Goal: Use online tool/utility

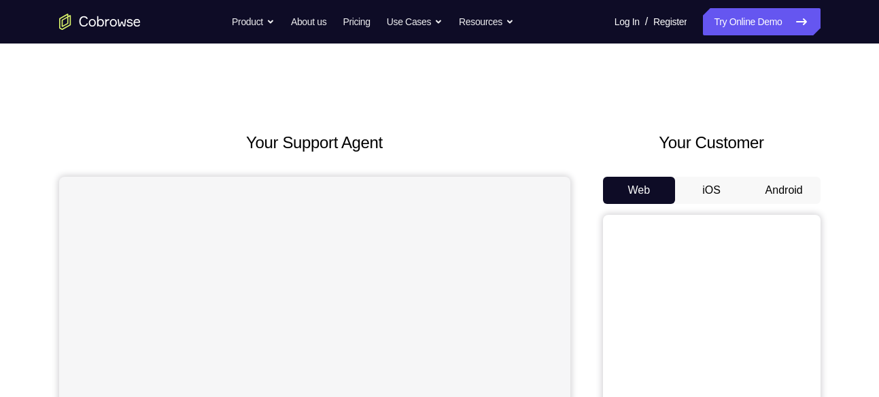
click at [773, 194] on button "Android" at bounding box center [784, 190] width 73 height 27
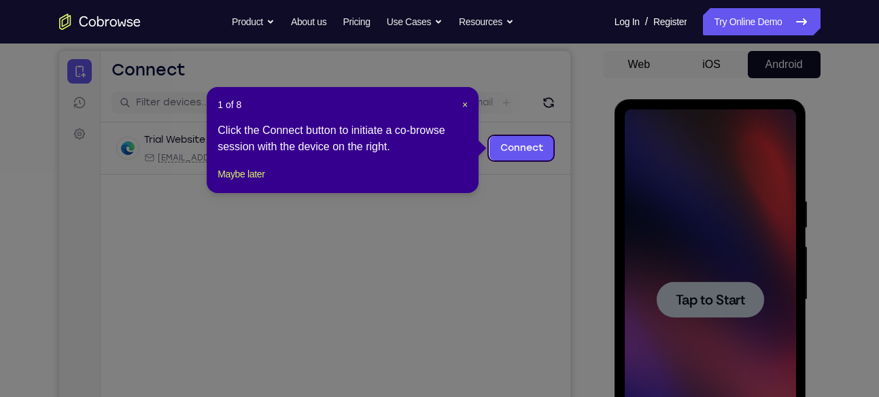
click at [703, 237] on icon at bounding box center [444, 198] width 889 height 397
click at [462, 101] on span "×" at bounding box center [464, 104] width 5 height 11
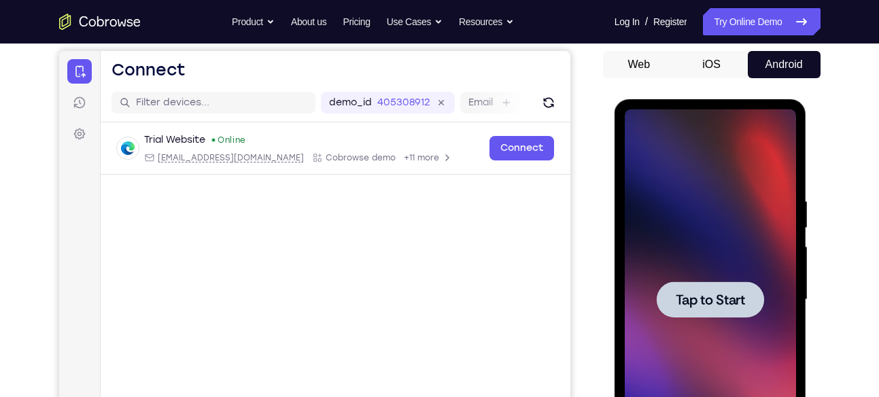
click at [725, 275] on div at bounding box center [710, 299] width 171 height 381
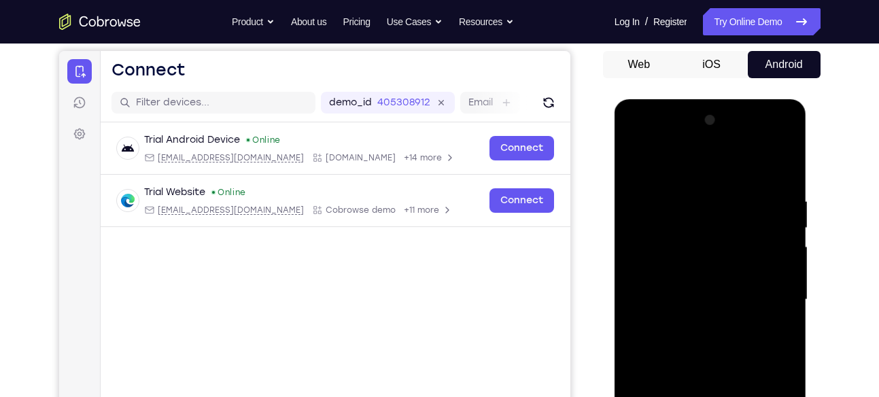
scroll to position [290, 0]
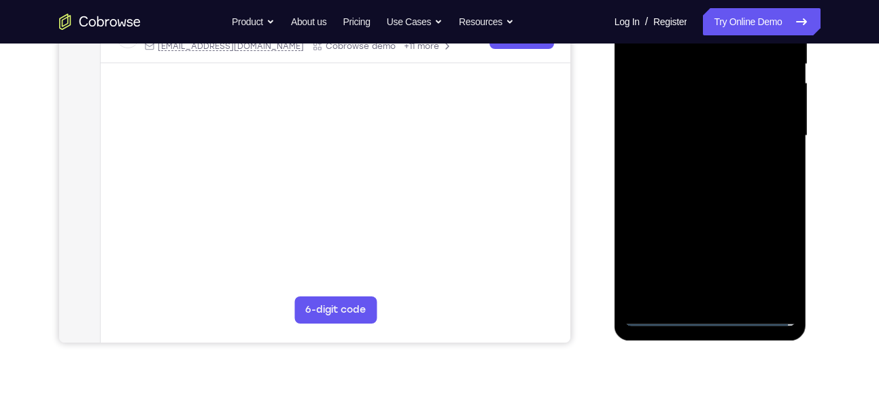
click at [715, 315] on div at bounding box center [710, 136] width 171 height 381
click at [770, 257] on div at bounding box center [710, 136] width 171 height 381
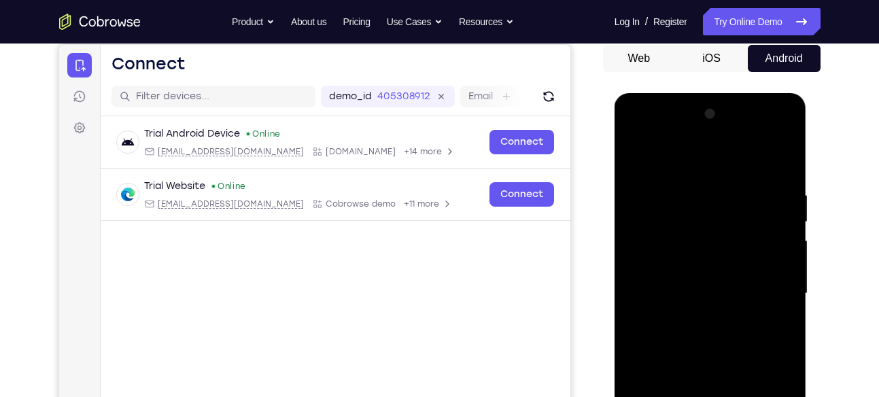
scroll to position [131, 0]
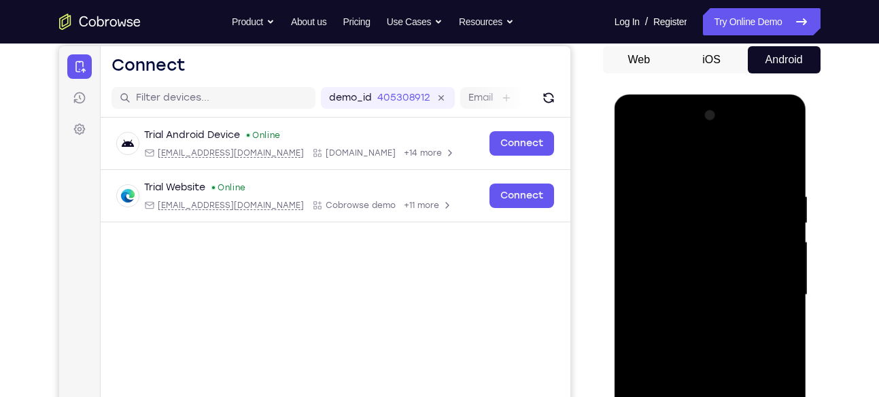
click at [637, 135] on div at bounding box center [710, 295] width 171 height 381
click at [704, 218] on div at bounding box center [710, 295] width 171 height 381
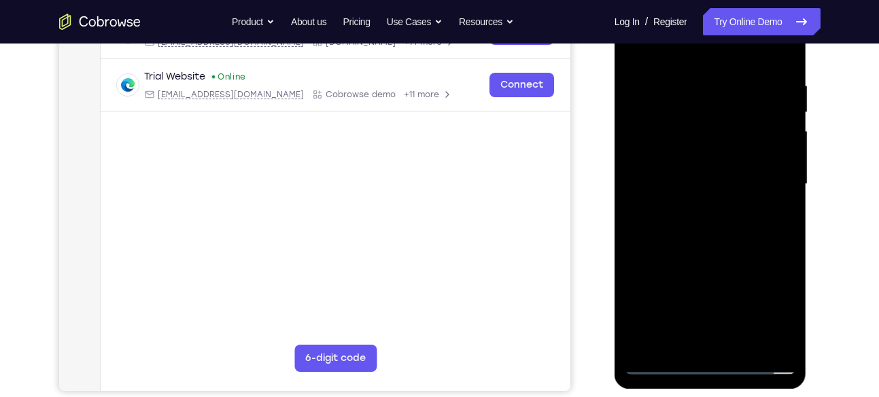
scroll to position [242, 0]
click at [724, 318] on div at bounding box center [710, 183] width 171 height 381
click at [721, 275] on div at bounding box center [710, 183] width 171 height 381
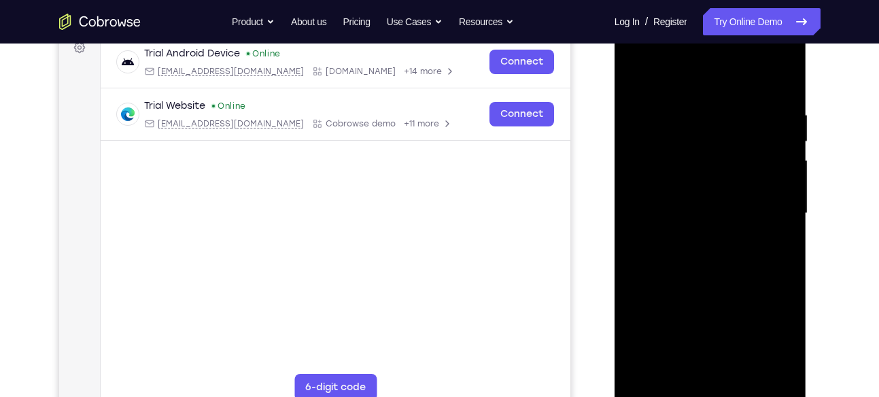
scroll to position [209, 0]
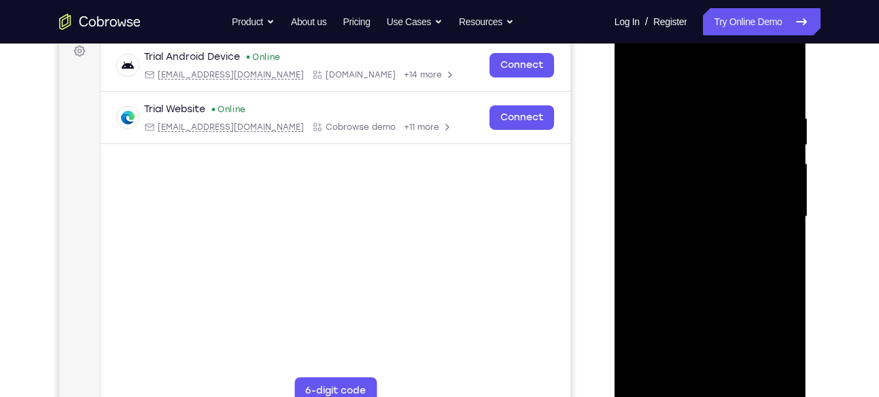
click at [777, 82] on div at bounding box center [710, 217] width 171 height 381
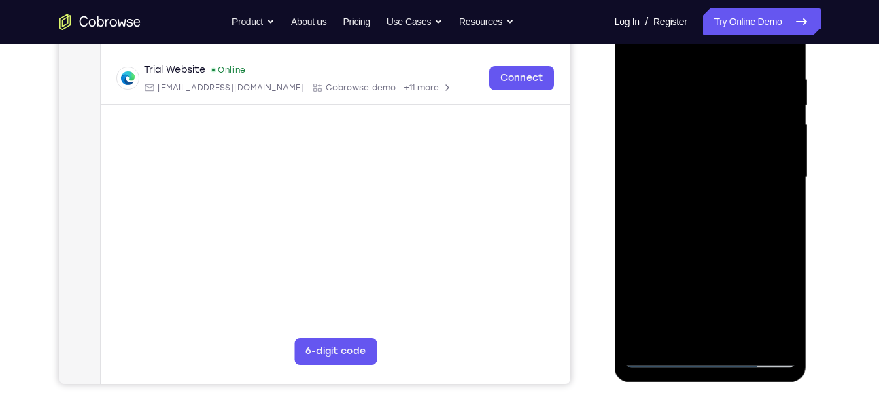
scroll to position [249, 0]
click at [733, 305] on div at bounding box center [710, 176] width 171 height 381
click at [655, 199] on div at bounding box center [710, 176] width 171 height 381
drag, startPoint x: 683, startPoint y: 154, endPoint x: 700, endPoint y: 69, distance: 86.0
click at [700, 69] on div at bounding box center [710, 176] width 171 height 381
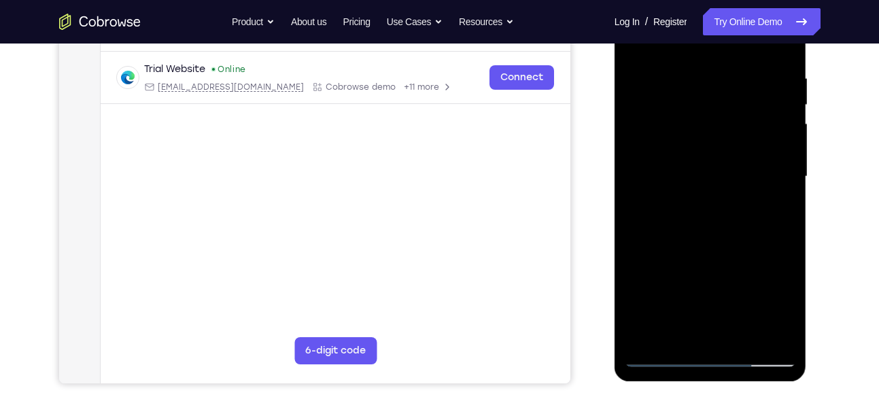
drag, startPoint x: 701, startPoint y: 169, endPoint x: 747, endPoint y: 52, distance: 126.1
click at [747, 52] on div at bounding box center [710, 176] width 171 height 381
drag, startPoint x: 699, startPoint y: 171, endPoint x: 751, endPoint y: 35, distance: 146.1
click at [751, 35] on div at bounding box center [710, 176] width 171 height 381
drag, startPoint x: 699, startPoint y: 175, endPoint x: 745, endPoint y: 71, distance: 112.9
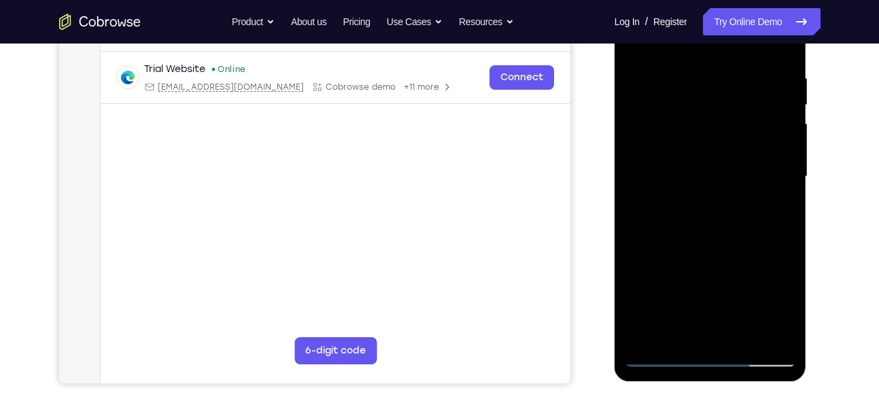
click at [745, 71] on div at bounding box center [710, 176] width 171 height 381
drag, startPoint x: 698, startPoint y: 168, endPoint x: 749, endPoint y: 62, distance: 118.0
click at [749, 62] on div at bounding box center [710, 176] width 171 height 381
drag, startPoint x: 696, startPoint y: 183, endPoint x: 753, endPoint y: 63, distance: 132.3
click at [753, 63] on div at bounding box center [710, 176] width 171 height 381
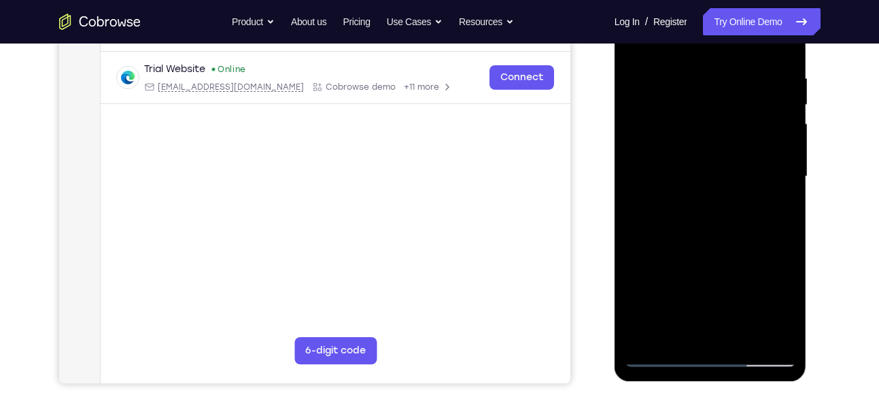
drag, startPoint x: 699, startPoint y: 171, endPoint x: 767, endPoint y: 56, distance: 133.5
click at [767, 56] on div at bounding box center [710, 176] width 171 height 381
drag, startPoint x: 687, startPoint y: 175, endPoint x: 762, endPoint y: 58, distance: 138.6
click at [762, 58] on div at bounding box center [710, 176] width 171 height 381
drag, startPoint x: 704, startPoint y: 169, endPoint x: 751, endPoint y: 62, distance: 116.6
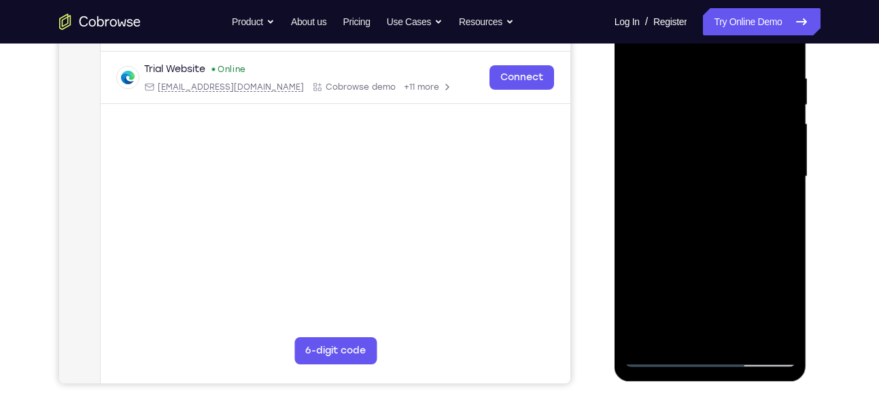
click at [751, 62] on div at bounding box center [710, 176] width 171 height 381
drag, startPoint x: 691, startPoint y: 175, endPoint x: 747, endPoint y: 58, distance: 128.9
click at [747, 58] on div at bounding box center [710, 176] width 171 height 381
click at [684, 167] on div at bounding box center [710, 176] width 171 height 381
click at [703, 203] on div at bounding box center [710, 176] width 171 height 381
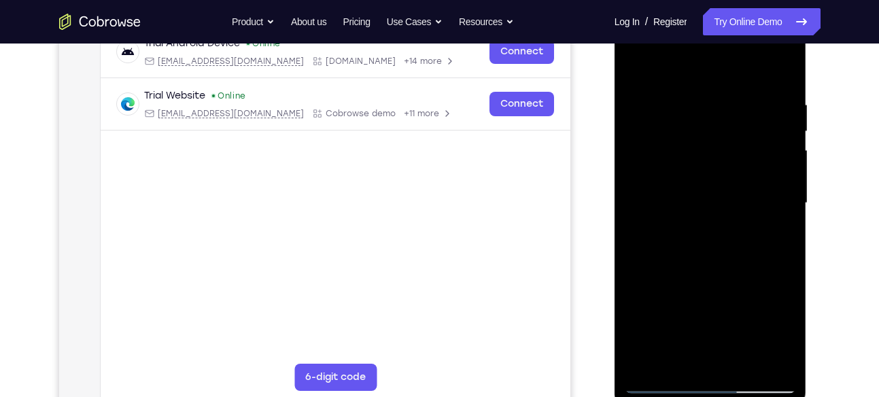
scroll to position [220, 0]
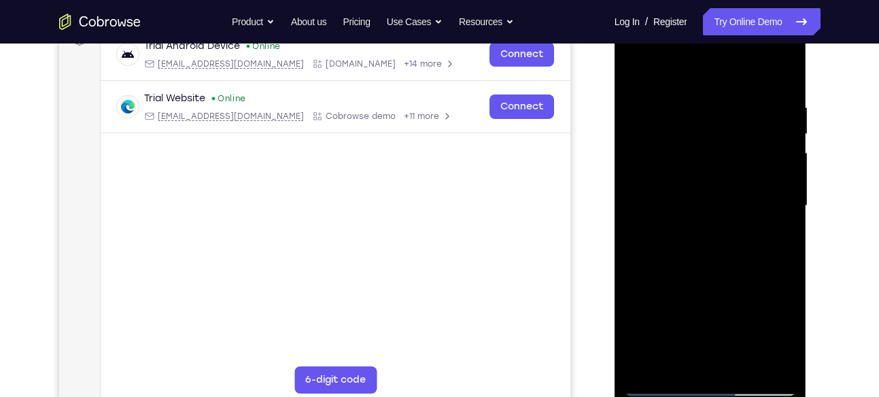
click at [650, 262] on div at bounding box center [710, 206] width 171 height 381
click at [655, 154] on div at bounding box center [710, 206] width 171 height 381
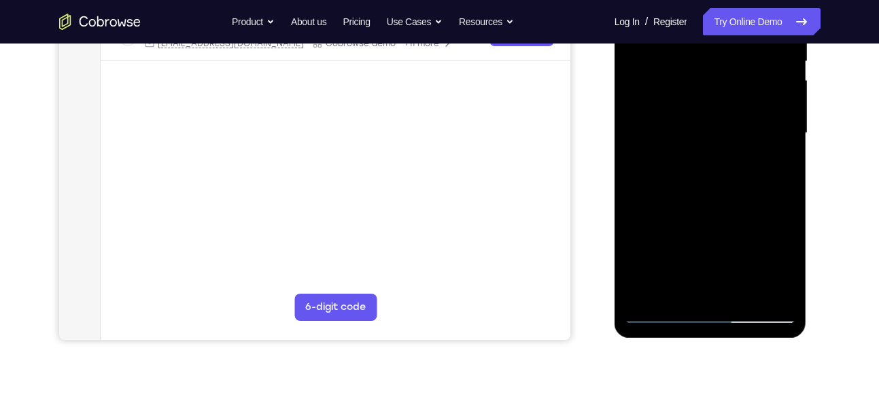
scroll to position [294, 0]
drag, startPoint x: 649, startPoint y: 245, endPoint x: 679, endPoint y: 116, distance: 132.6
click at [679, 116] on div at bounding box center [710, 132] width 171 height 381
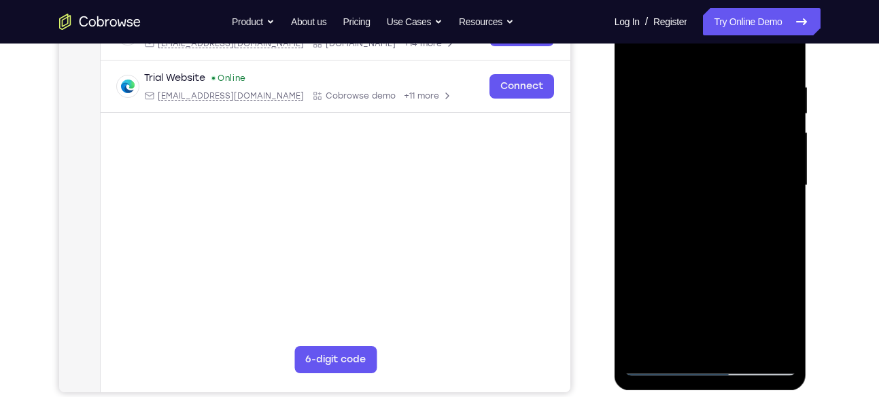
scroll to position [241, 0]
click at [665, 362] on div at bounding box center [710, 185] width 171 height 381
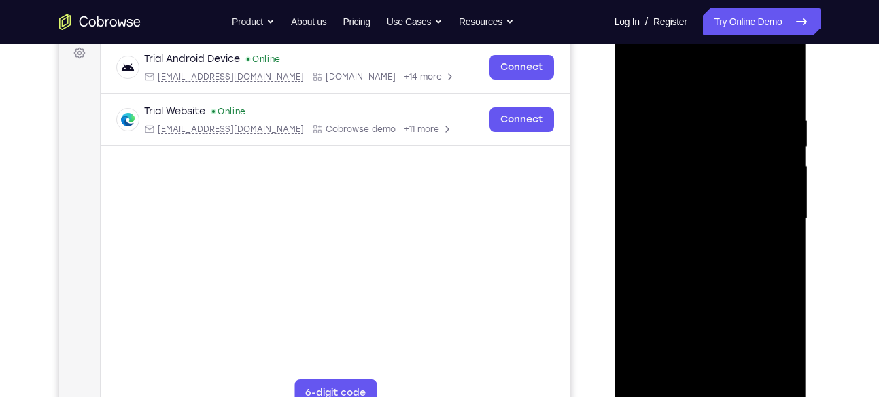
scroll to position [196, 0]
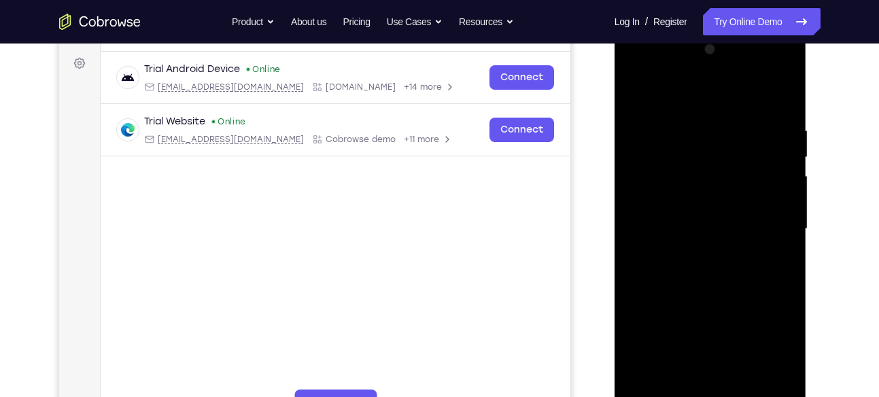
click at [785, 89] on div at bounding box center [710, 229] width 171 height 381
click at [783, 91] on div at bounding box center [710, 229] width 171 height 381
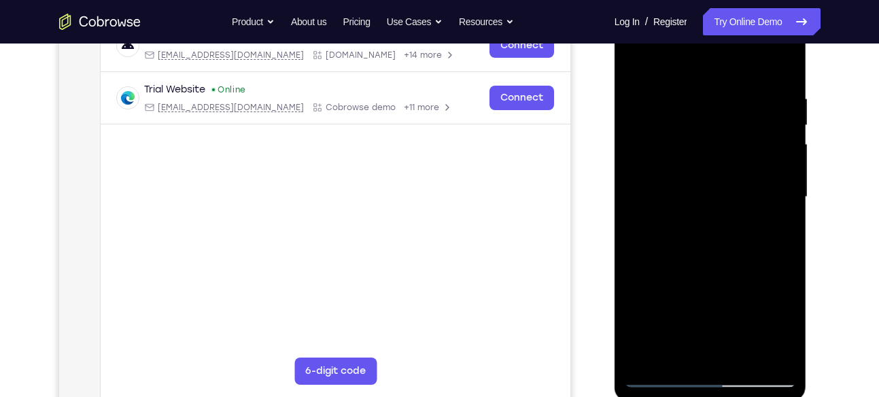
scroll to position [200, 0]
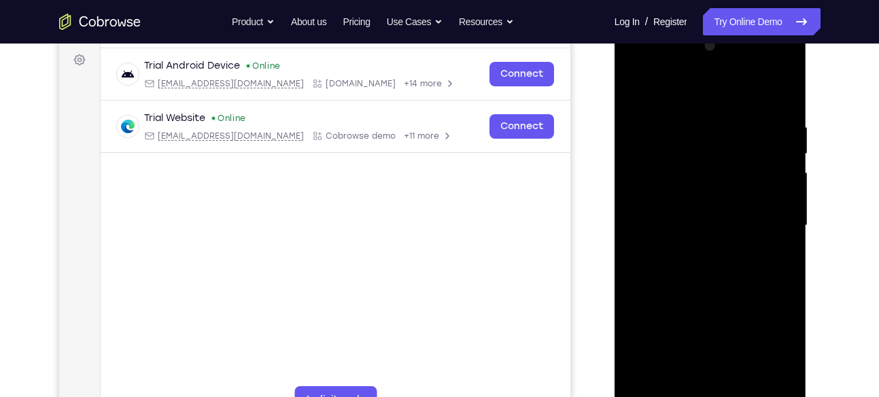
drag, startPoint x: 715, startPoint y: 318, endPoint x: 743, endPoint y: 126, distance: 193.8
click at [743, 126] on div at bounding box center [710, 225] width 171 height 381
drag, startPoint x: 702, startPoint y: 343, endPoint x: 772, endPoint y: 115, distance: 238.5
click at [772, 115] on div at bounding box center [710, 225] width 171 height 381
drag, startPoint x: 700, startPoint y: 334, endPoint x: 780, endPoint y: 106, distance: 241.3
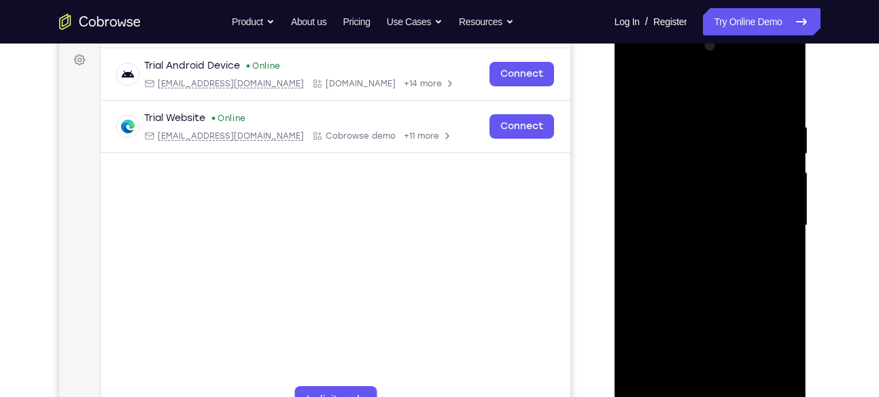
click at [780, 106] on div at bounding box center [710, 225] width 171 height 381
drag, startPoint x: 698, startPoint y: 362, endPoint x: 742, endPoint y: 199, distance: 169.7
click at [742, 199] on div at bounding box center [710, 225] width 171 height 381
click at [714, 67] on div at bounding box center [710, 225] width 171 height 381
click at [676, 184] on div at bounding box center [710, 225] width 171 height 381
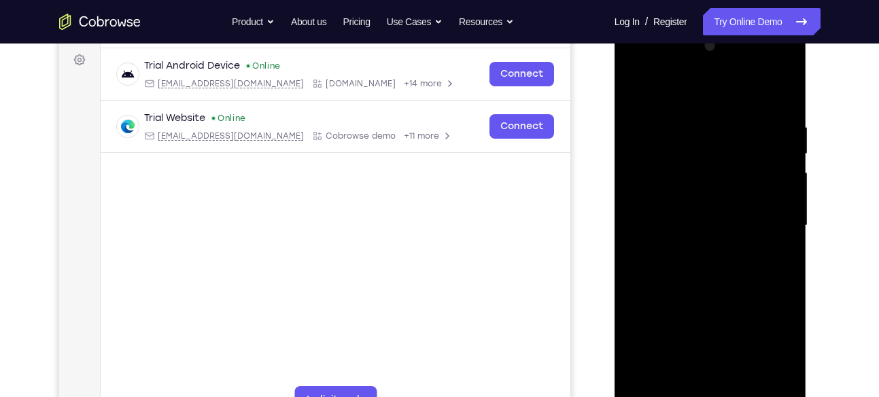
click at [676, 184] on div at bounding box center [710, 225] width 171 height 381
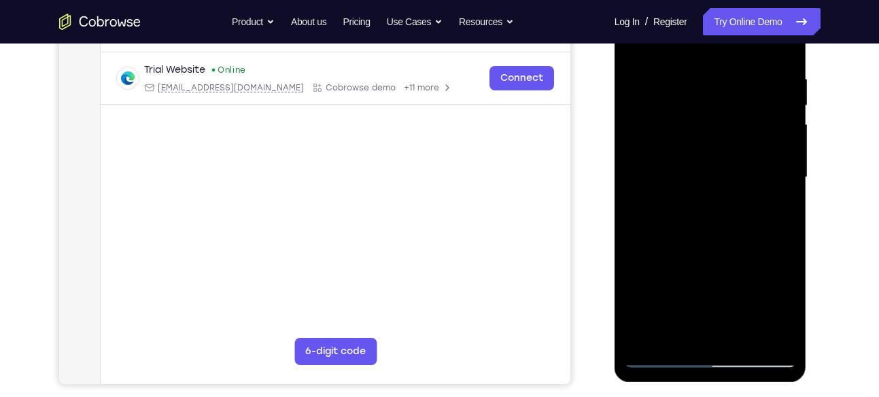
scroll to position [250, 0]
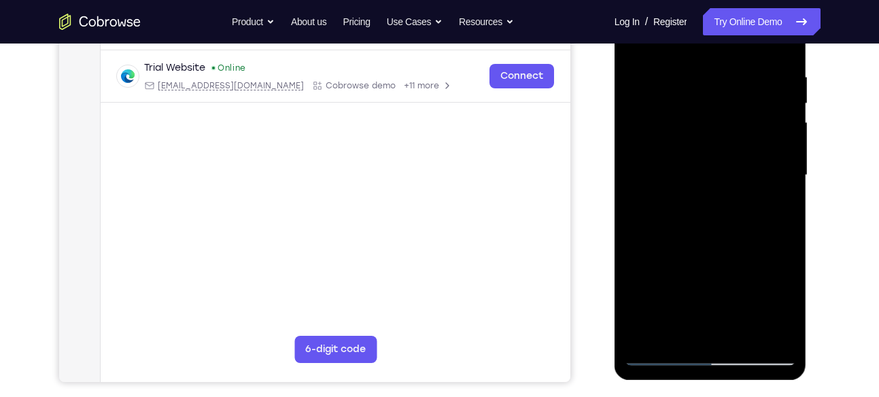
click at [663, 354] on div at bounding box center [710, 175] width 171 height 381
click at [647, 206] on div at bounding box center [710, 175] width 171 height 381
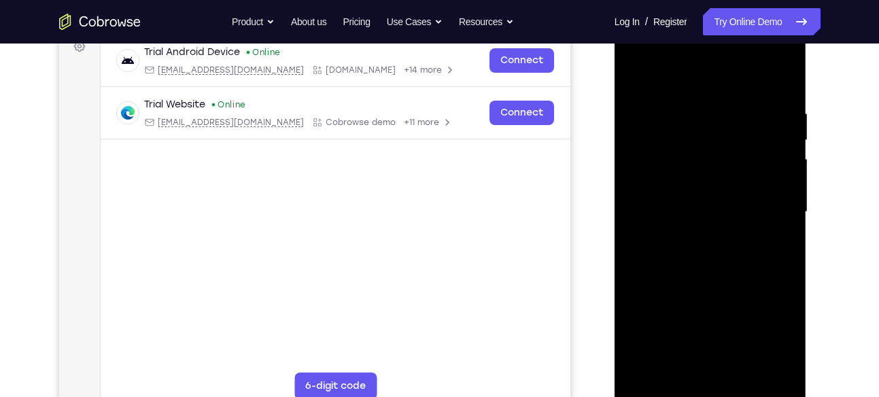
scroll to position [209, 0]
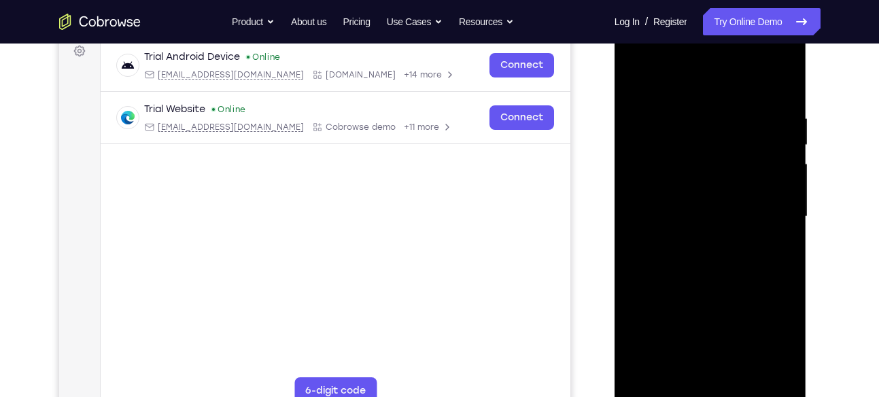
click at [634, 109] on div at bounding box center [710, 217] width 171 height 381
click at [717, 158] on div at bounding box center [710, 217] width 171 height 381
click at [634, 112] on div at bounding box center [710, 217] width 171 height 381
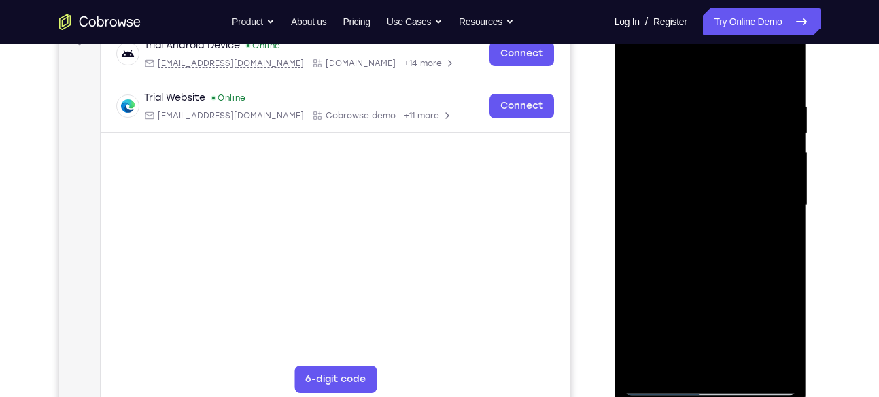
scroll to position [226, 0]
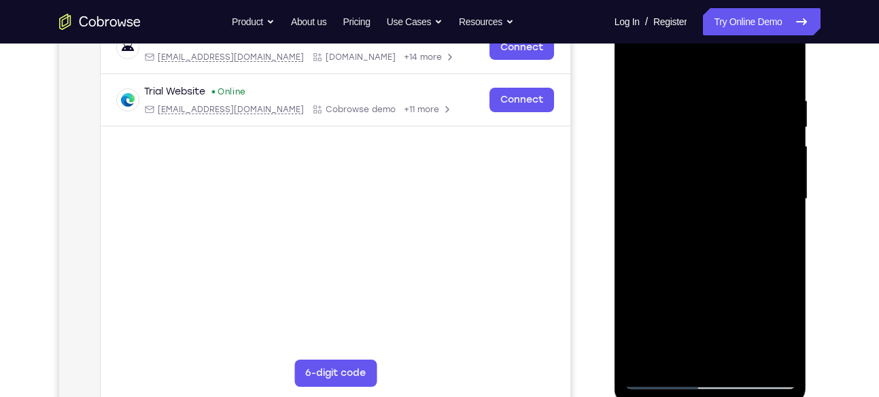
click at [668, 205] on div at bounding box center [710, 199] width 171 height 381
click at [630, 92] on div at bounding box center [710, 199] width 171 height 381
drag, startPoint x: 698, startPoint y: 300, endPoint x: 721, endPoint y: 133, distance: 168.2
click at [721, 133] on div at bounding box center [710, 199] width 171 height 381
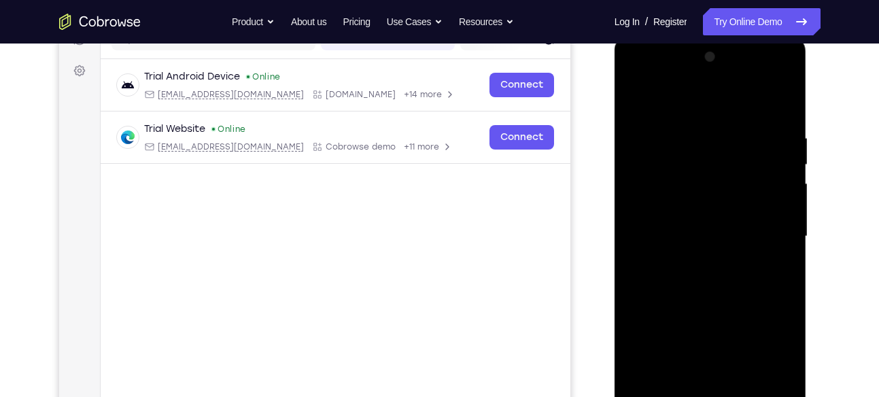
scroll to position [186, 0]
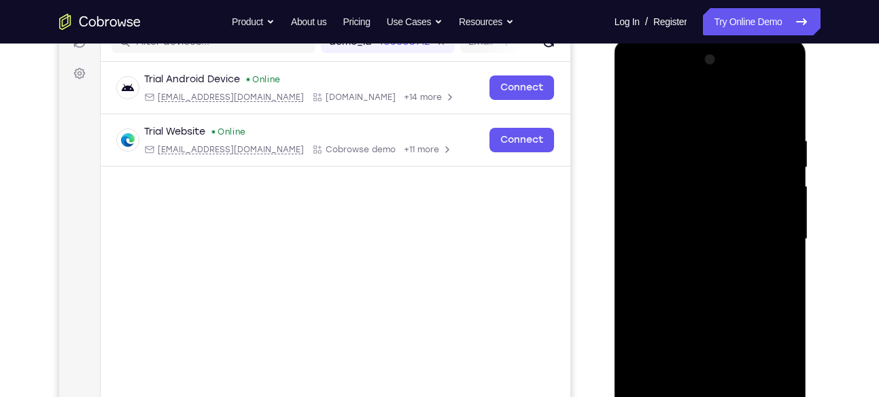
click at [781, 103] on div at bounding box center [710, 239] width 171 height 381
click at [717, 277] on div at bounding box center [710, 239] width 171 height 381
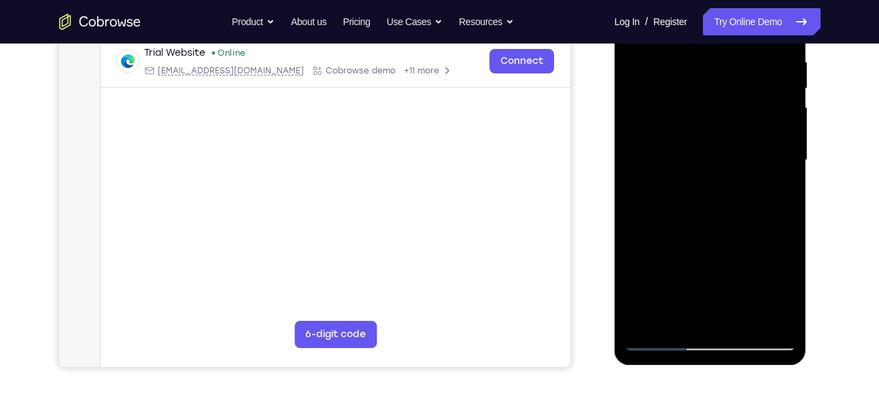
scroll to position [266, 0]
click at [709, 321] on div at bounding box center [710, 159] width 171 height 381
click at [715, 318] on div at bounding box center [710, 159] width 171 height 381
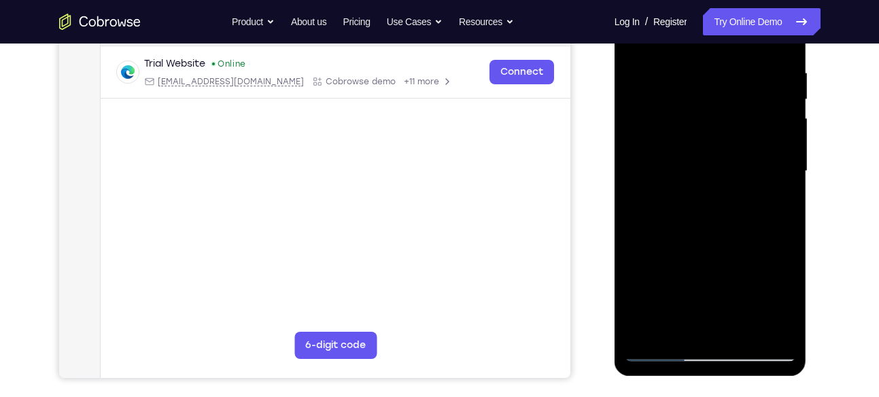
scroll to position [257, 0]
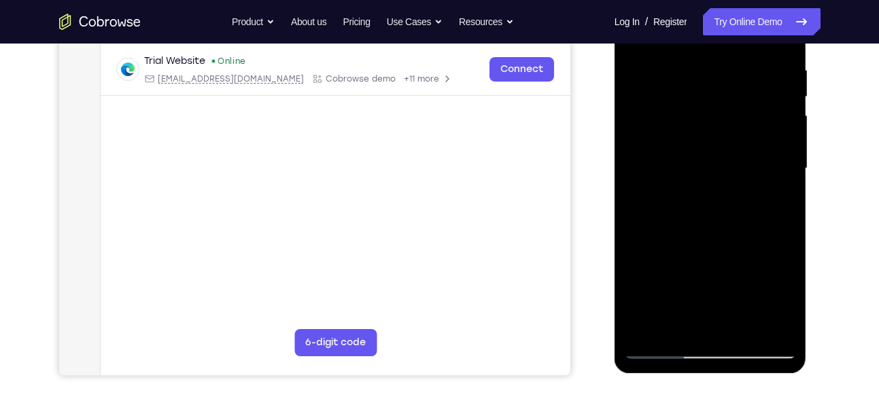
click at [766, 176] on div at bounding box center [710, 168] width 171 height 381
click at [642, 114] on div at bounding box center [710, 168] width 171 height 381
click at [679, 82] on div at bounding box center [710, 168] width 171 height 381
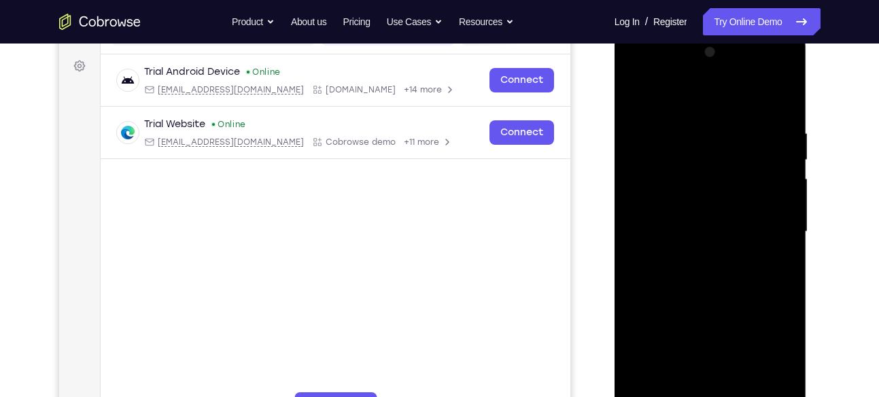
scroll to position [216, 0]
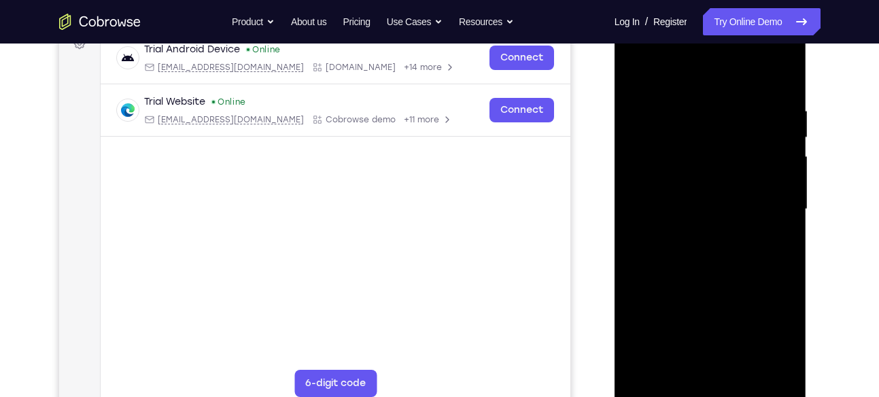
click at [701, 158] on div at bounding box center [710, 209] width 171 height 381
click at [772, 356] on div at bounding box center [710, 209] width 171 height 381
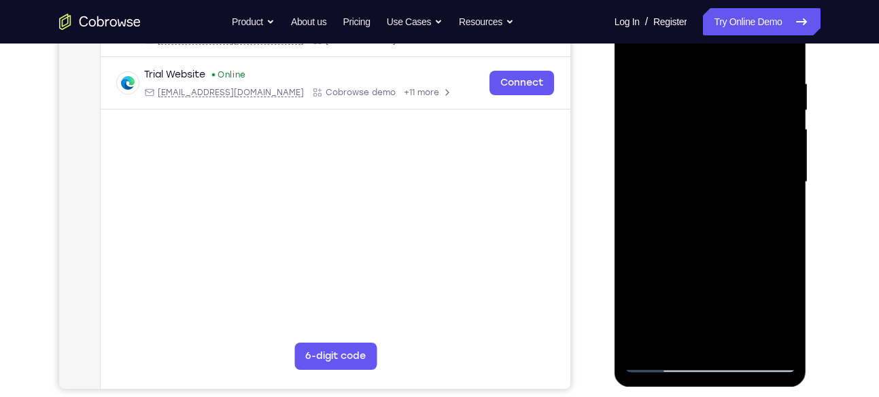
scroll to position [245, 0]
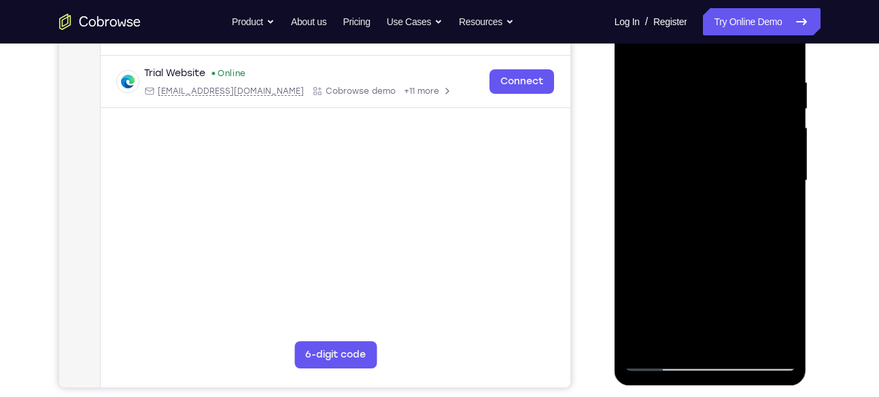
click at [645, 335] on div at bounding box center [710, 180] width 171 height 381
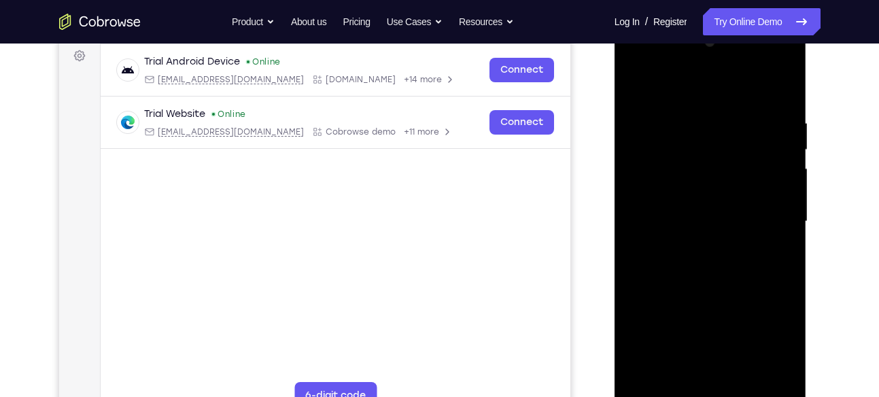
scroll to position [203, 0]
click at [761, 377] on div at bounding box center [710, 222] width 171 height 381
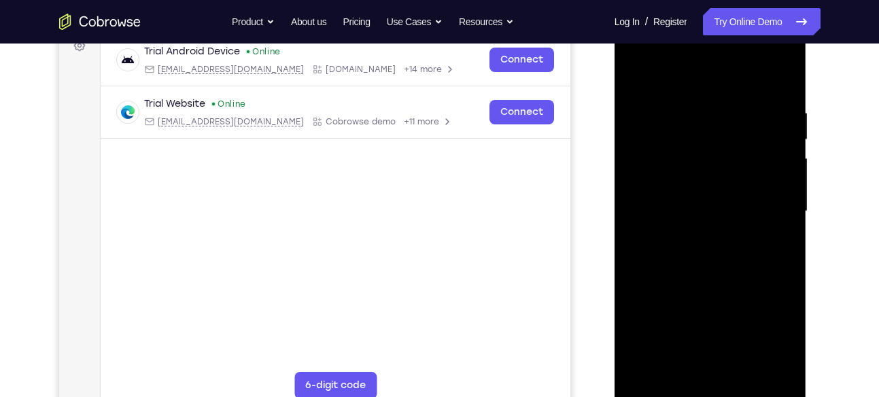
scroll to position [213, 0]
click at [708, 366] on div at bounding box center [710, 212] width 171 height 381
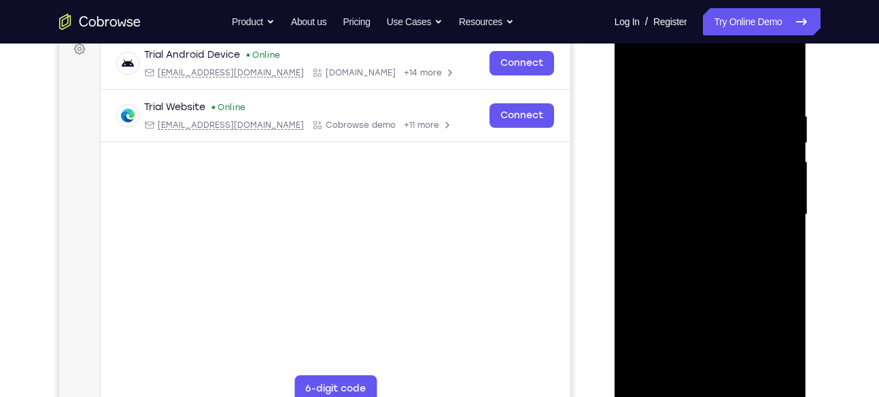
scroll to position [198, 0]
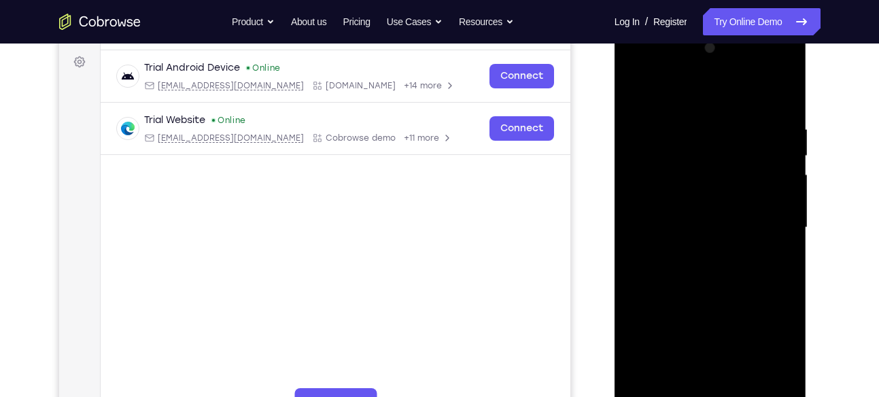
click at [722, 177] on div at bounding box center [710, 227] width 171 height 381
drag, startPoint x: 687, startPoint y: 327, endPoint x: 719, endPoint y: 129, distance: 200.5
click at [719, 129] on div at bounding box center [710, 227] width 171 height 381
click at [694, 182] on div at bounding box center [710, 227] width 171 height 381
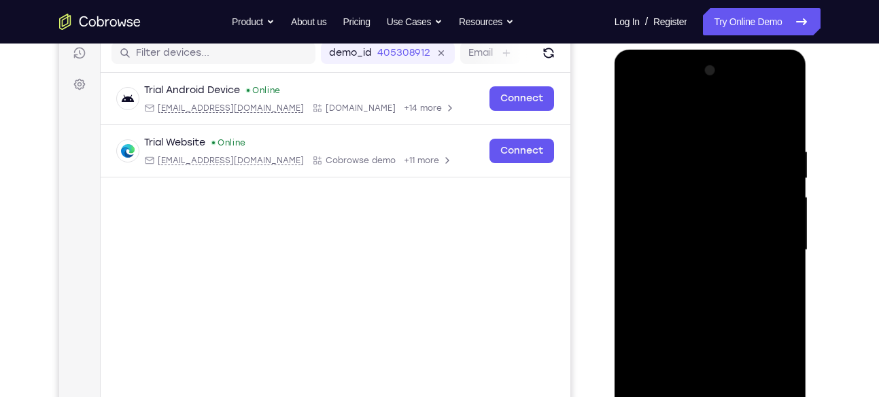
scroll to position [180, 0]
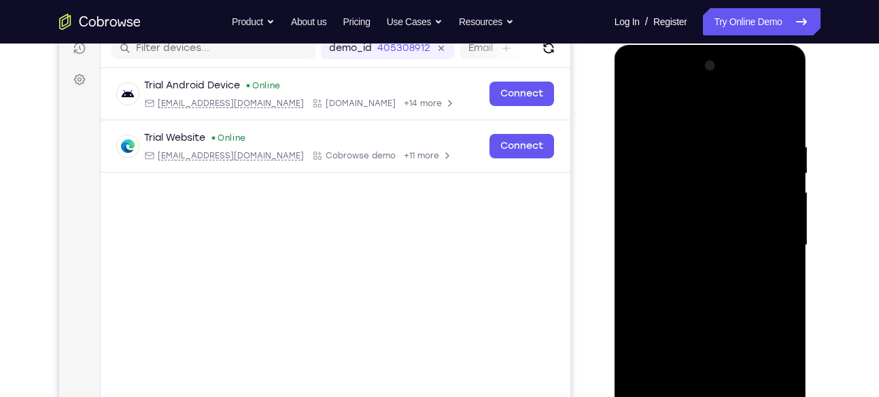
click at [641, 200] on div at bounding box center [710, 245] width 171 height 381
click at [787, 87] on div at bounding box center [710, 245] width 171 height 381
click at [642, 201] on div at bounding box center [710, 245] width 171 height 381
drag, startPoint x: 702, startPoint y: 305, endPoint x: 742, endPoint y: 108, distance: 200.5
click at [742, 108] on div at bounding box center [710, 245] width 171 height 381
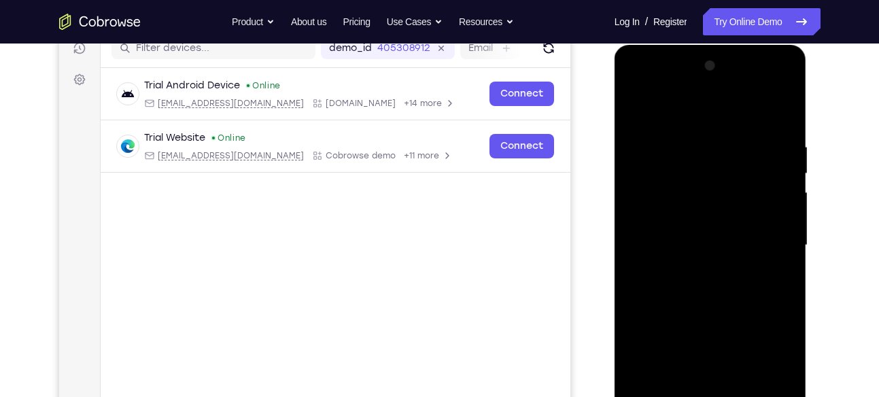
drag, startPoint x: 711, startPoint y: 339, endPoint x: 745, endPoint y: 167, distance: 174.7
click at [745, 167] on div at bounding box center [710, 245] width 171 height 381
click at [689, 385] on div at bounding box center [710, 245] width 171 height 381
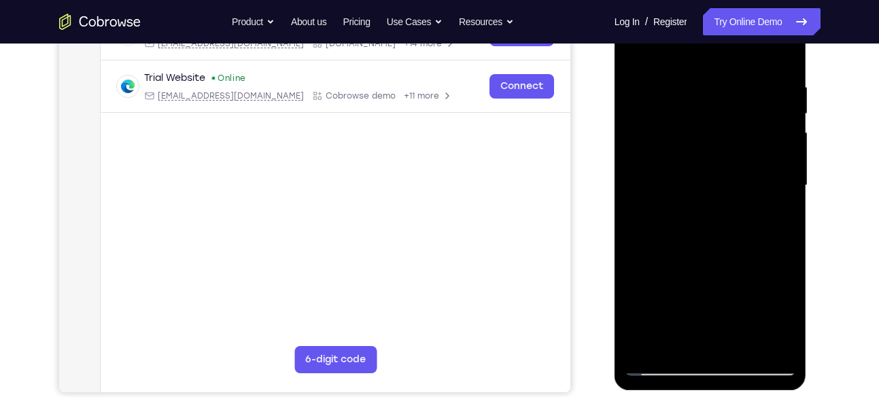
scroll to position [241, 0]
drag, startPoint x: 753, startPoint y: 318, endPoint x: 775, endPoint y: 166, distance: 153.3
click at [775, 166] on div at bounding box center [710, 185] width 171 height 381
click at [709, 334] on div at bounding box center [710, 185] width 171 height 381
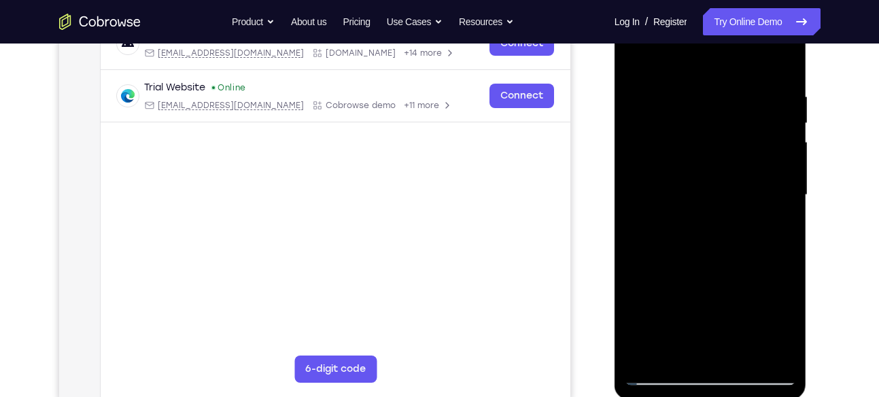
scroll to position [230, 0]
click at [702, 354] on div at bounding box center [710, 195] width 171 height 381
click at [707, 175] on div at bounding box center [710, 195] width 171 height 381
click at [661, 372] on div at bounding box center [710, 195] width 171 height 381
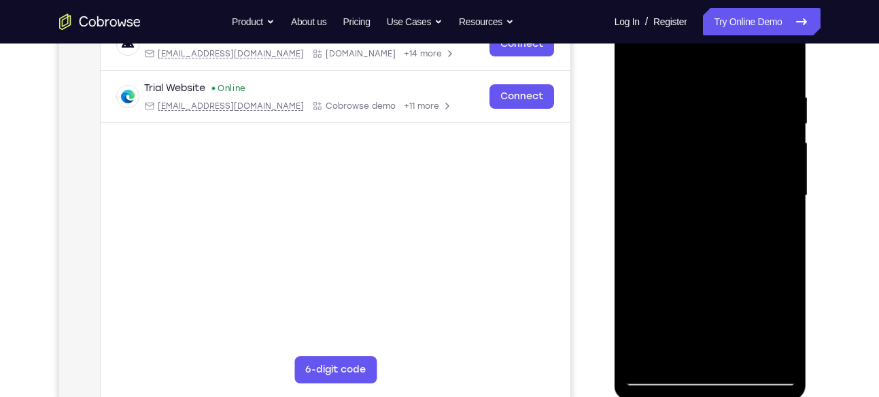
drag, startPoint x: 713, startPoint y: 248, endPoint x: 728, endPoint y: 336, distance: 88.9
click at [728, 336] on div at bounding box center [710, 195] width 171 height 381
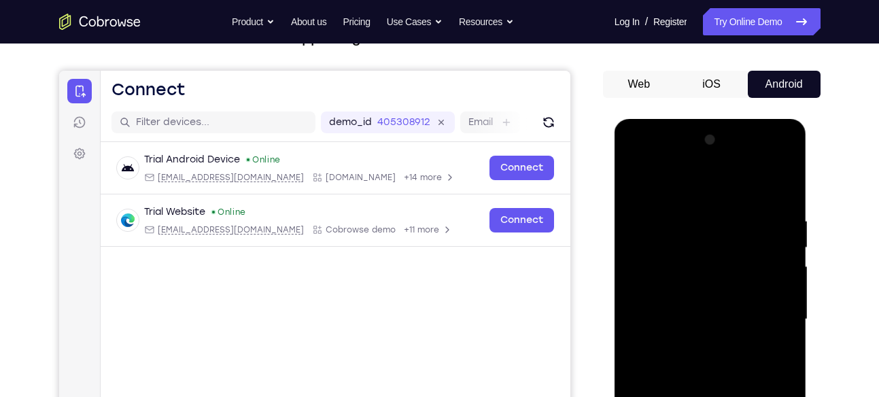
scroll to position [103, 0]
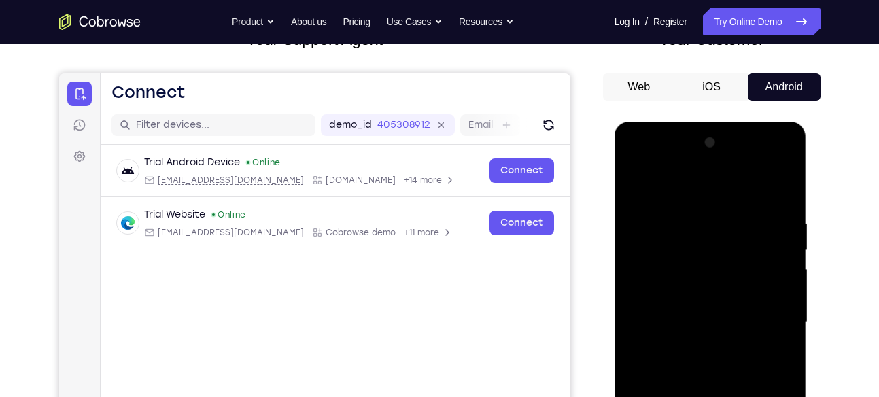
drag, startPoint x: 731, startPoint y: 209, endPoint x: 730, endPoint y: 382, distance: 172.7
click at [730, 382] on div at bounding box center [710, 322] width 171 height 381
click at [637, 166] on div at bounding box center [710, 322] width 171 height 381
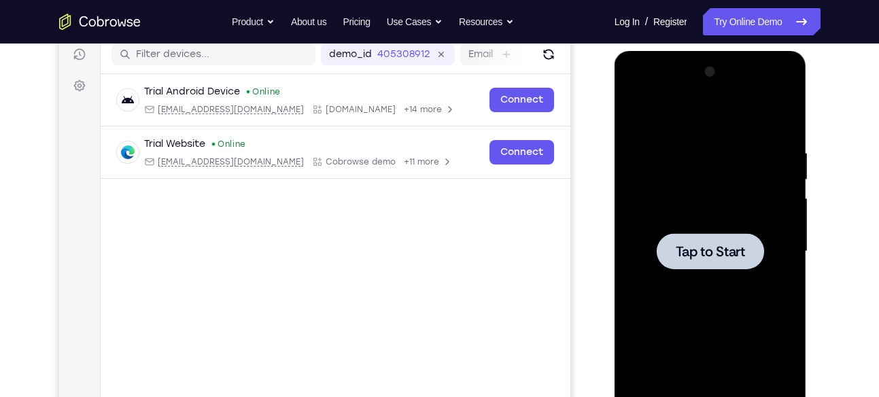
scroll to position [175, 0]
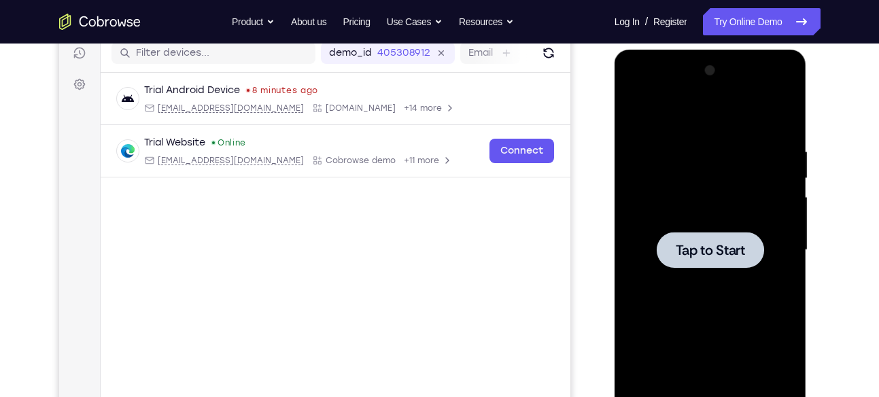
click at [696, 239] on div at bounding box center [710, 250] width 107 height 36
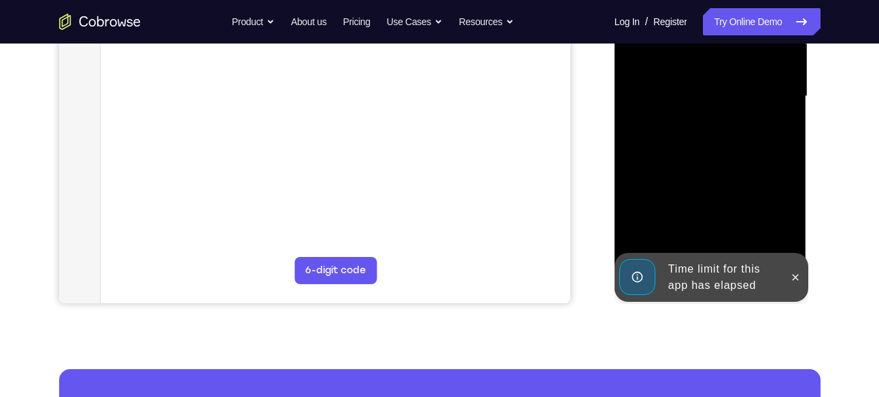
scroll to position [335, 0]
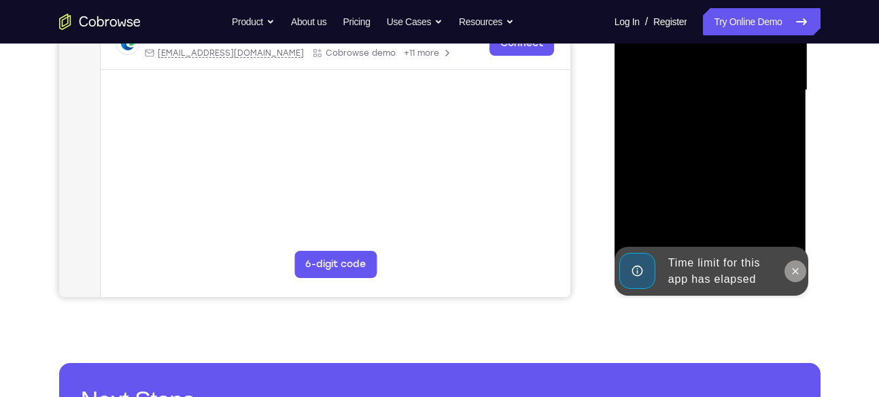
click at [800, 273] on icon at bounding box center [795, 271] width 11 height 11
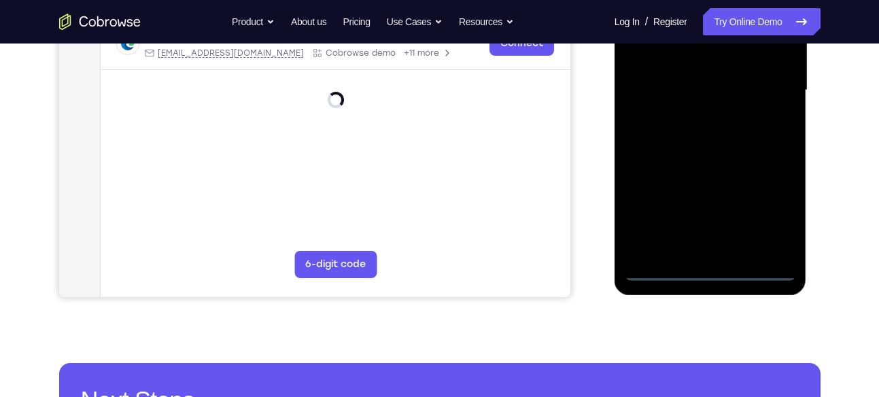
click at [716, 271] on div at bounding box center [710, 90] width 171 height 381
click at [761, 209] on div at bounding box center [710, 90] width 171 height 381
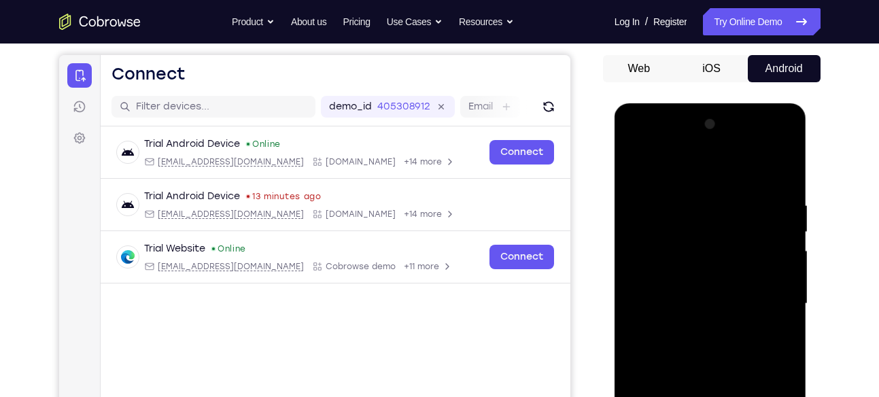
scroll to position [162, 0]
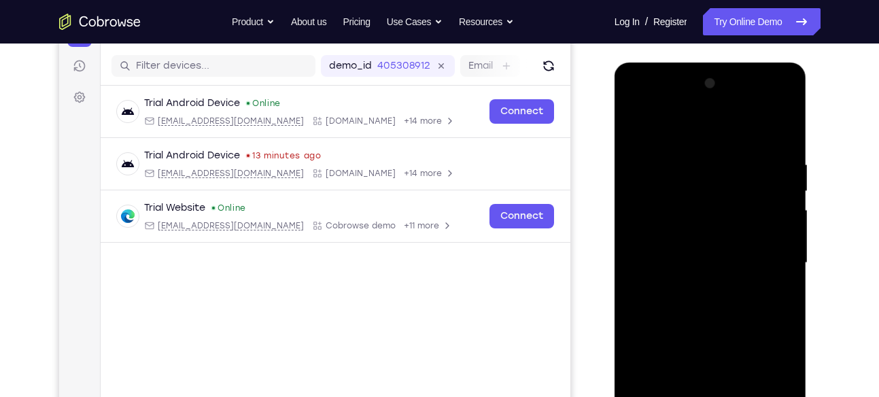
click at [636, 101] on div at bounding box center [710, 263] width 171 height 381
click at [766, 252] on div at bounding box center [710, 263] width 171 height 381
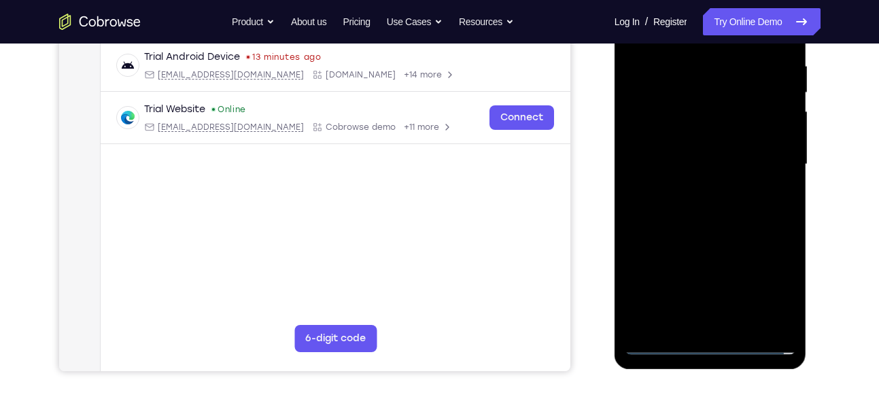
scroll to position [262, 0]
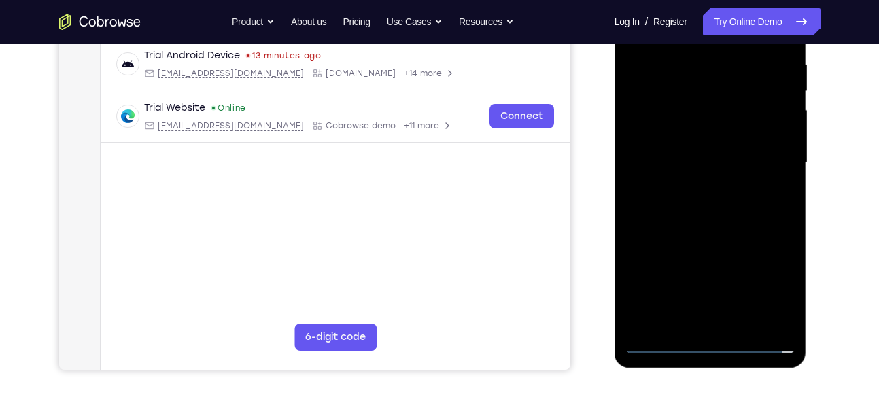
click at [724, 323] on div at bounding box center [710, 163] width 171 height 381
click at [693, 133] on div at bounding box center [710, 163] width 171 height 381
click at [679, 150] on div at bounding box center [710, 163] width 171 height 381
click at [640, 105] on div at bounding box center [710, 163] width 171 height 381
click at [715, 131] on div at bounding box center [710, 163] width 171 height 381
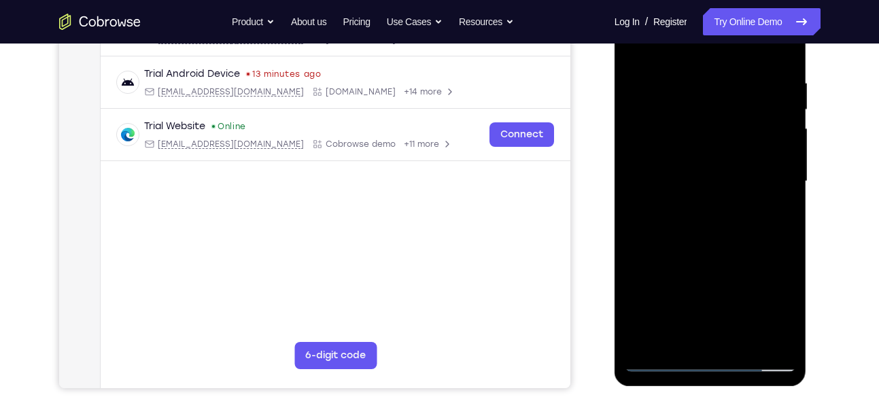
scroll to position [245, 0]
drag, startPoint x: 702, startPoint y: 242, endPoint x: 721, endPoint y: 162, distance: 82.3
click at [721, 162] on div at bounding box center [710, 180] width 171 height 381
drag, startPoint x: 726, startPoint y: 301, endPoint x: 761, endPoint y: 83, distance: 221.0
click at [761, 83] on div at bounding box center [710, 180] width 171 height 381
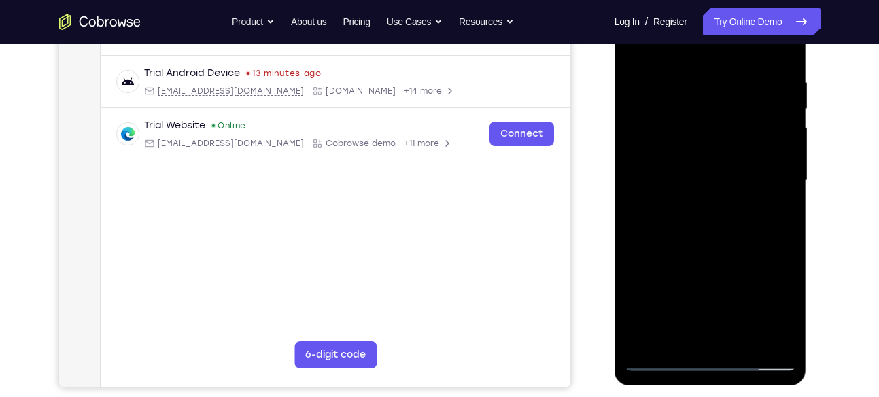
drag, startPoint x: 737, startPoint y: 75, endPoint x: 753, endPoint y: 287, distance: 212.1
click at [753, 287] on div at bounding box center [710, 180] width 171 height 381
drag, startPoint x: 719, startPoint y: 99, endPoint x: 726, endPoint y: 192, distance: 94.1
click at [726, 192] on div at bounding box center [710, 180] width 171 height 381
click at [743, 339] on div at bounding box center [710, 180] width 171 height 381
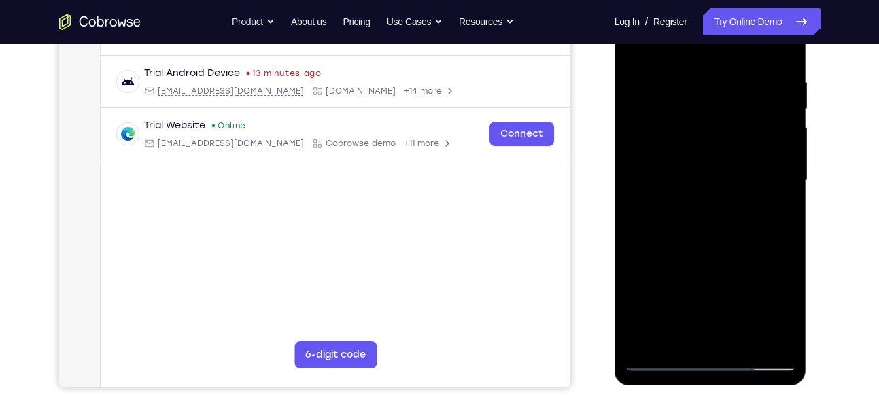
click at [702, 249] on div at bounding box center [710, 180] width 171 height 381
drag, startPoint x: 674, startPoint y: 313, endPoint x: 730, endPoint y: 120, distance: 201.0
click at [730, 120] on div at bounding box center [710, 180] width 171 height 381
drag, startPoint x: 679, startPoint y: 311, endPoint x: 727, endPoint y: 172, distance: 146.6
click at [727, 172] on div at bounding box center [710, 180] width 171 height 381
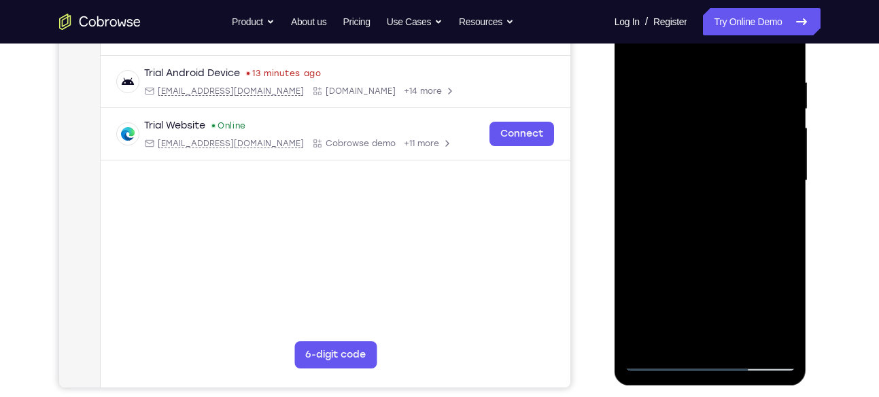
drag, startPoint x: 685, startPoint y: 321, endPoint x: 738, endPoint y: 186, distance: 145.3
click at [738, 186] on div at bounding box center [710, 180] width 171 height 381
click at [677, 336] on div at bounding box center [710, 180] width 171 height 381
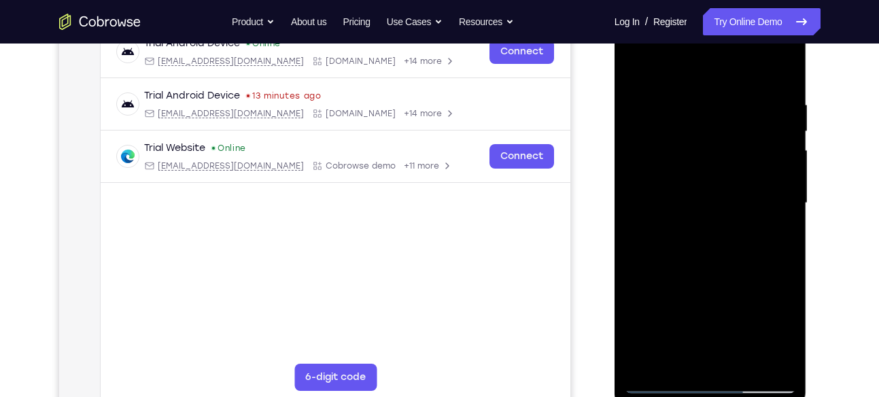
scroll to position [221, 0]
click at [657, 65] on div at bounding box center [710, 204] width 171 height 381
click at [643, 360] on div at bounding box center [710, 204] width 171 height 381
drag, startPoint x: 724, startPoint y: 300, endPoint x: 750, endPoint y: 147, distance: 155.1
click at [750, 147] on div at bounding box center [710, 204] width 171 height 381
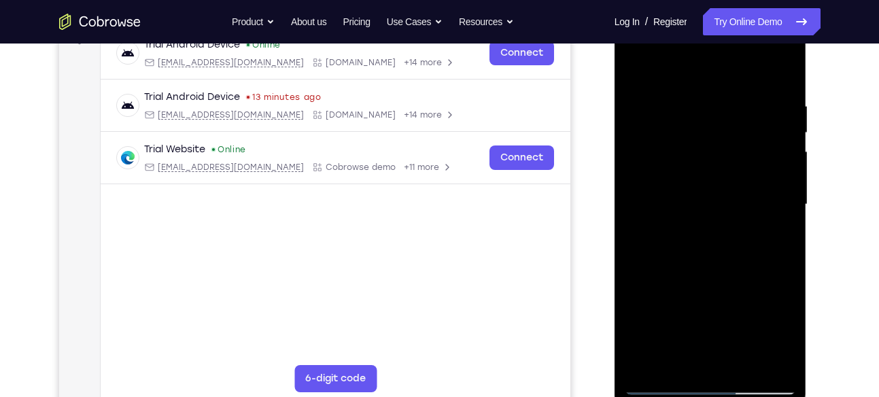
click at [743, 362] on div at bounding box center [710, 204] width 171 height 381
click at [687, 257] on div at bounding box center [710, 204] width 171 height 381
click at [683, 356] on div at bounding box center [710, 204] width 171 height 381
click at [787, 333] on div at bounding box center [710, 204] width 171 height 381
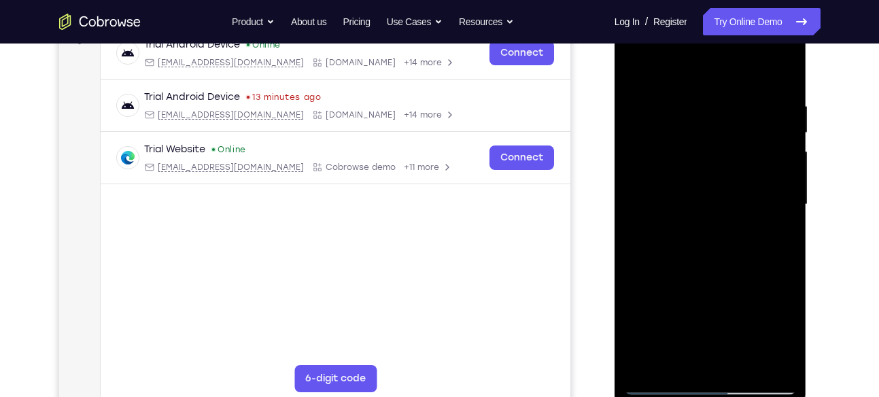
click at [787, 333] on div at bounding box center [710, 204] width 171 height 381
click at [633, 68] on div at bounding box center [710, 204] width 171 height 381
click at [667, 258] on div at bounding box center [710, 204] width 171 height 381
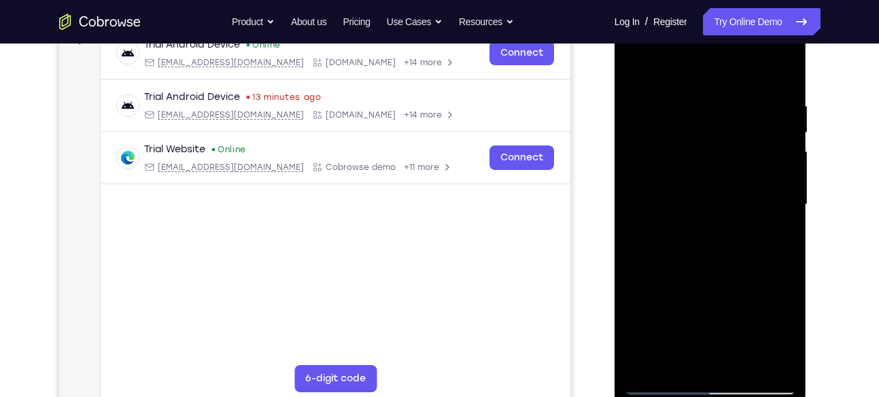
click at [660, 68] on div at bounding box center [710, 204] width 171 height 381
drag, startPoint x: 715, startPoint y: 313, endPoint x: 749, endPoint y: 182, distance: 135.6
click at [749, 182] on div at bounding box center [710, 204] width 171 height 381
click at [719, 162] on div at bounding box center [710, 204] width 171 height 381
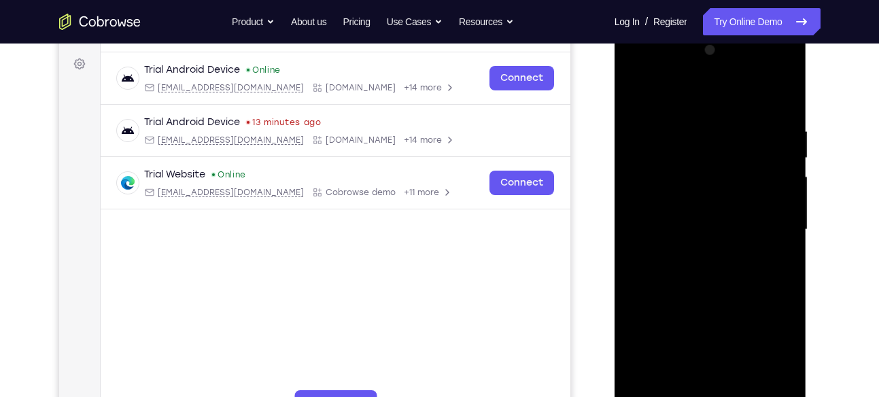
scroll to position [195, 0]
click at [784, 131] on div at bounding box center [710, 230] width 171 height 381
click at [785, 131] on div at bounding box center [710, 230] width 171 height 381
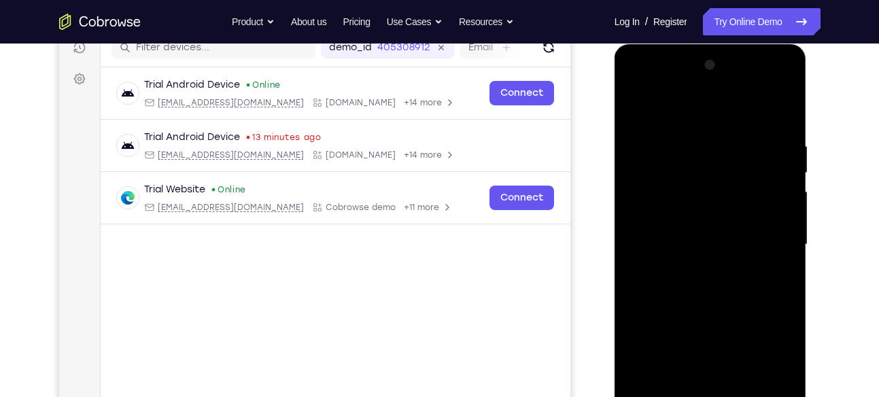
scroll to position [180, 0]
click at [634, 146] on div at bounding box center [710, 245] width 171 height 381
click at [638, 107] on div at bounding box center [710, 245] width 171 height 381
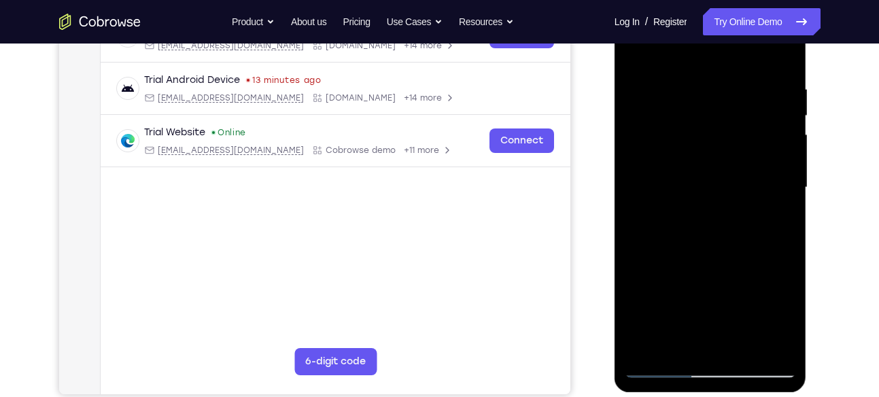
scroll to position [237, 0]
click at [656, 226] on div at bounding box center [710, 188] width 171 height 381
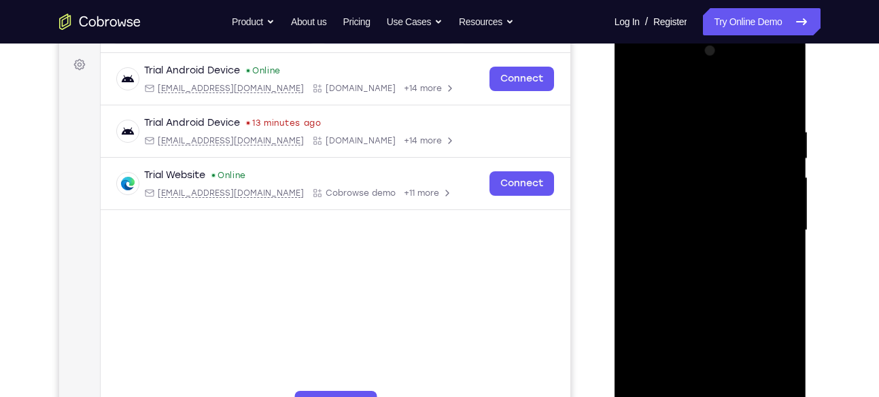
scroll to position [188, 0]
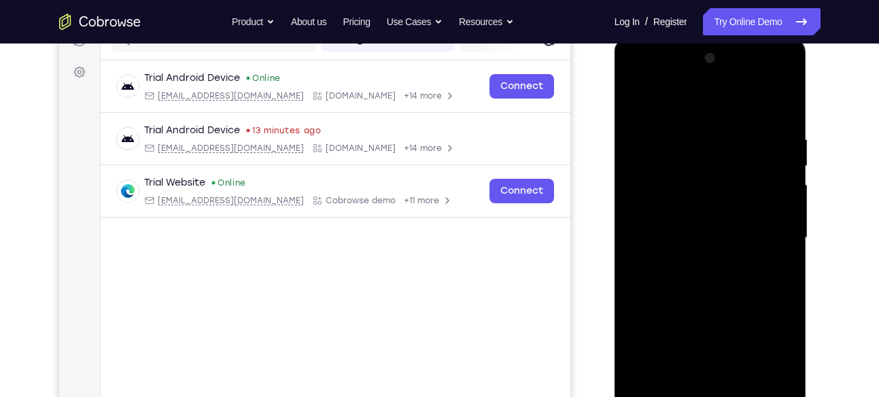
drag, startPoint x: 750, startPoint y: 177, endPoint x: 741, endPoint y: 204, distance: 28.6
click at [741, 204] on div at bounding box center [710, 238] width 171 height 381
click at [787, 155] on div at bounding box center [710, 238] width 171 height 381
click at [785, 156] on div at bounding box center [710, 238] width 171 height 381
click at [785, 154] on div at bounding box center [710, 238] width 171 height 381
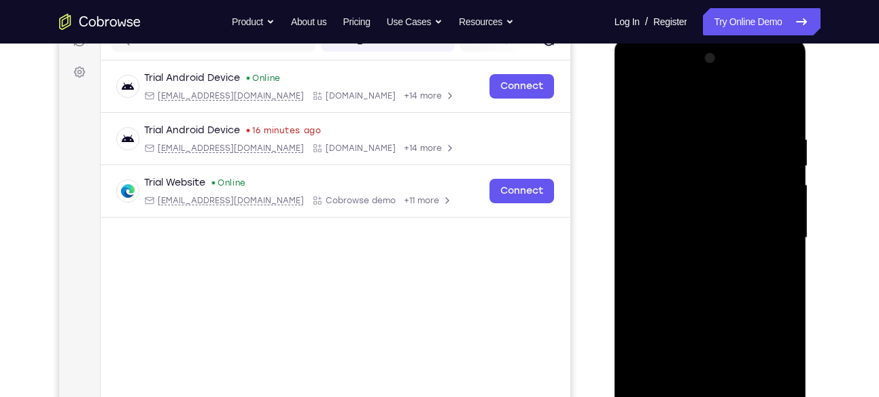
click at [785, 154] on div at bounding box center [710, 238] width 171 height 381
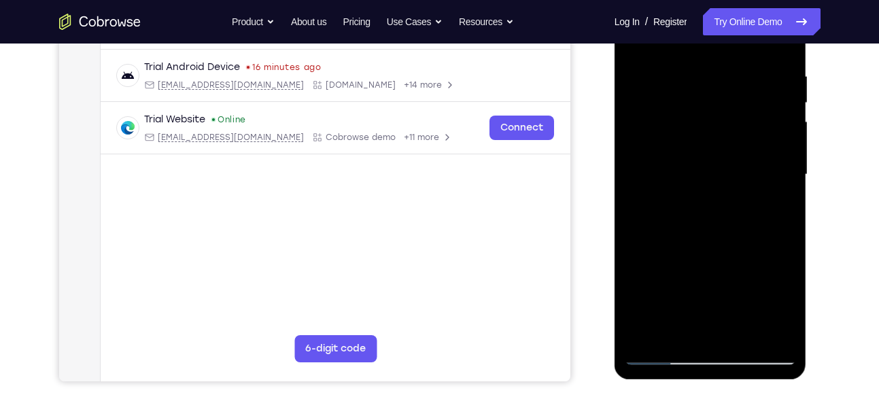
scroll to position [255, 0]
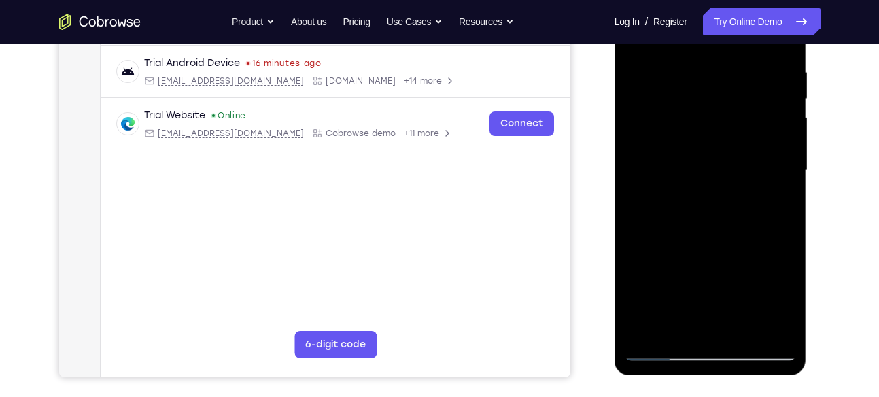
click at [666, 225] on div at bounding box center [710, 170] width 171 height 381
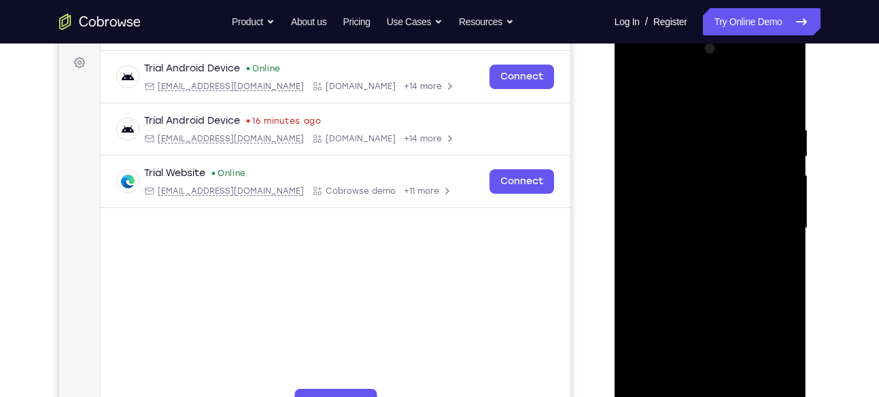
scroll to position [195, 0]
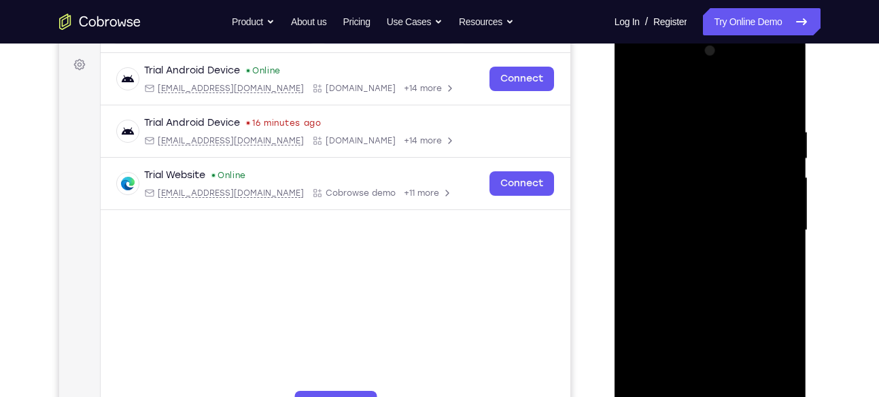
click at [750, 230] on div at bounding box center [710, 230] width 171 height 381
drag, startPoint x: 750, startPoint y: 230, endPoint x: 725, endPoint y: 121, distance: 111.7
click at [725, 121] on div at bounding box center [710, 230] width 171 height 381
drag, startPoint x: 740, startPoint y: 184, endPoint x: 711, endPoint y: 72, distance: 116.1
click at [711, 72] on div at bounding box center [710, 230] width 171 height 381
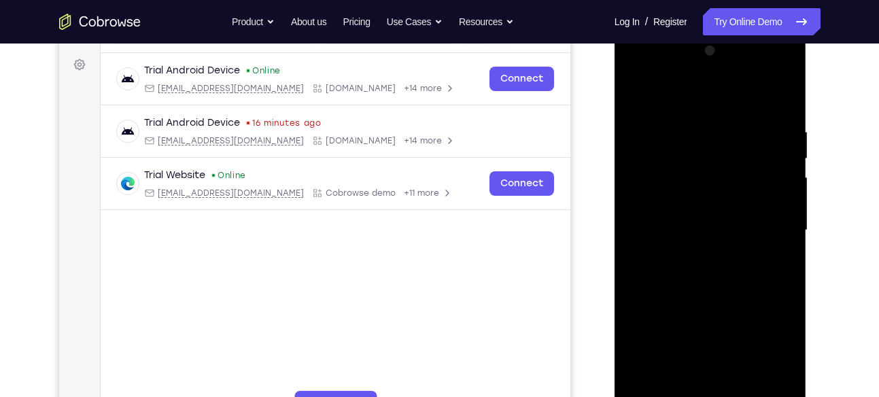
drag, startPoint x: 756, startPoint y: 237, endPoint x: 725, endPoint y: 128, distance: 113.8
click at [725, 128] on div at bounding box center [710, 230] width 171 height 381
click at [636, 88] on div at bounding box center [710, 230] width 171 height 381
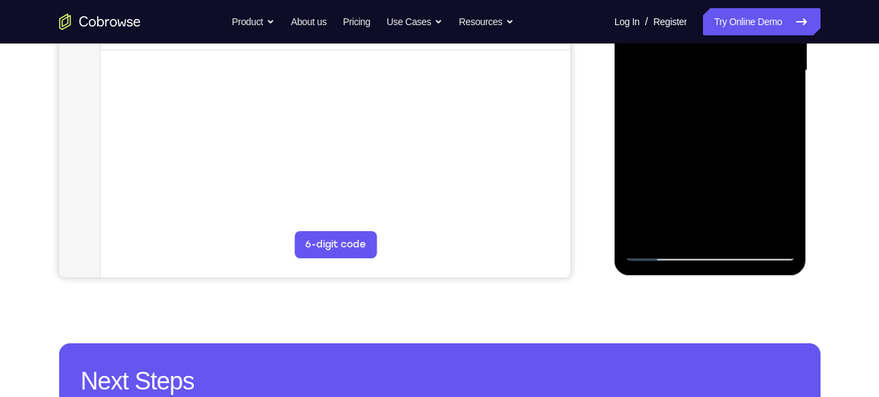
scroll to position [356, 0]
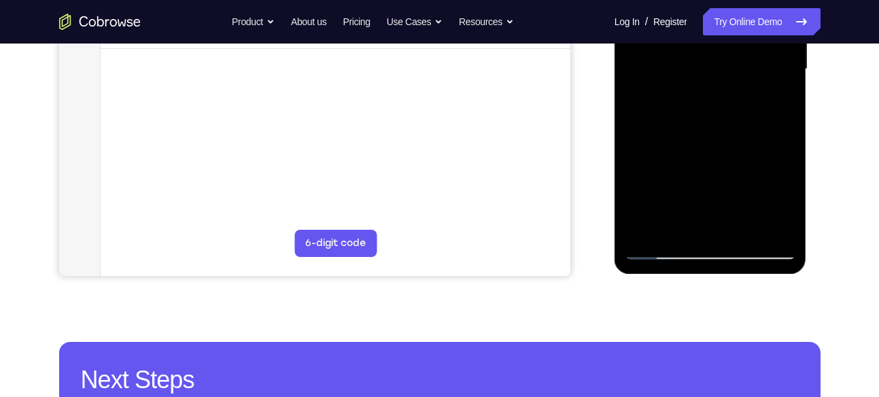
click at [647, 229] on div at bounding box center [710, 69] width 171 height 381
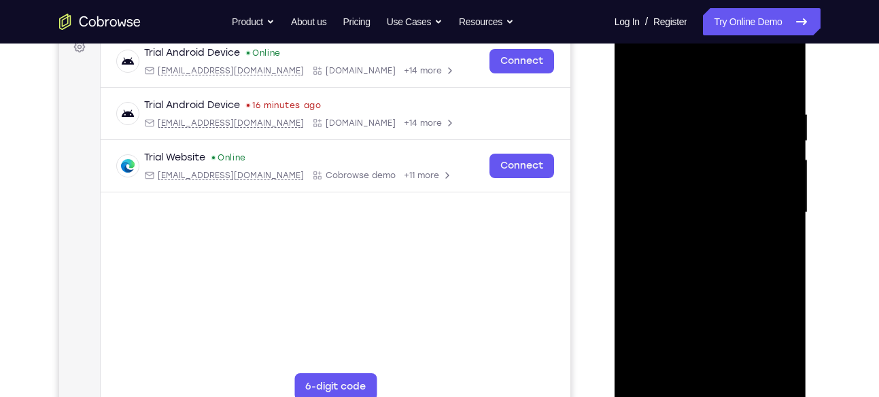
scroll to position [212, 0]
click at [770, 93] on div at bounding box center [710, 213] width 171 height 381
click at [770, 184] on div at bounding box center [710, 213] width 171 height 381
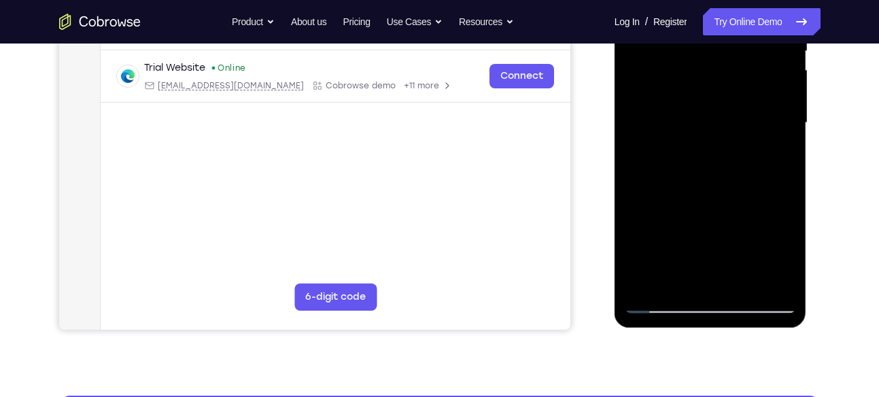
scroll to position [340, 0]
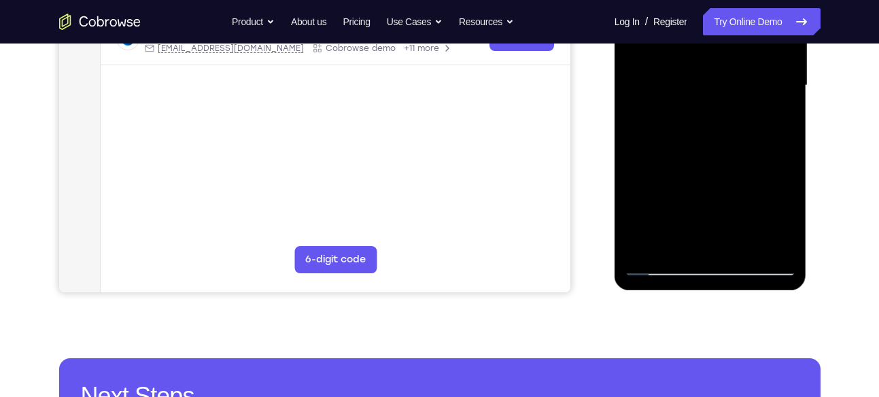
click at [761, 241] on div at bounding box center [710, 85] width 171 height 381
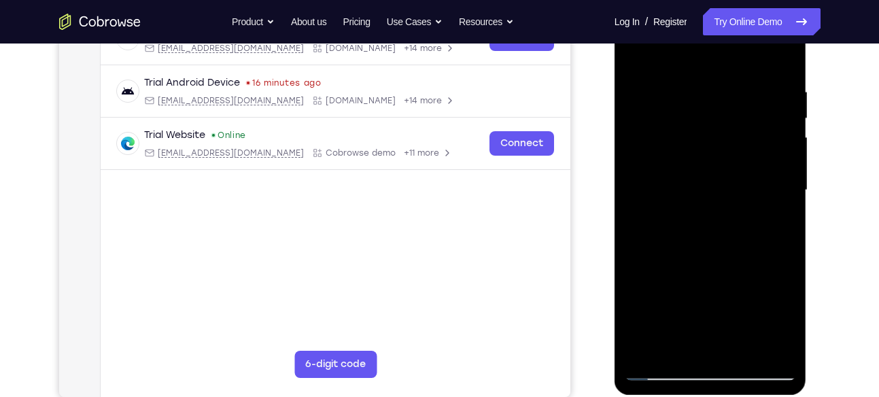
click at [787, 186] on div at bounding box center [710, 190] width 171 height 381
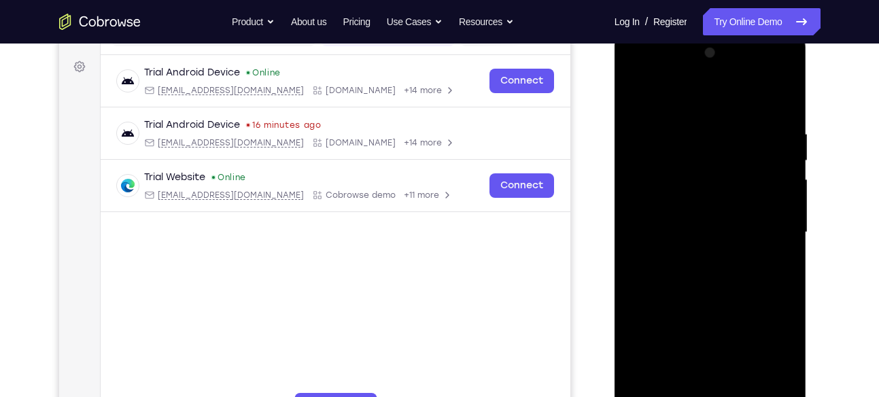
scroll to position [192, 0]
click at [780, 103] on div at bounding box center [710, 233] width 171 height 381
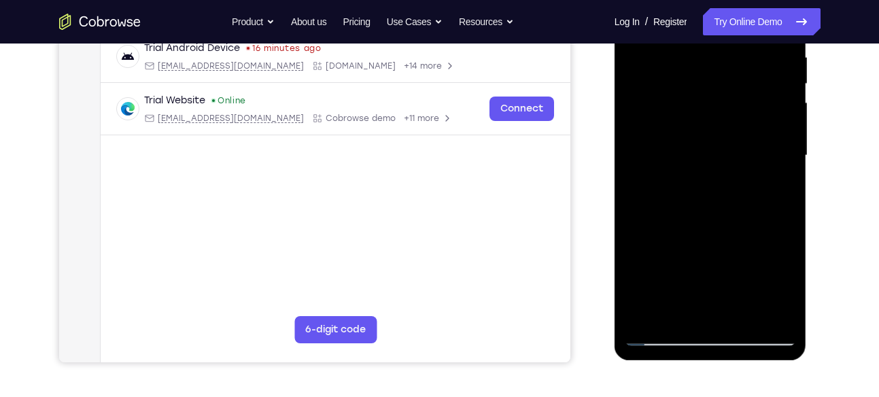
scroll to position [271, 0]
drag, startPoint x: 728, startPoint y: 256, endPoint x: 712, endPoint y: 112, distance: 145.1
click at [712, 112] on div at bounding box center [710, 155] width 171 height 381
drag, startPoint x: 723, startPoint y: 243, endPoint x: 705, endPoint y: 135, distance: 109.0
click at [705, 135] on div at bounding box center [710, 155] width 171 height 381
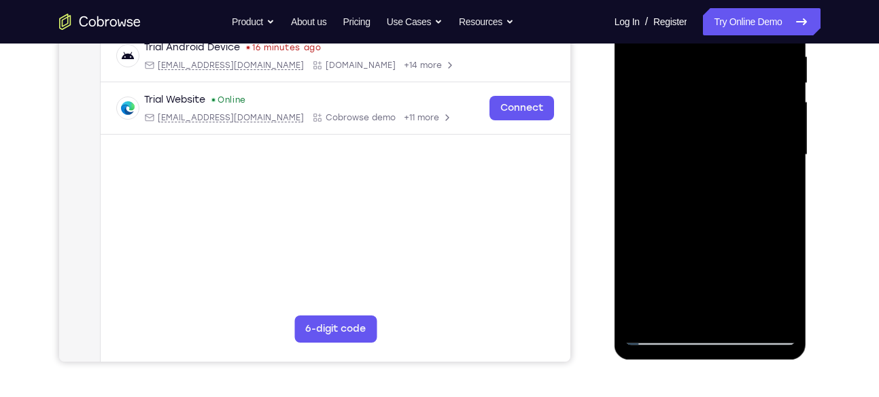
drag, startPoint x: 727, startPoint y: 236, endPoint x: 715, endPoint y: 188, distance: 49.0
click at [715, 188] on div at bounding box center [710, 155] width 171 height 381
drag, startPoint x: 725, startPoint y: 228, endPoint x: 687, endPoint y: 79, distance: 154.3
click at [687, 79] on div at bounding box center [710, 155] width 171 height 381
click at [661, 165] on div at bounding box center [710, 155] width 171 height 381
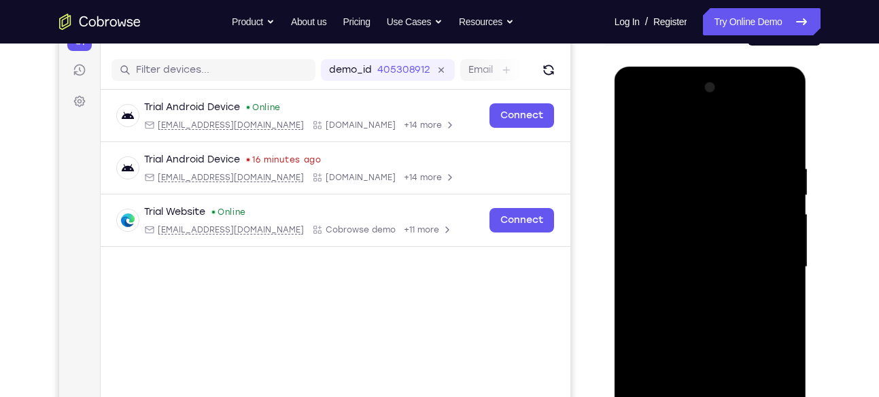
scroll to position [157, 0]
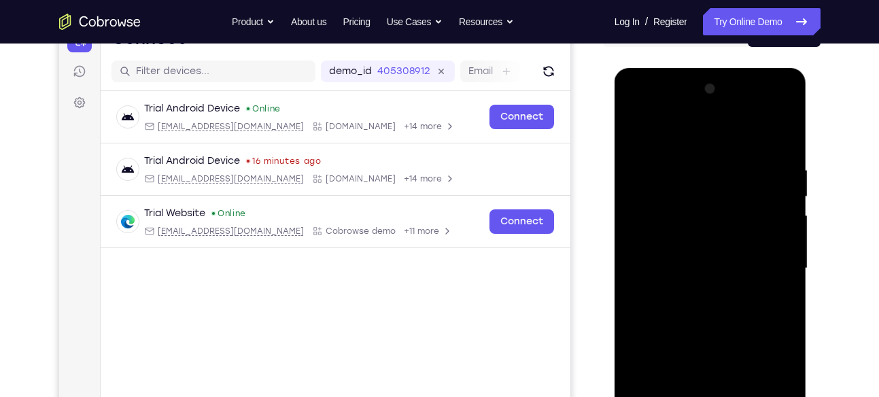
click at [636, 129] on div at bounding box center [710, 268] width 171 height 381
drag, startPoint x: 725, startPoint y: 249, endPoint x: 669, endPoint y: 132, distance: 129.6
click at [669, 132] on div at bounding box center [710, 268] width 171 height 381
drag, startPoint x: 722, startPoint y: 243, endPoint x: 655, endPoint y: 141, distance: 121.3
click at [655, 141] on div at bounding box center [710, 268] width 171 height 381
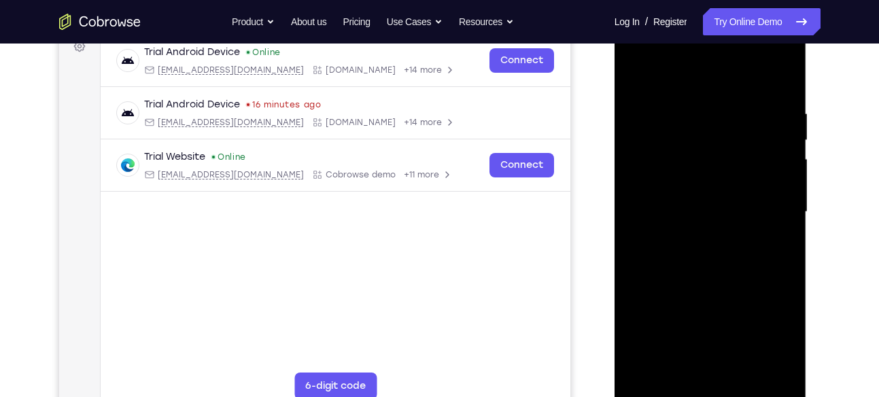
scroll to position [221, 0]
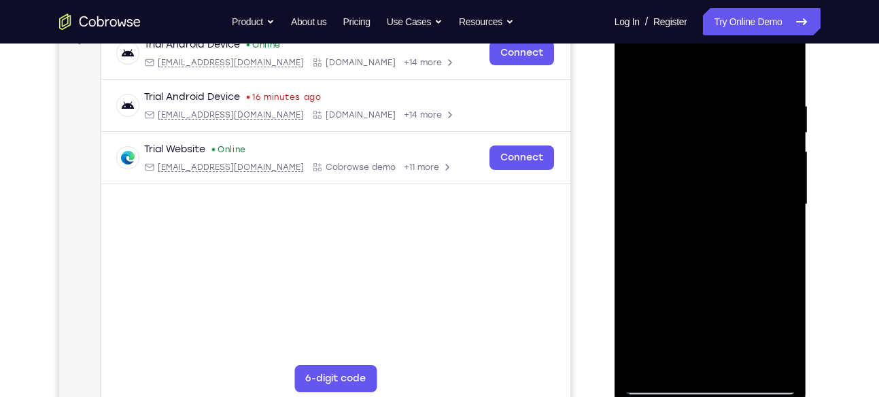
drag, startPoint x: 729, startPoint y: 267, endPoint x: 696, endPoint y: 152, distance: 120.1
click at [696, 152] on div at bounding box center [710, 204] width 171 height 381
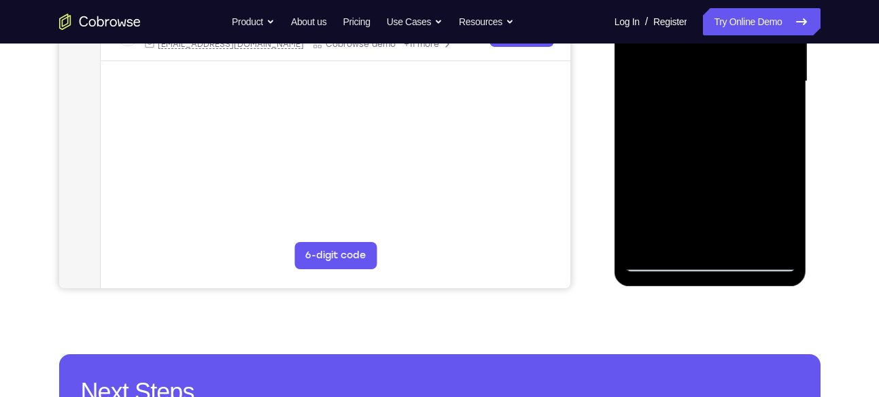
scroll to position [347, 0]
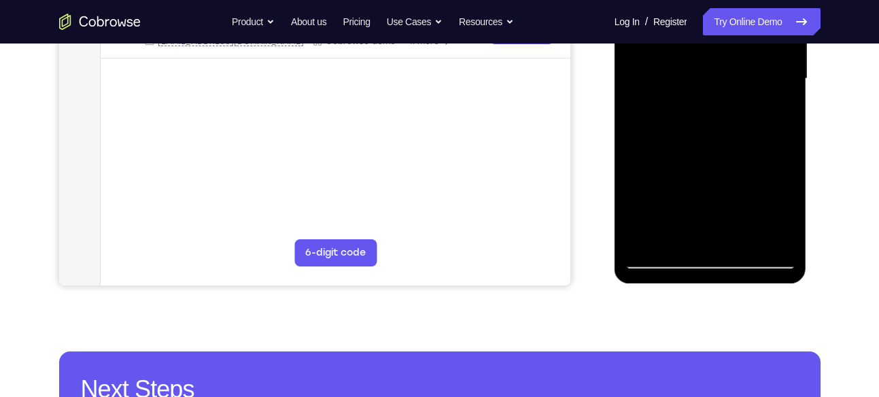
click at [681, 233] on div at bounding box center [710, 78] width 171 height 381
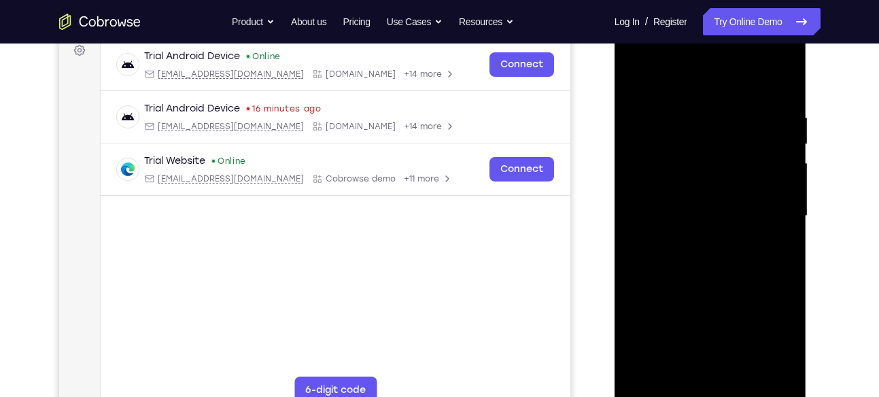
scroll to position [216, 0]
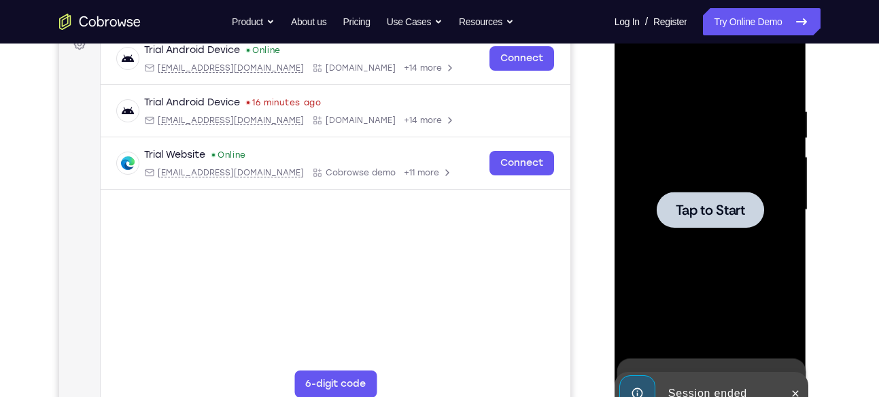
click at [694, 206] on span "Tap to Start" at bounding box center [710, 210] width 69 height 14
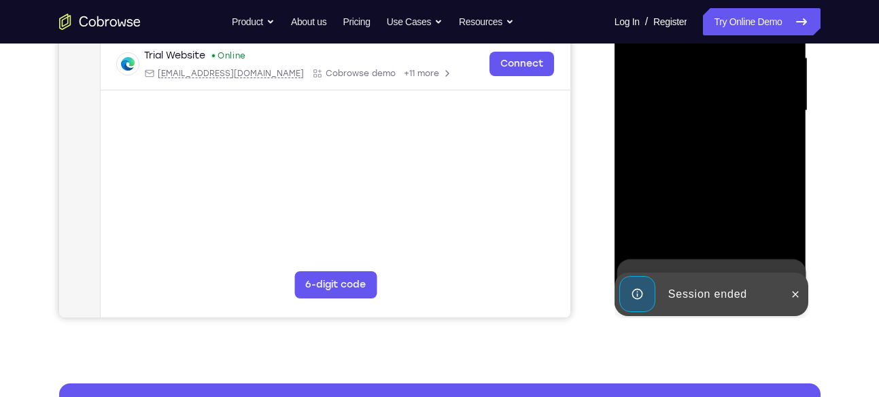
scroll to position [317, 0]
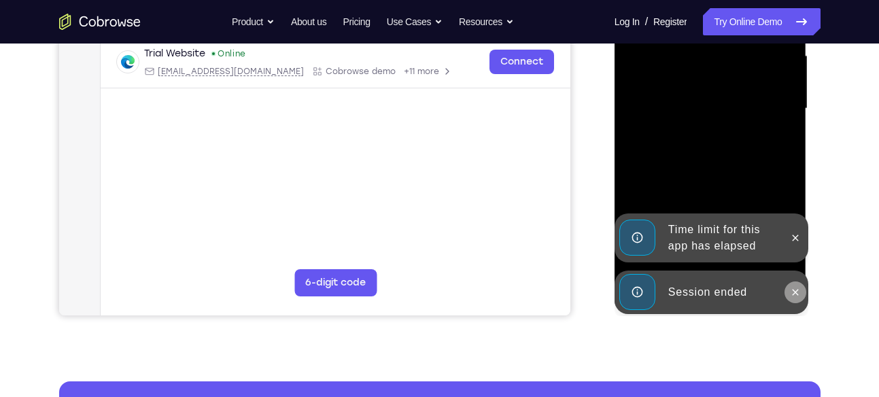
click at [792, 288] on icon at bounding box center [795, 292] width 11 height 11
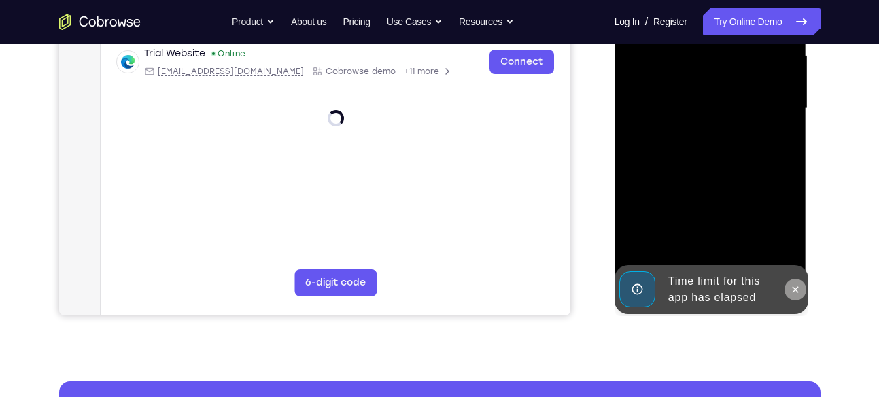
click at [793, 238] on div "Online web based iOS Simulators and Android Emulators. Run iPhone, iPad, Mobile…" at bounding box center [712, 112] width 194 height 408
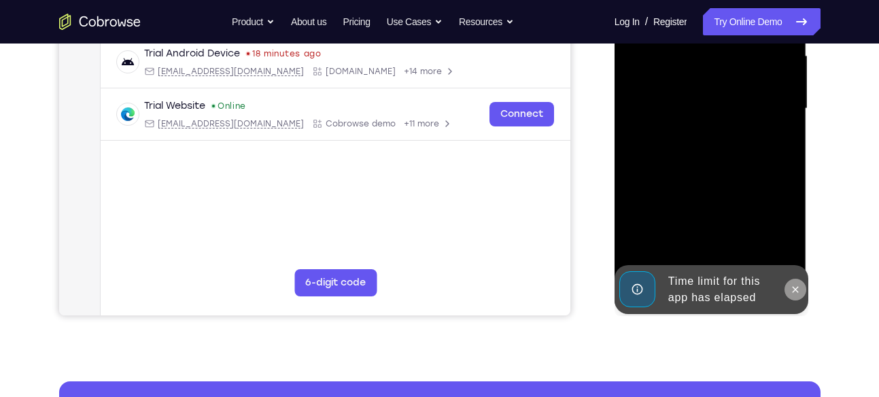
click at [795, 288] on icon at bounding box center [796, 289] width 6 height 6
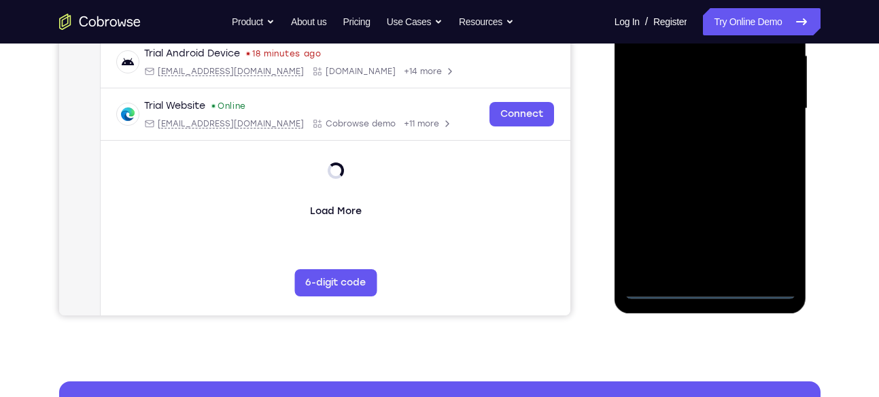
click at [711, 286] on div at bounding box center [710, 108] width 171 height 381
drag, startPoint x: 711, startPoint y: 286, endPoint x: 749, endPoint y: 251, distance: 52.0
click at [710, 288] on div at bounding box center [710, 108] width 171 height 381
click at [768, 232] on div at bounding box center [710, 108] width 171 height 381
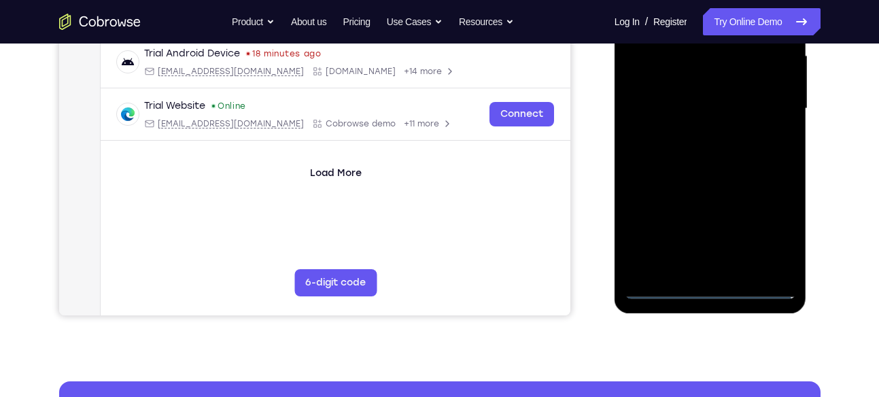
click at [770, 230] on div at bounding box center [710, 108] width 171 height 381
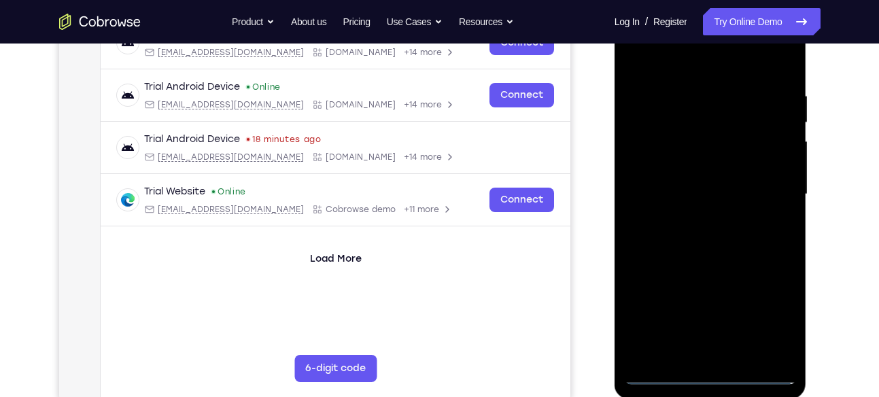
click at [765, 318] on div at bounding box center [710, 194] width 171 height 381
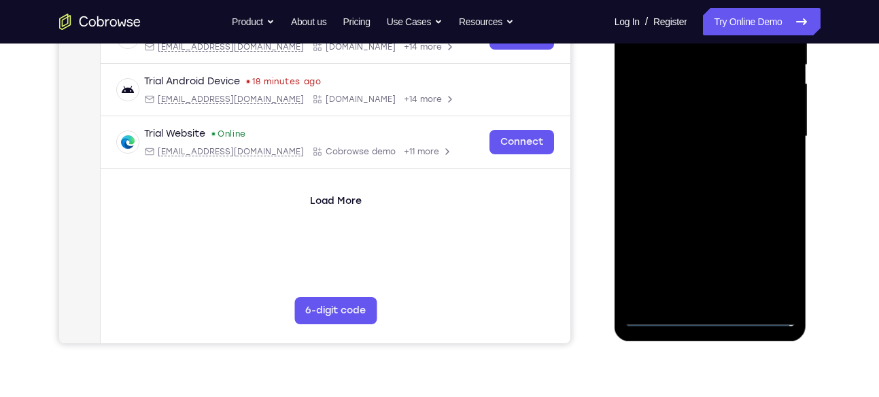
click at [638, 0] on div at bounding box center [710, 136] width 171 height 381
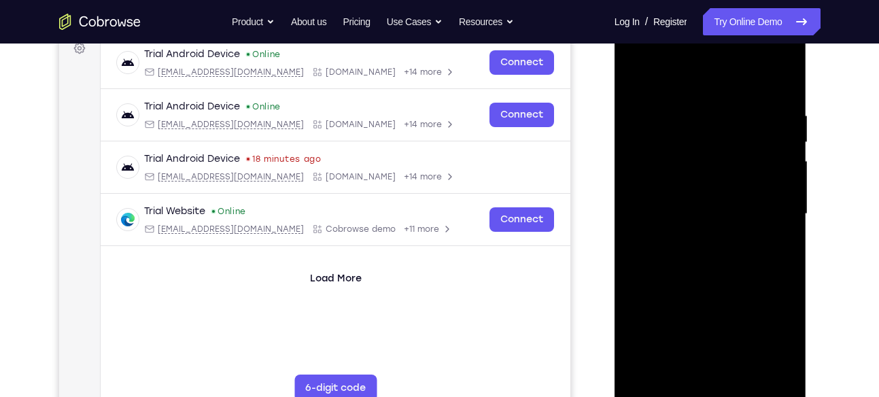
click at [638, 53] on div at bounding box center [710, 214] width 171 height 381
click at [636, 55] on div at bounding box center [710, 214] width 171 height 381
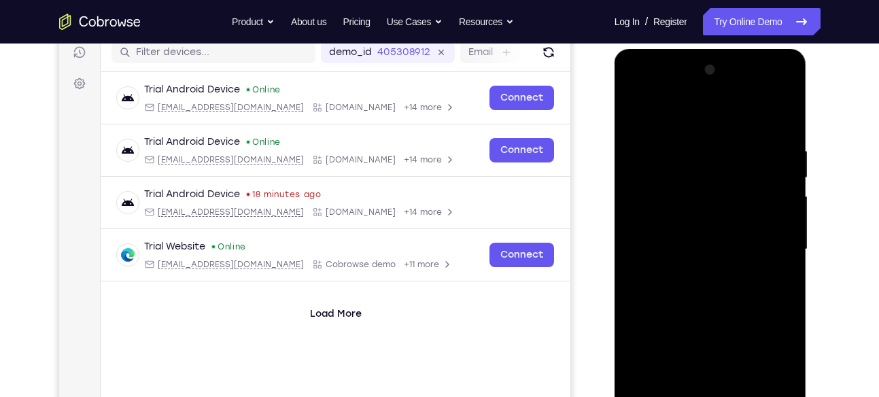
click at [774, 244] on div at bounding box center [710, 249] width 171 height 381
click at [767, 240] on div at bounding box center [710, 249] width 171 height 381
click at [768, 237] on div at bounding box center [710, 249] width 171 height 381
click at [761, 241] on div at bounding box center [710, 249] width 171 height 381
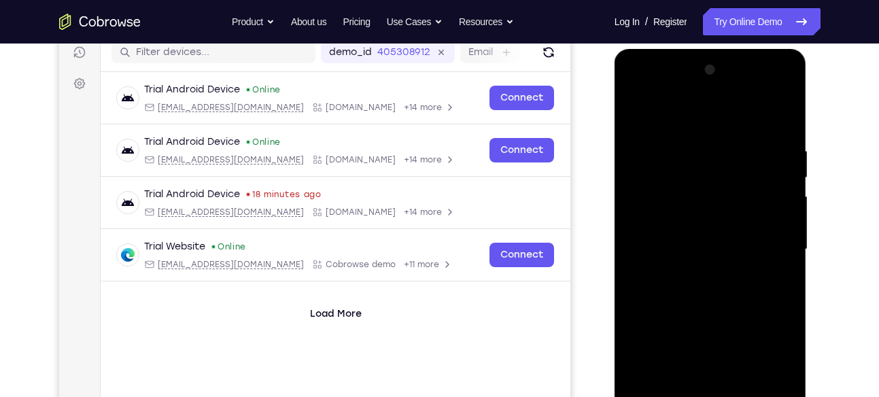
scroll to position [241, 0]
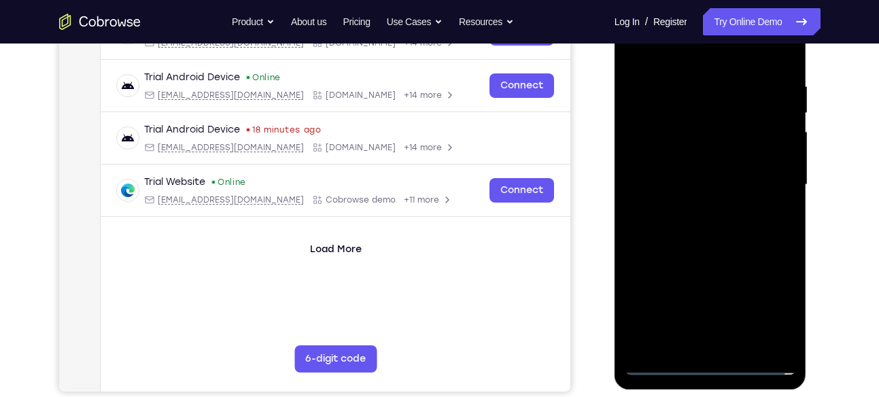
click at [722, 206] on div at bounding box center [710, 185] width 171 height 381
click at [694, 211] on div at bounding box center [710, 185] width 171 height 381
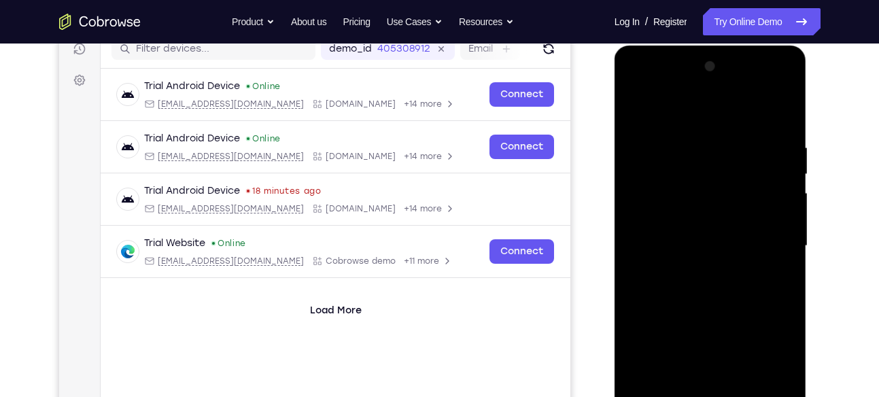
click at [665, 396] on div at bounding box center [710, 246] width 171 height 381
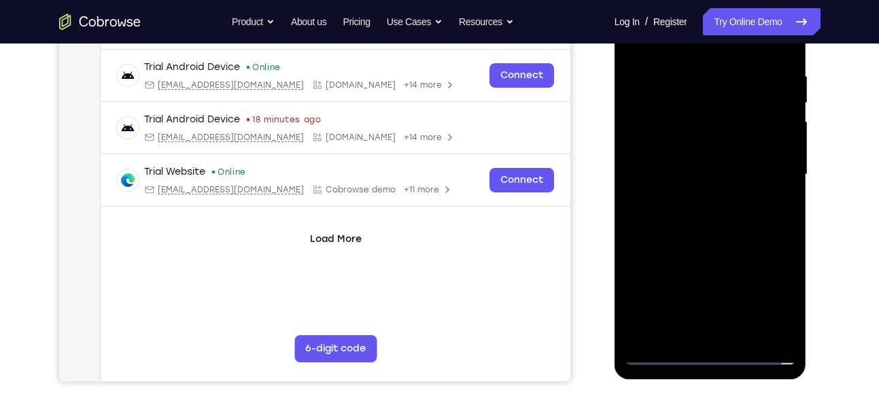
click at [659, 350] on div at bounding box center [710, 174] width 171 height 381
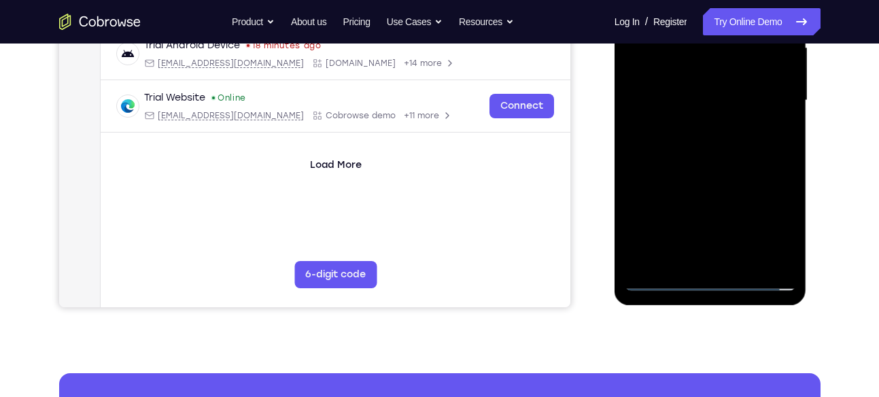
click at [698, 118] on div at bounding box center [710, 100] width 171 height 381
click at [765, 97] on div at bounding box center [710, 100] width 171 height 381
click at [769, 87] on div at bounding box center [710, 100] width 171 height 381
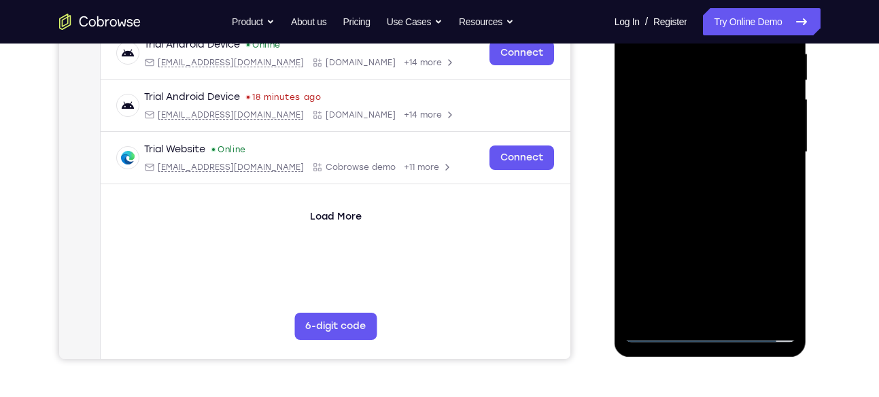
scroll to position [254, 0]
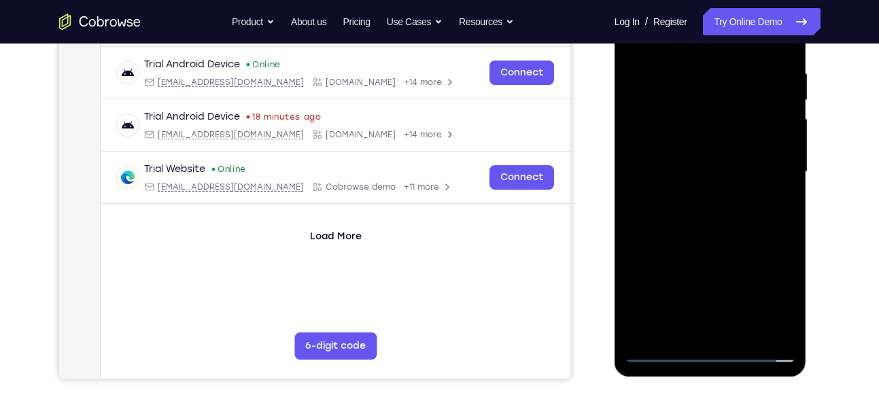
click at [700, 196] on div at bounding box center [710, 172] width 171 height 381
click at [700, 156] on div at bounding box center [710, 172] width 171 height 381
click at [677, 140] on div at bounding box center [710, 172] width 171 height 381
click at [717, 171] on div at bounding box center [710, 172] width 171 height 381
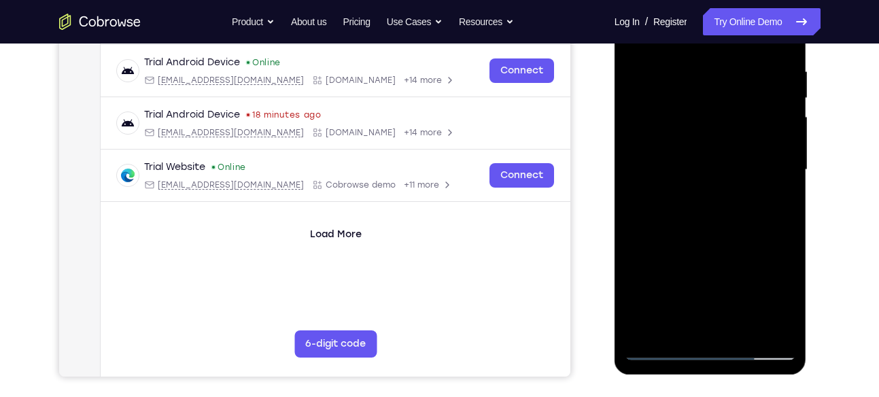
scroll to position [258, 0]
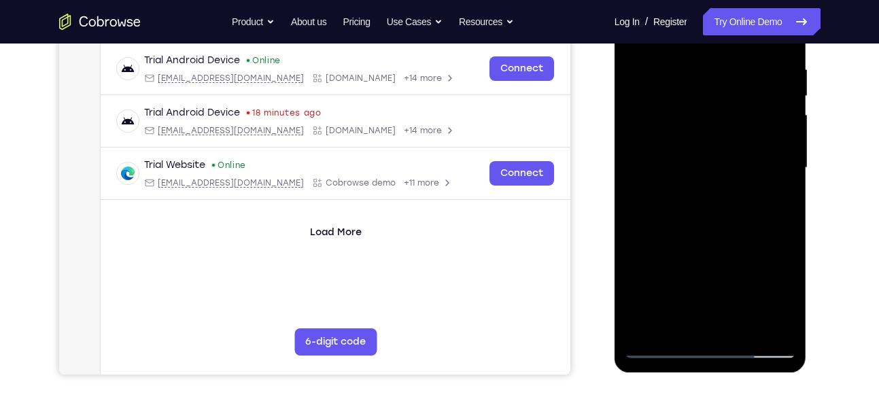
click at [721, 227] on div at bounding box center [710, 168] width 171 height 381
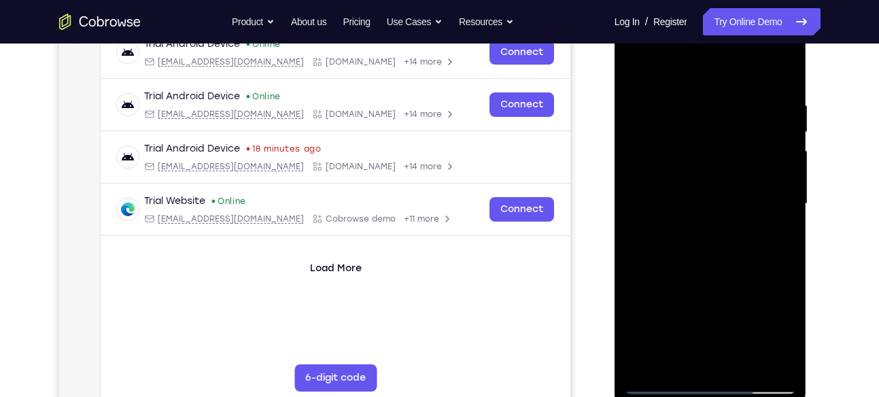
scroll to position [222, 0]
drag, startPoint x: 715, startPoint y: 296, endPoint x: 763, endPoint y: 127, distance: 175.4
click at [763, 127] on div at bounding box center [710, 203] width 171 height 381
click at [748, 358] on div at bounding box center [710, 203] width 171 height 381
click at [704, 270] on div at bounding box center [710, 203] width 171 height 381
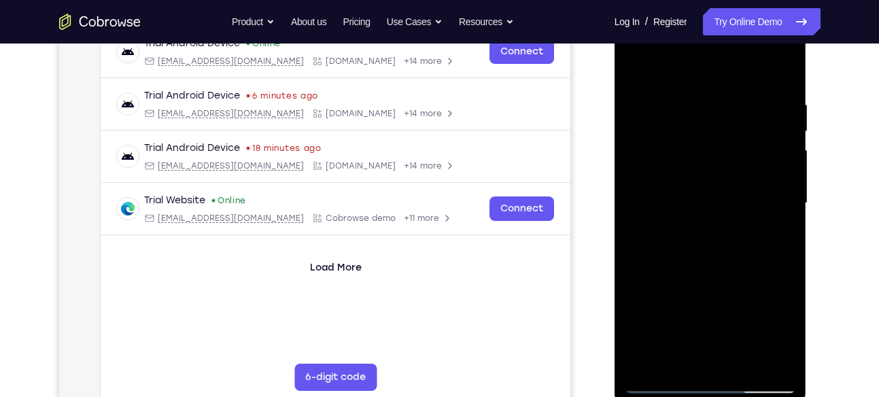
click at [691, 259] on div at bounding box center [710, 203] width 171 height 381
click at [670, 251] on div at bounding box center [710, 203] width 171 height 381
click at [671, 351] on div at bounding box center [710, 203] width 171 height 381
click at [657, 356] on div at bounding box center [710, 203] width 171 height 381
click at [679, 237] on div at bounding box center [710, 203] width 171 height 381
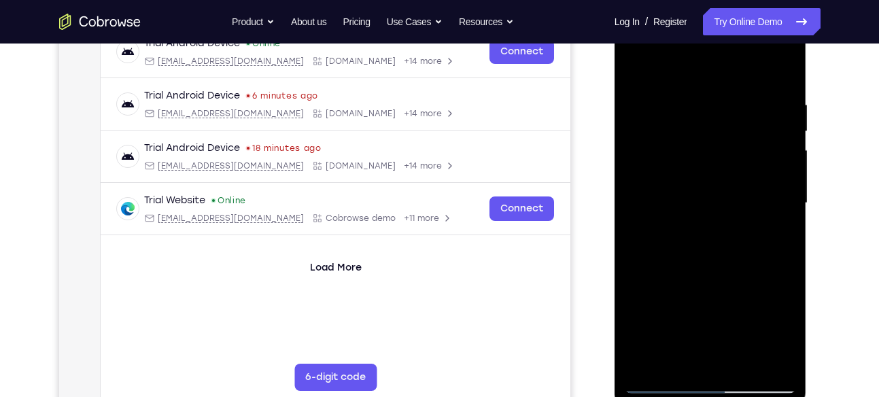
click at [662, 235] on div at bounding box center [710, 203] width 171 height 381
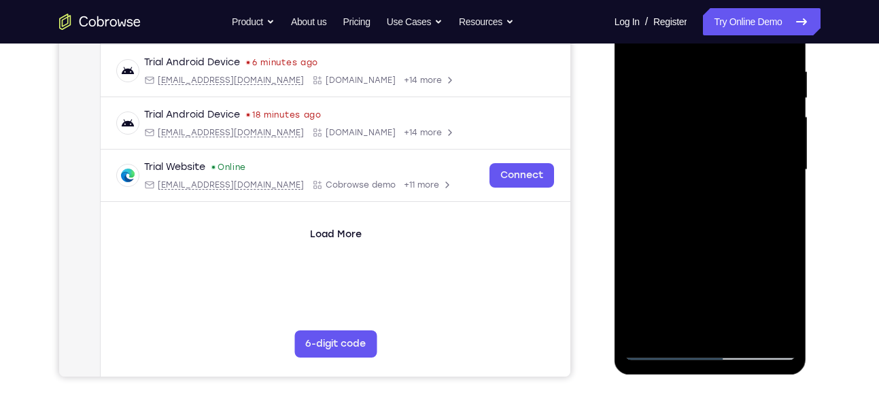
scroll to position [280, 0]
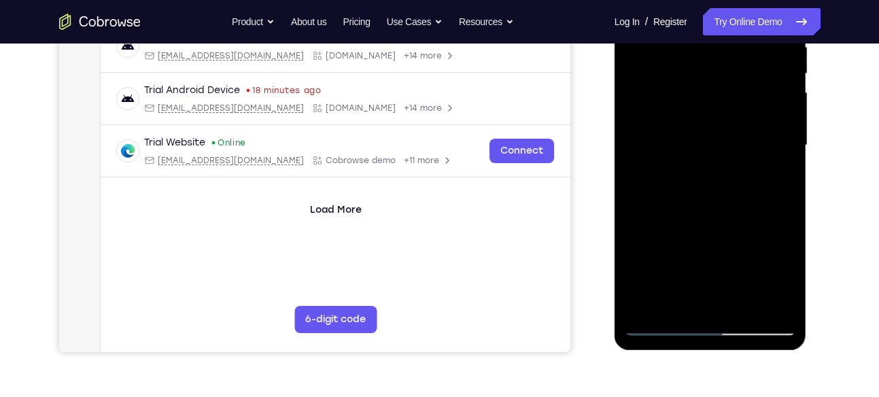
click at [783, 275] on div at bounding box center [710, 145] width 171 height 381
click at [774, 177] on div at bounding box center [710, 145] width 171 height 381
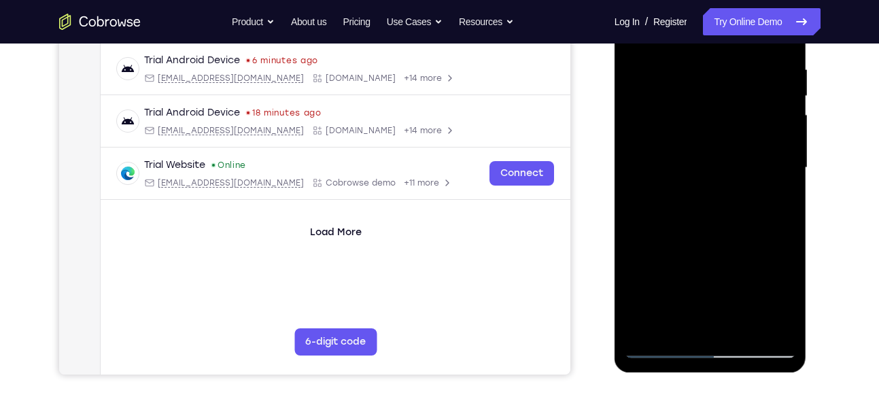
scroll to position [215, 0]
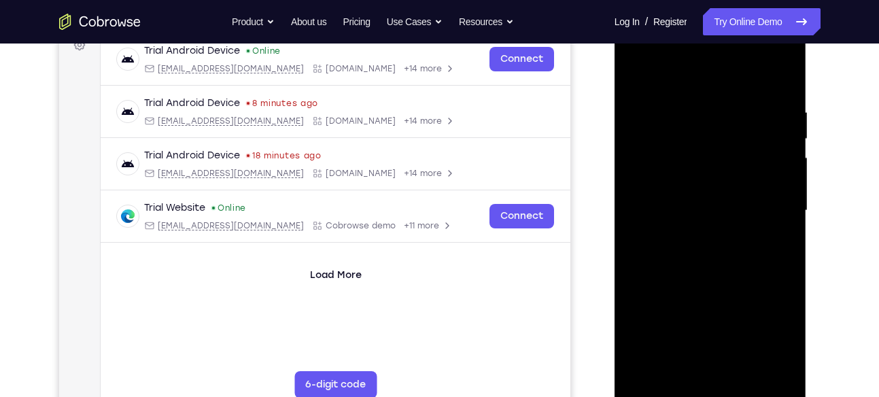
click at [636, 75] on div at bounding box center [710, 210] width 171 height 381
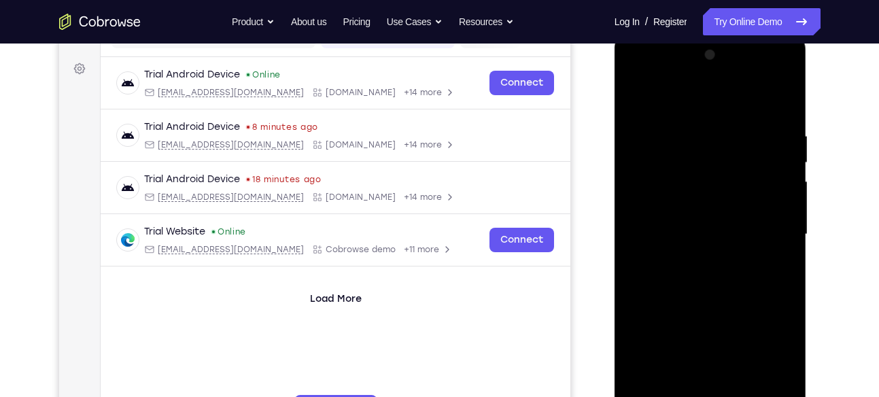
click at [634, 100] on div at bounding box center [710, 234] width 171 height 381
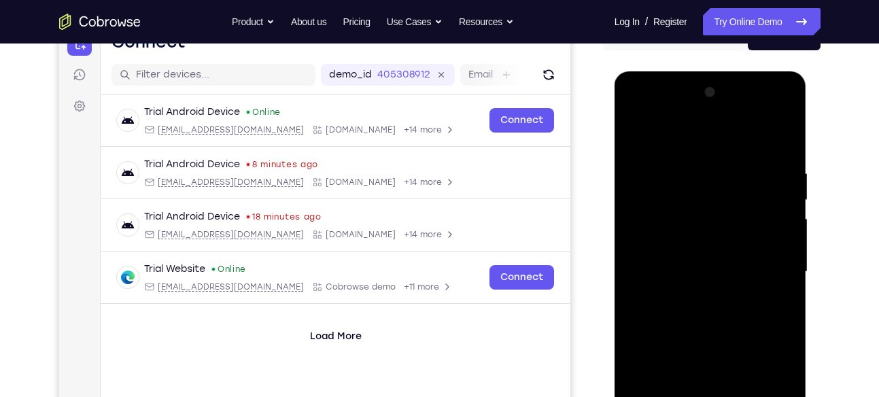
click at [636, 131] on div at bounding box center [710, 272] width 171 height 381
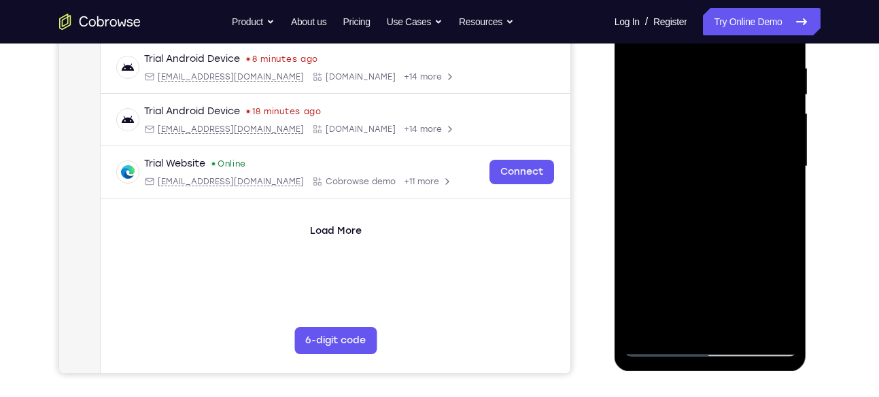
click at [678, 324] on div at bounding box center [710, 166] width 171 height 381
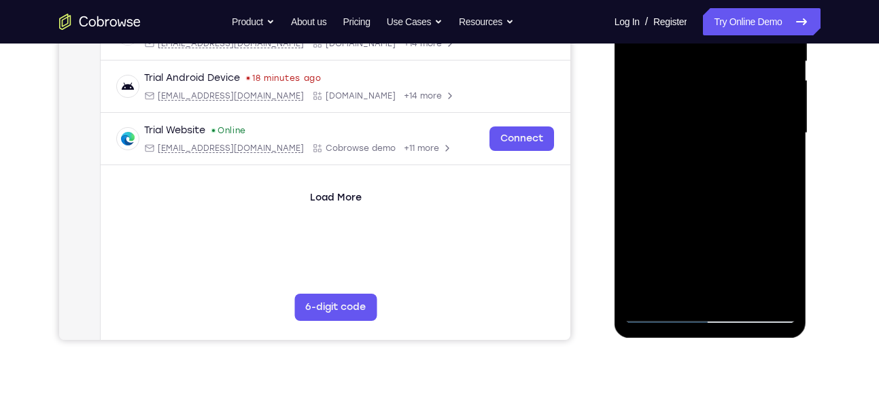
click at [679, 292] on div at bounding box center [710, 133] width 171 height 381
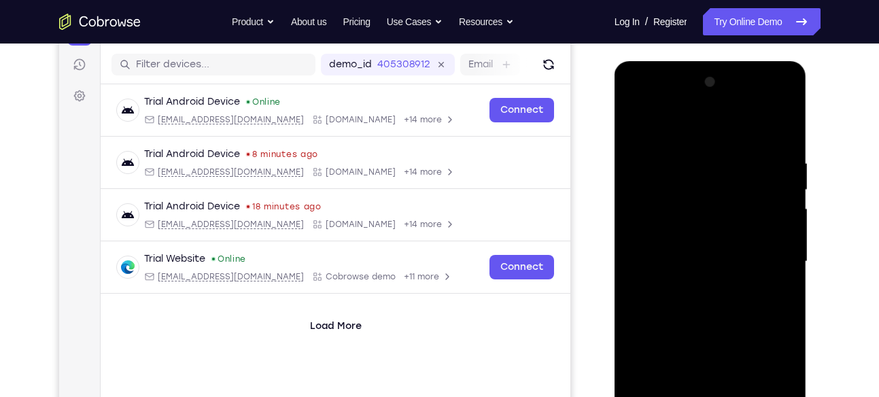
scroll to position [234, 0]
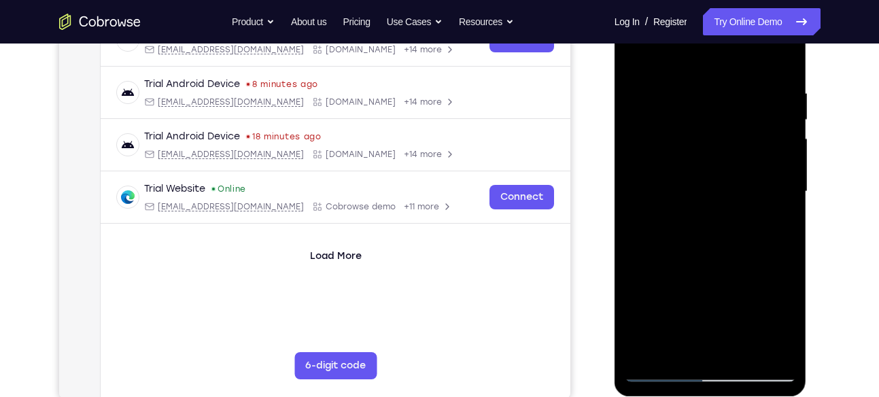
drag, startPoint x: 732, startPoint y: 311, endPoint x: 777, endPoint y: 158, distance: 160.3
click at [777, 158] on div at bounding box center [710, 191] width 171 height 381
drag, startPoint x: 697, startPoint y: 295, endPoint x: 731, endPoint y: 211, distance: 90.3
click at [742, 172] on div at bounding box center [710, 191] width 171 height 381
drag, startPoint x: 717, startPoint y: 278, endPoint x: 765, endPoint y: 160, distance: 127.5
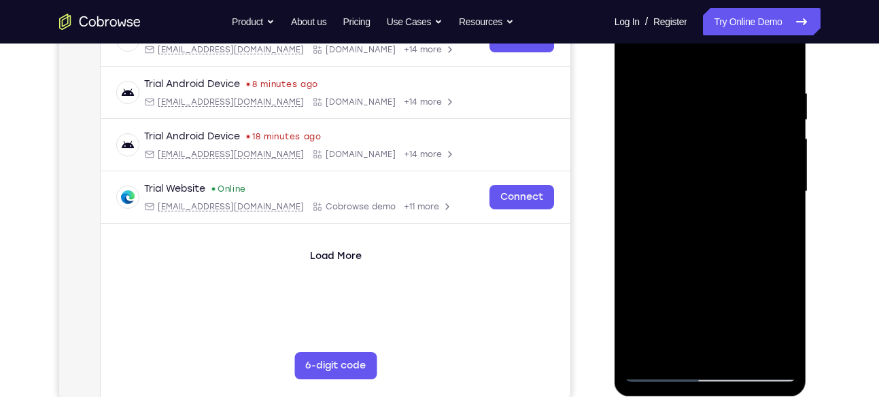
click at [765, 160] on div at bounding box center [710, 191] width 171 height 381
click at [647, 349] on div at bounding box center [710, 191] width 171 height 381
click at [646, 349] on div at bounding box center [710, 191] width 171 height 381
click at [643, 345] on div at bounding box center [710, 191] width 171 height 381
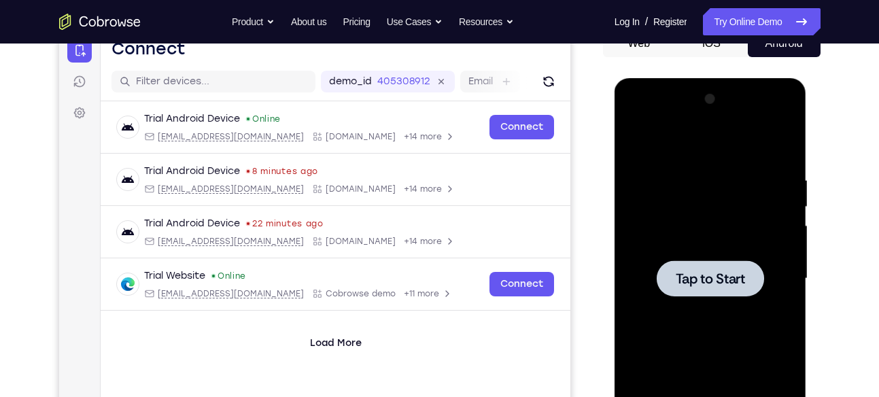
scroll to position [191, 0]
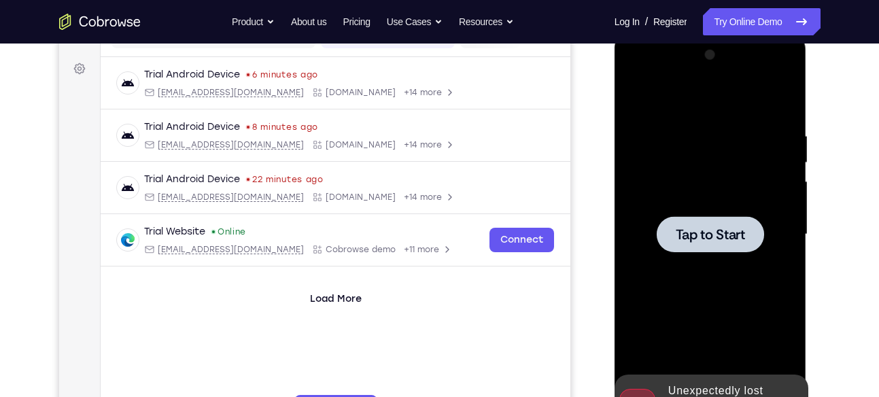
click at [686, 253] on div at bounding box center [710, 234] width 171 height 381
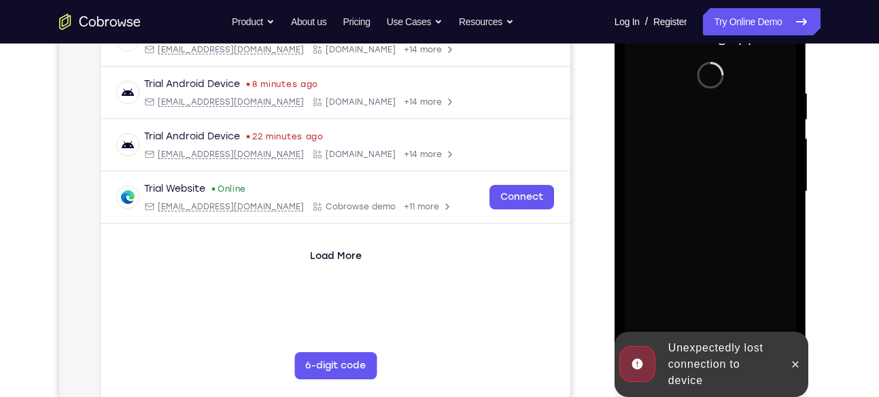
scroll to position [235, 0]
click at [798, 366] on icon at bounding box center [795, 363] width 11 height 11
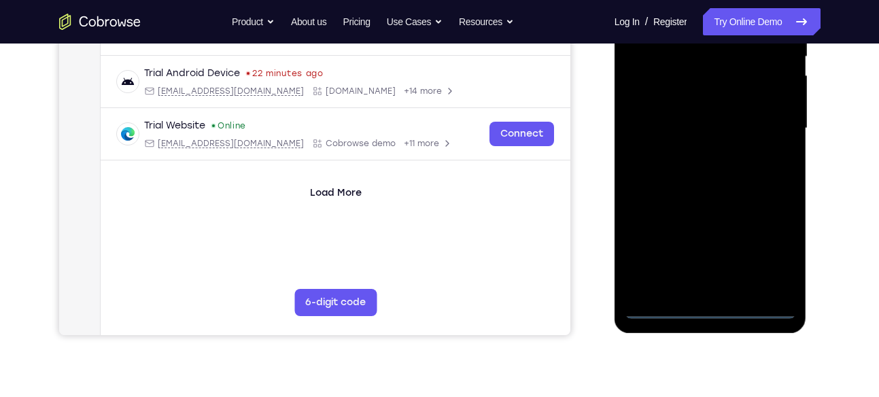
scroll to position [298, 0]
click at [711, 309] on div at bounding box center [710, 127] width 171 height 381
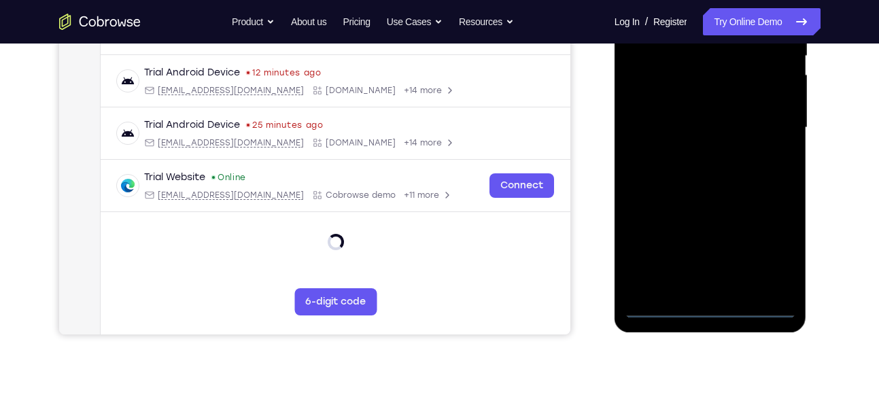
click at [768, 244] on div at bounding box center [710, 127] width 171 height 381
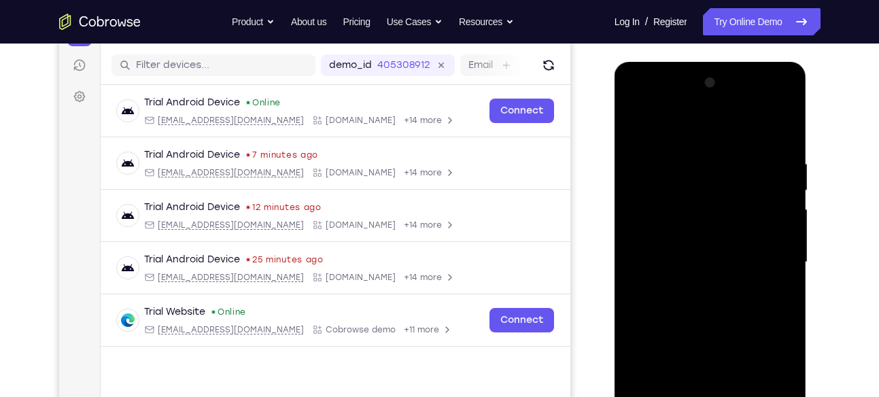
scroll to position [162, 0]
click at [634, 105] on div at bounding box center [710, 263] width 171 height 381
click at [766, 249] on div at bounding box center [710, 263] width 171 height 381
click at [694, 286] on div at bounding box center [710, 263] width 171 height 381
click at [697, 249] on div at bounding box center [710, 263] width 171 height 381
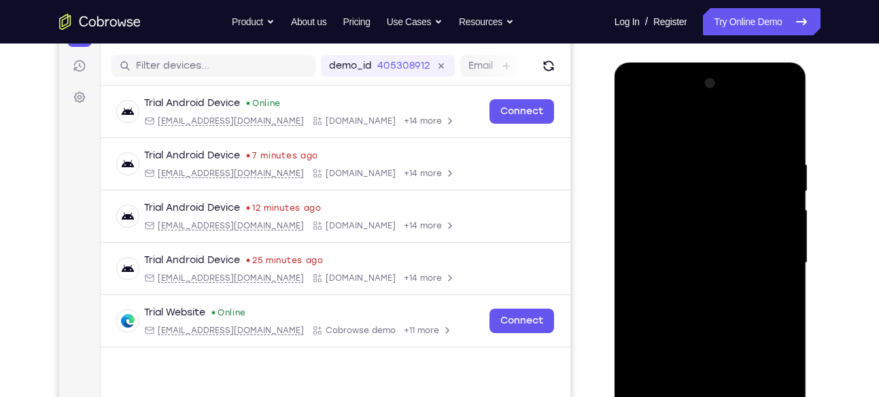
click at [677, 234] on div at bounding box center [710, 263] width 171 height 381
click at [659, 158] on div at bounding box center [710, 263] width 171 height 381
click at [700, 306] on div at bounding box center [710, 263] width 171 height 381
click at [772, 126] on div at bounding box center [710, 263] width 171 height 381
click at [781, 146] on div at bounding box center [710, 263] width 171 height 381
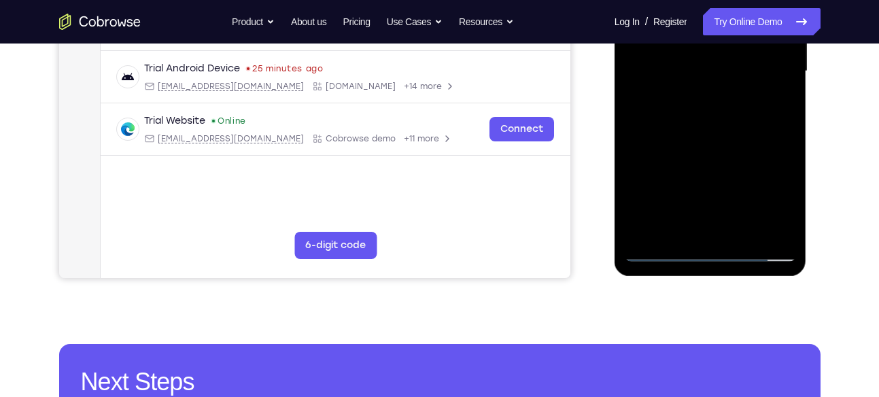
scroll to position [355, 0]
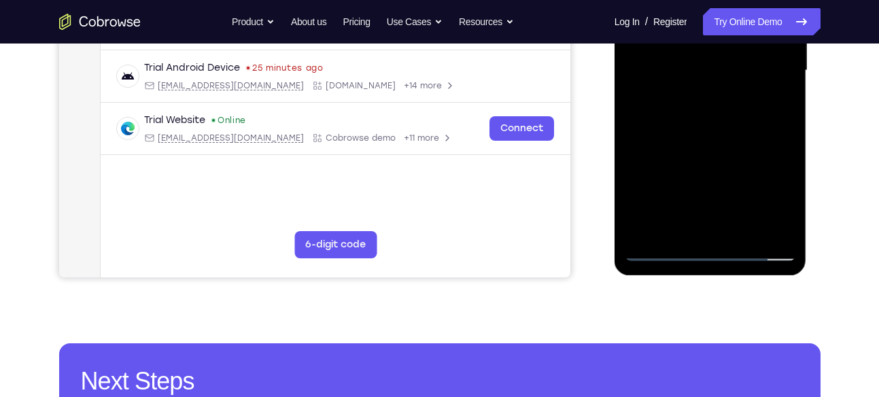
click at [745, 230] on div at bounding box center [710, 70] width 171 height 381
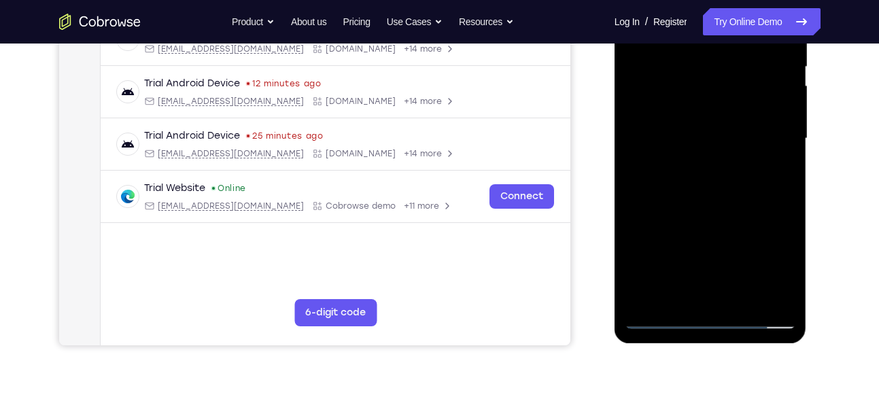
scroll to position [286, 0]
click at [713, 209] on div at bounding box center [710, 139] width 171 height 381
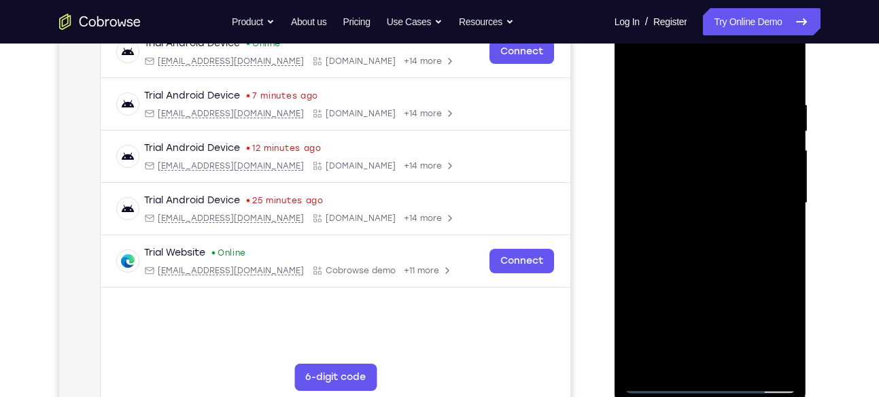
click at [709, 194] on div at bounding box center [710, 203] width 171 height 381
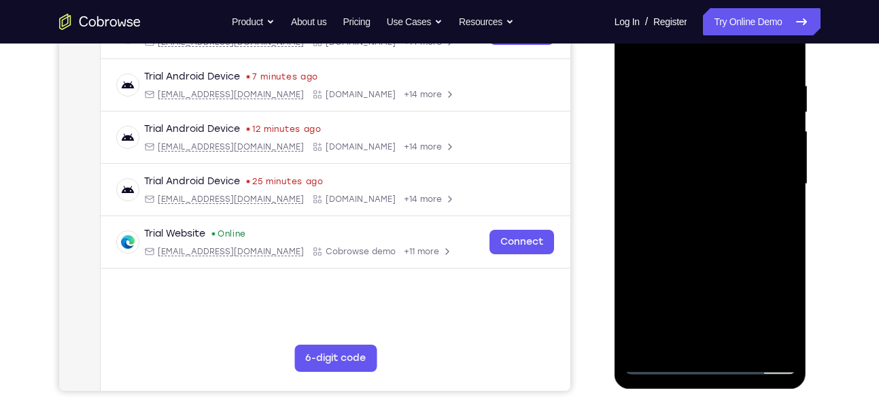
scroll to position [240, 0]
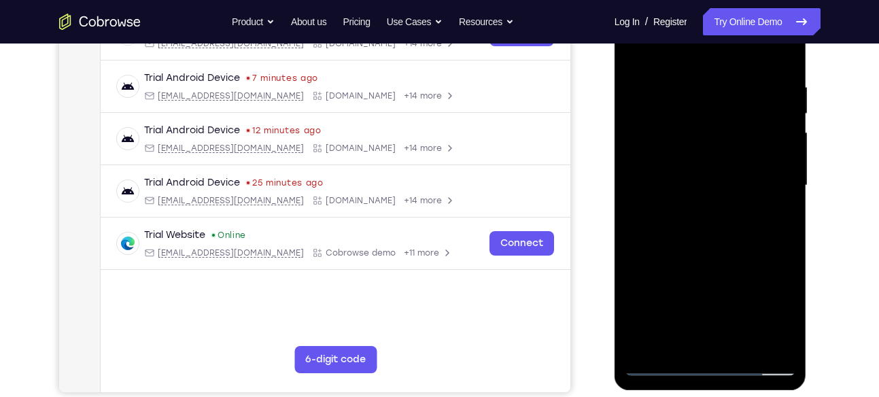
click at [669, 332] on div at bounding box center [710, 185] width 171 height 381
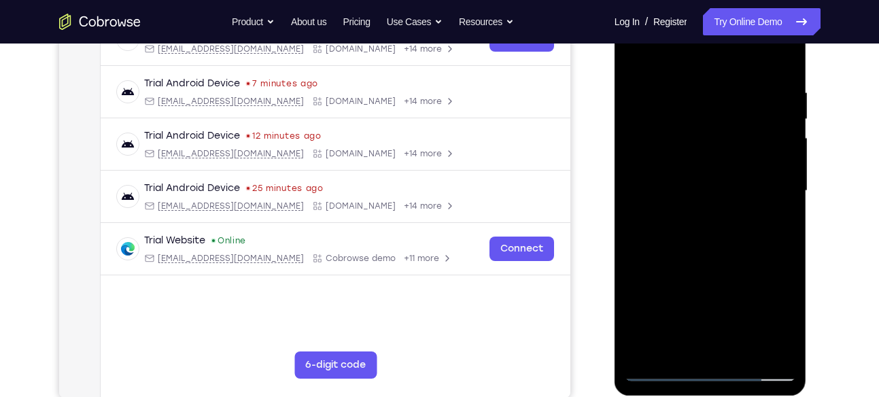
scroll to position [224, 0]
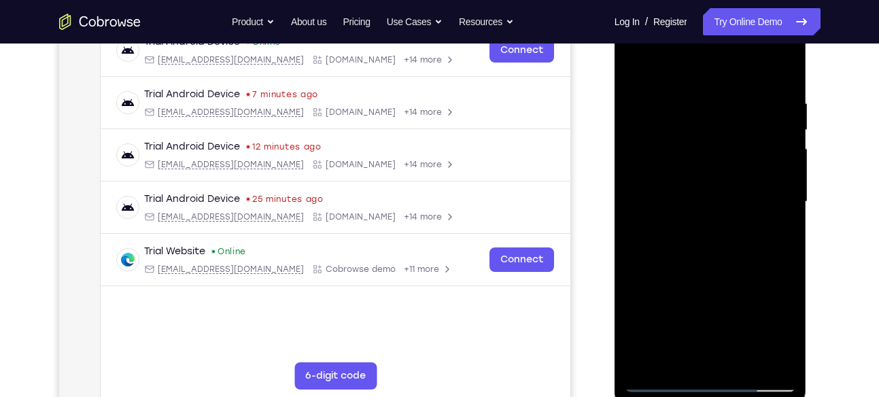
click at [781, 328] on div at bounding box center [710, 202] width 171 height 381
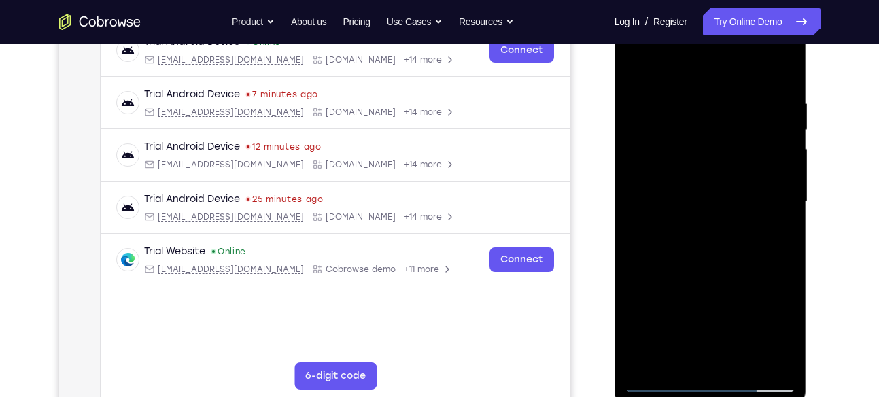
click at [781, 328] on div at bounding box center [710, 202] width 171 height 381
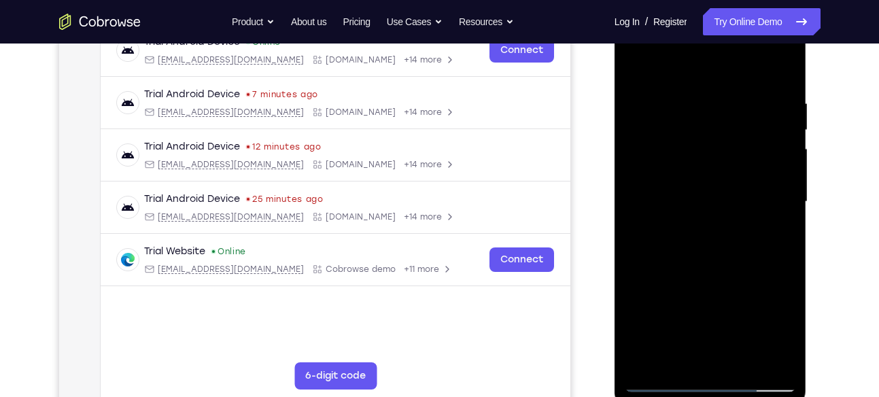
click at [781, 328] on div at bounding box center [710, 202] width 171 height 381
click at [783, 330] on div at bounding box center [710, 202] width 171 height 381
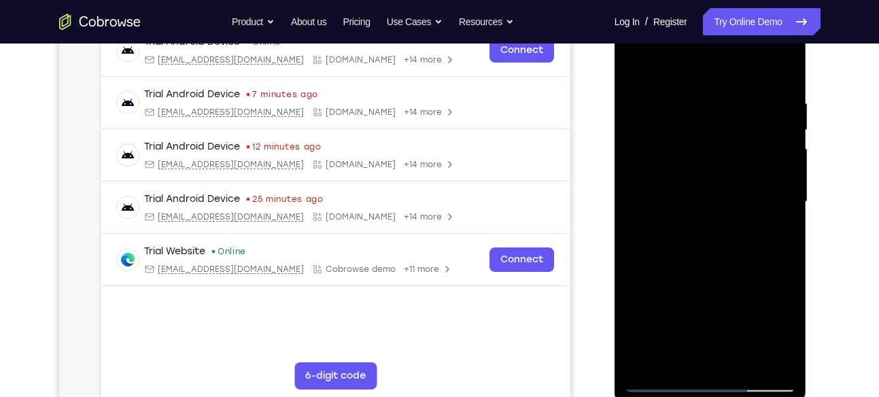
click at [783, 330] on div at bounding box center [710, 202] width 171 height 381
click at [656, 235] on div at bounding box center [710, 202] width 171 height 381
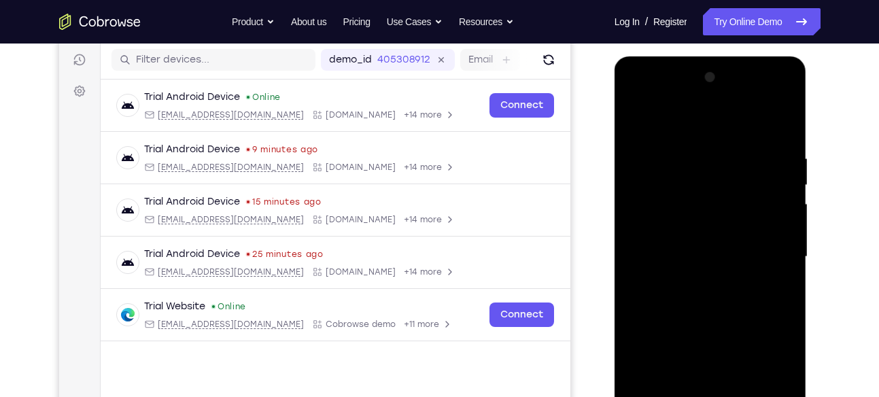
scroll to position [177, 0]
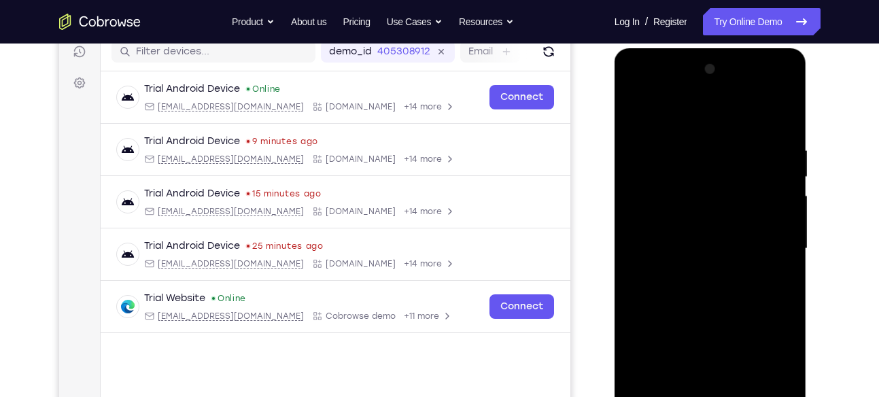
click at [637, 112] on div at bounding box center [710, 248] width 171 height 381
click at [683, 242] on div at bounding box center [710, 248] width 171 height 381
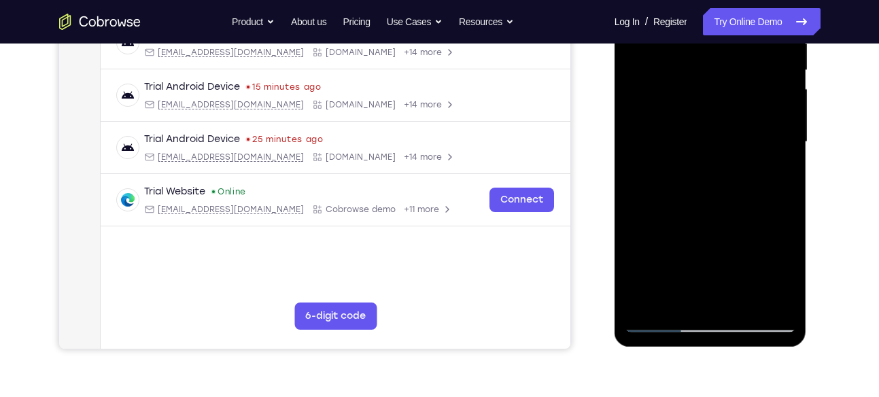
click at [679, 292] on div at bounding box center [710, 142] width 171 height 381
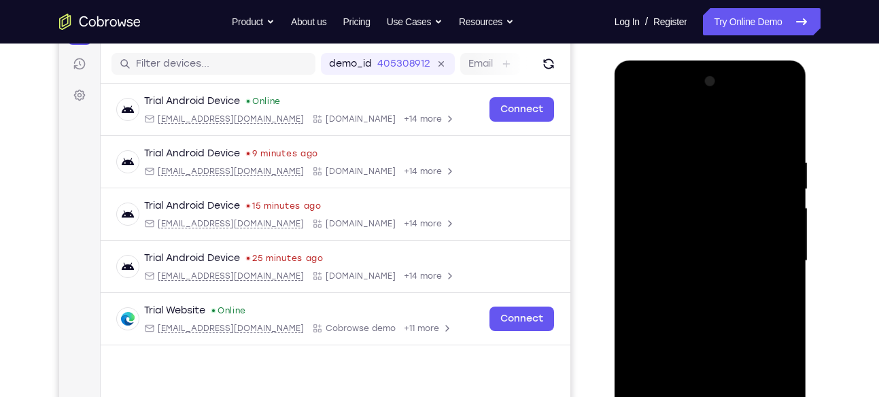
scroll to position [171, 0]
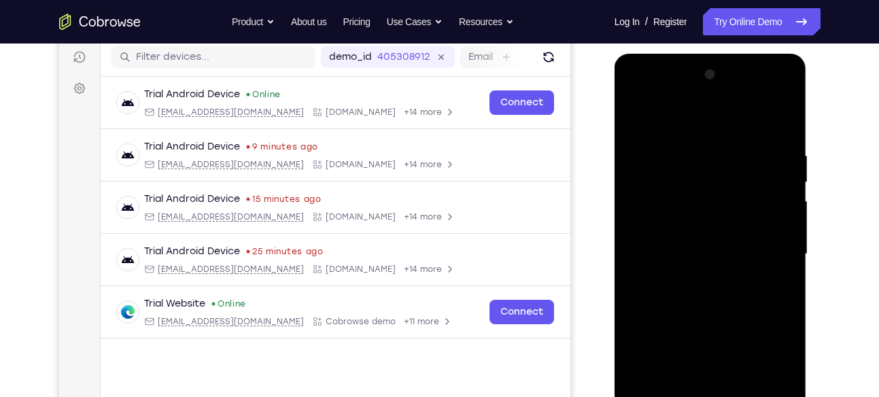
click at [655, 115] on div at bounding box center [710, 254] width 171 height 381
click at [655, 120] on div at bounding box center [710, 254] width 171 height 381
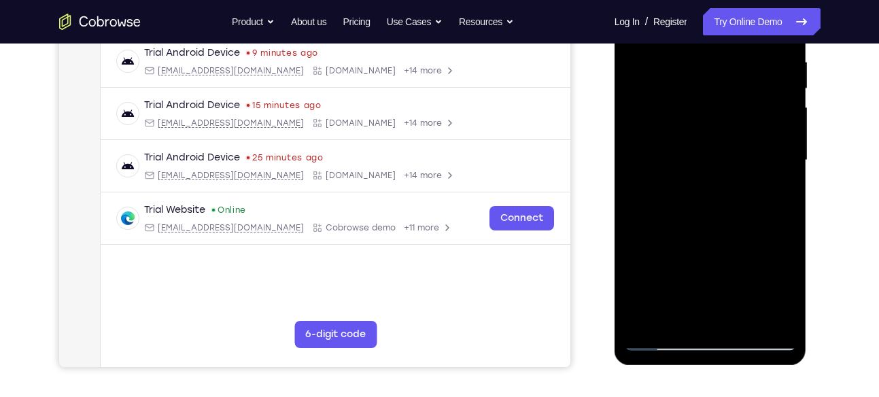
click at [662, 271] on div at bounding box center [710, 160] width 171 height 381
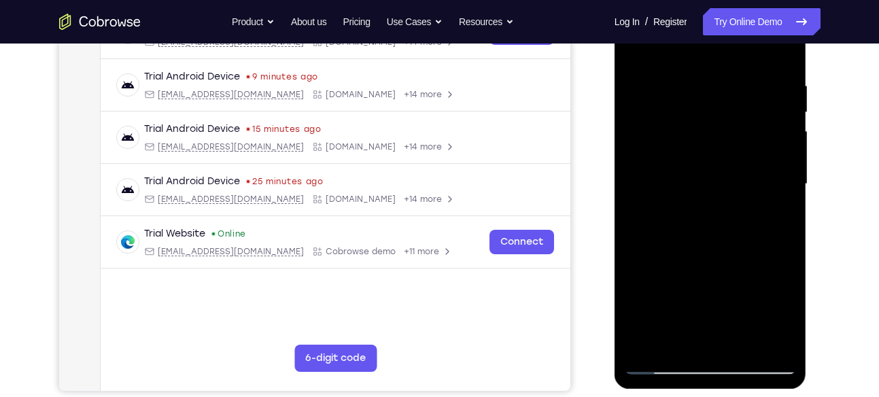
scroll to position [229, 0]
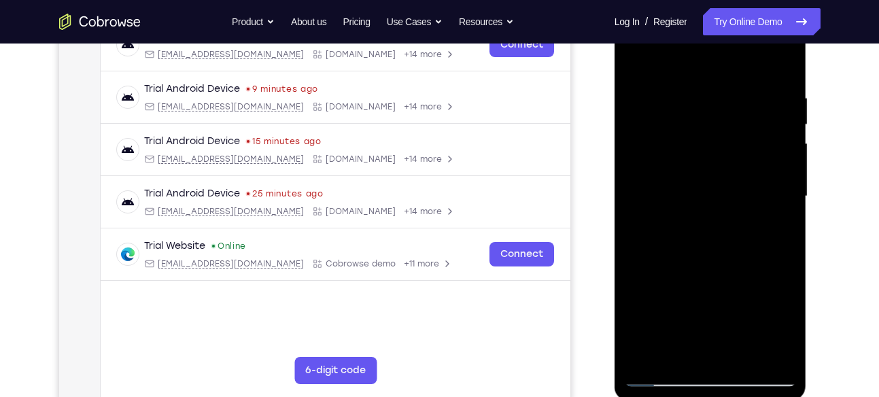
click at [786, 173] on div at bounding box center [710, 196] width 171 height 381
click at [787, 178] on div at bounding box center [710, 196] width 171 height 381
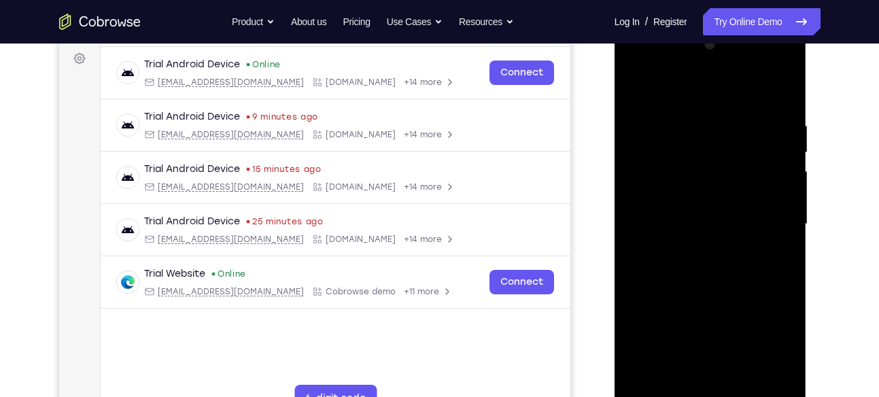
click at [784, 204] on div at bounding box center [710, 224] width 171 height 381
click at [647, 384] on div at bounding box center [710, 224] width 171 height 381
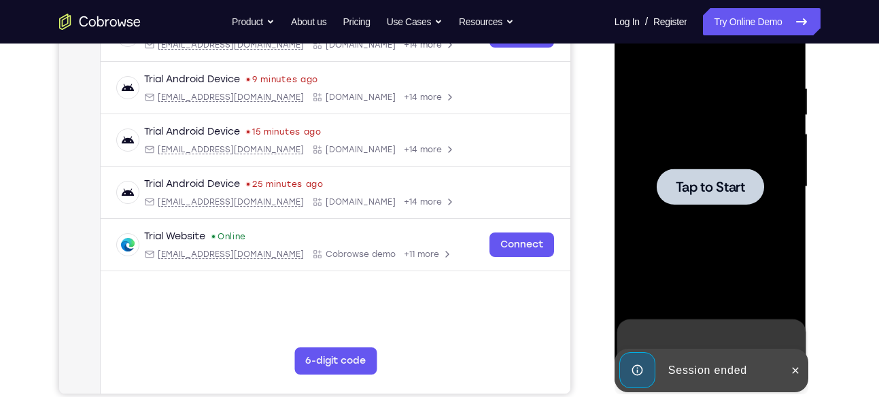
scroll to position [192, 0]
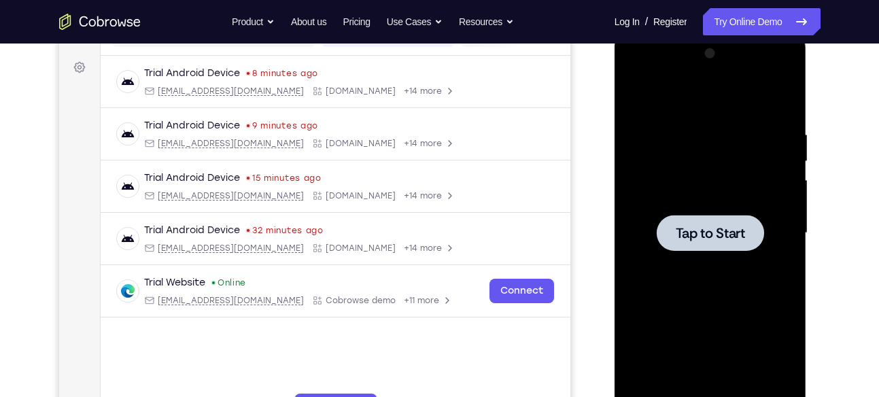
click at [706, 236] on span "Tap to Start" at bounding box center [710, 233] width 69 height 14
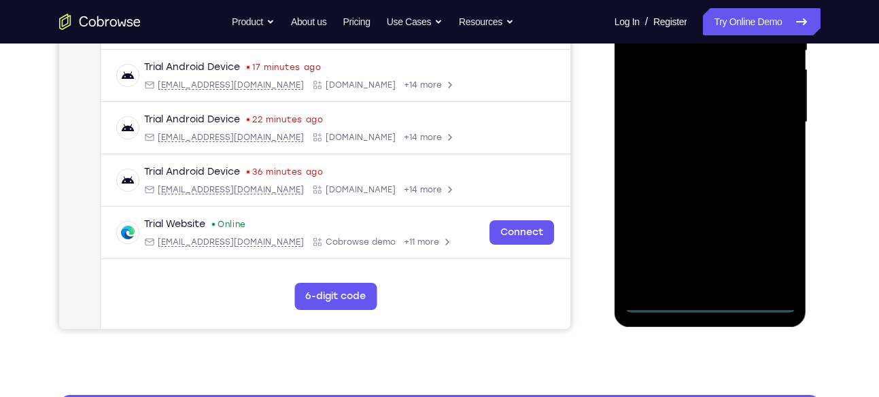
scroll to position [304, 0]
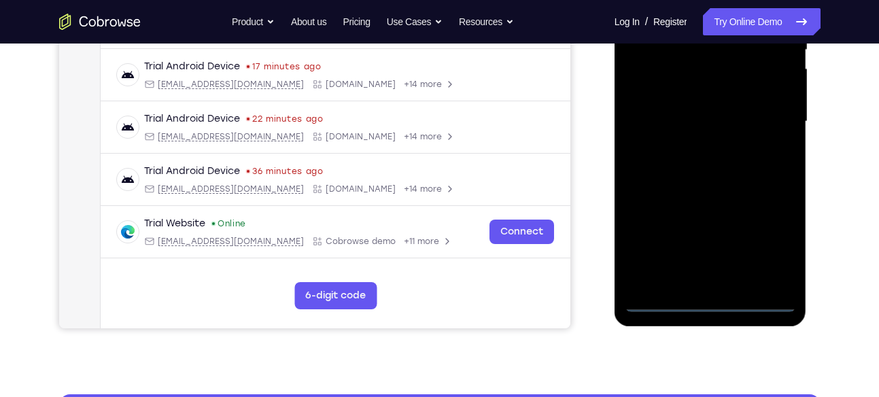
click at [714, 303] on div at bounding box center [710, 121] width 171 height 381
click at [766, 237] on div at bounding box center [710, 121] width 171 height 381
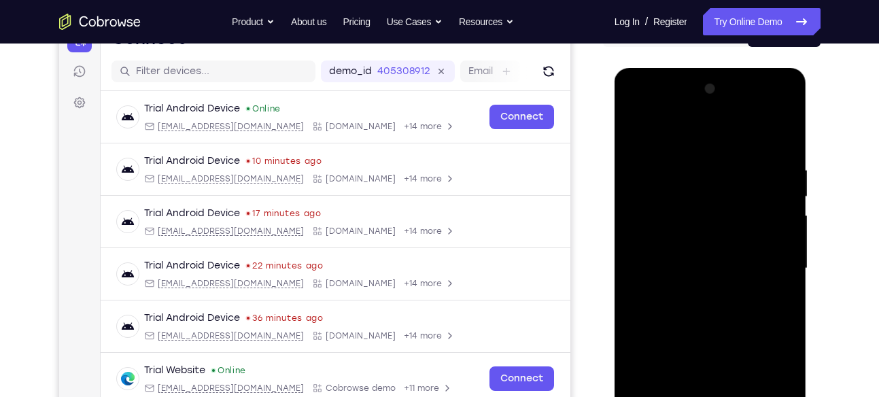
scroll to position [154, 0]
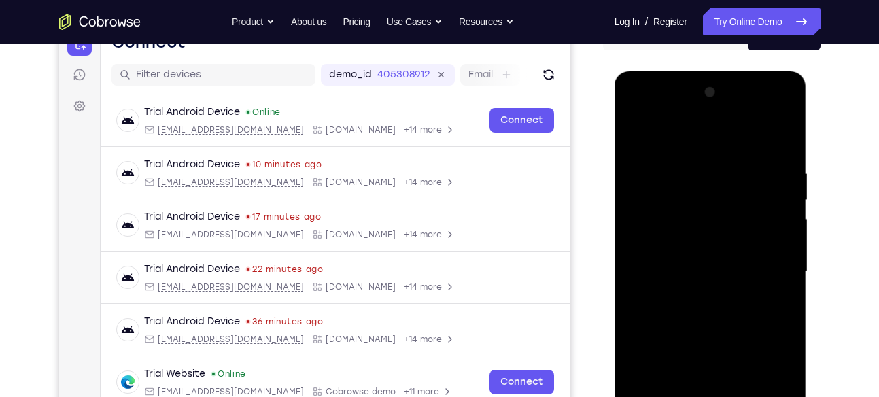
click at [638, 112] on div at bounding box center [710, 272] width 171 height 381
click at [766, 257] on div at bounding box center [710, 272] width 171 height 381
click at [696, 293] on div at bounding box center [710, 272] width 171 height 381
click at [701, 256] on div at bounding box center [710, 272] width 171 height 381
click at [676, 241] on div at bounding box center [710, 272] width 171 height 381
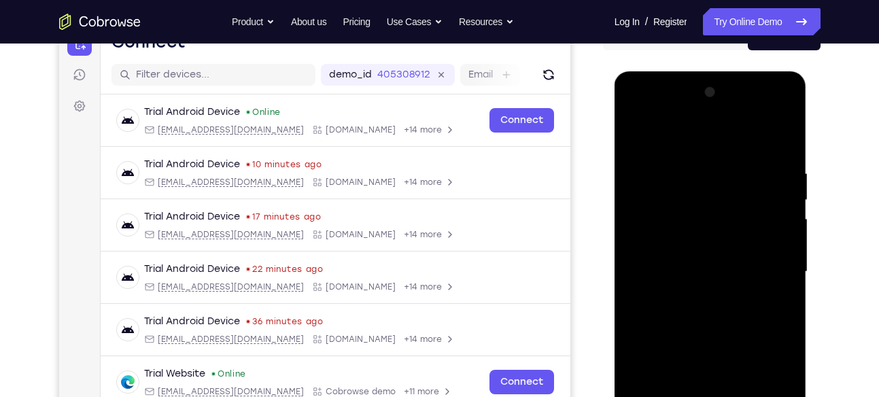
click at [672, 177] on div at bounding box center [710, 272] width 171 height 381
click at [691, 311] on div at bounding box center [710, 272] width 171 height 381
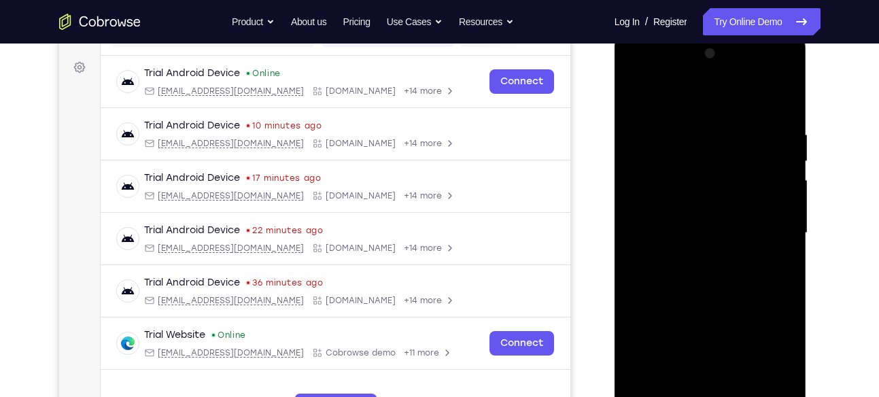
scroll to position [197, 0]
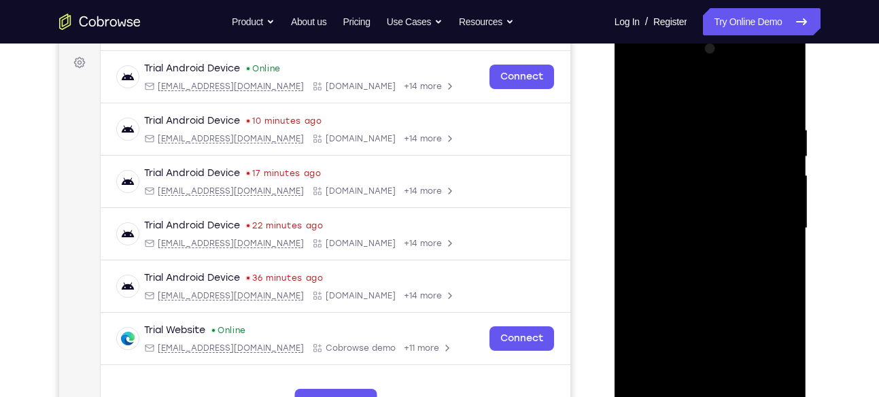
click at [773, 122] on div at bounding box center [710, 228] width 171 height 381
click at [775, 126] on div at bounding box center [710, 228] width 171 height 381
click at [714, 267] on div at bounding box center [710, 228] width 171 height 381
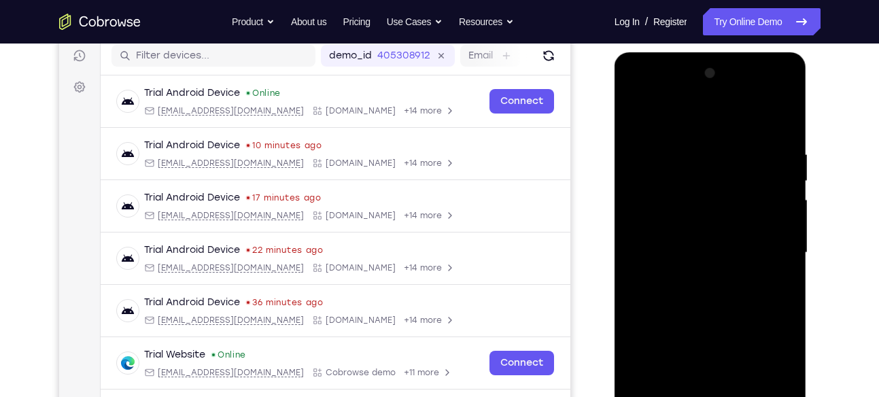
click at [704, 289] on div at bounding box center [710, 253] width 171 height 381
click at [783, 130] on div at bounding box center [710, 253] width 171 height 381
click at [776, 146] on div at bounding box center [710, 253] width 171 height 381
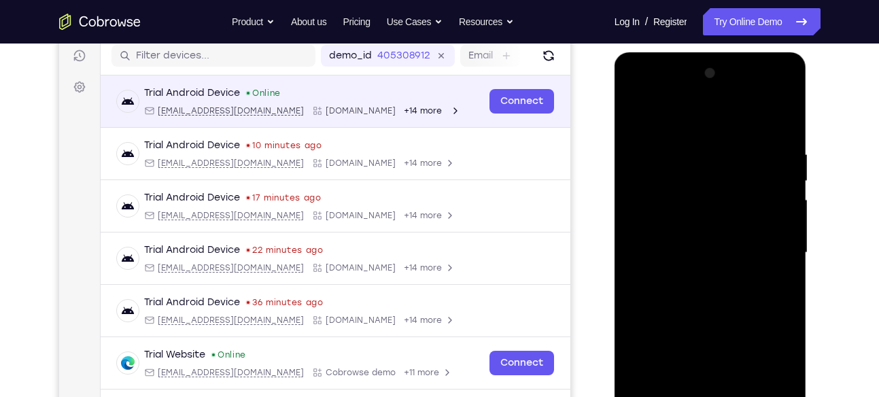
scroll to position [213, 0]
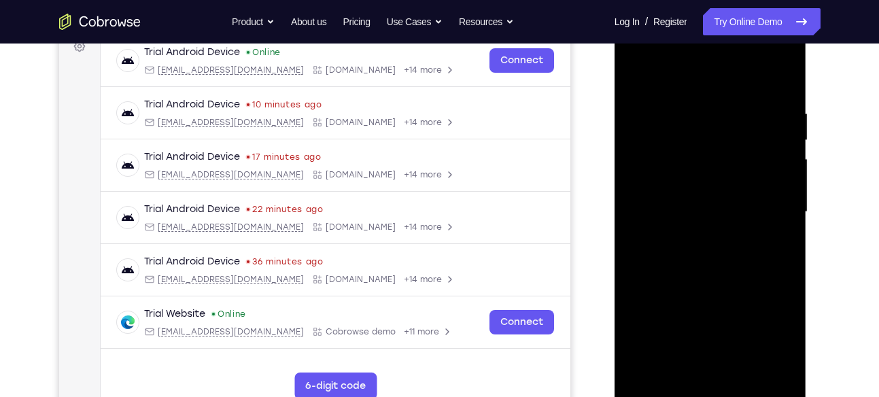
click at [776, 106] on div at bounding box center [710, 212] width 171 height 381
click at [683, 371] on div at bounding box center [710, 212] width 171 height 381
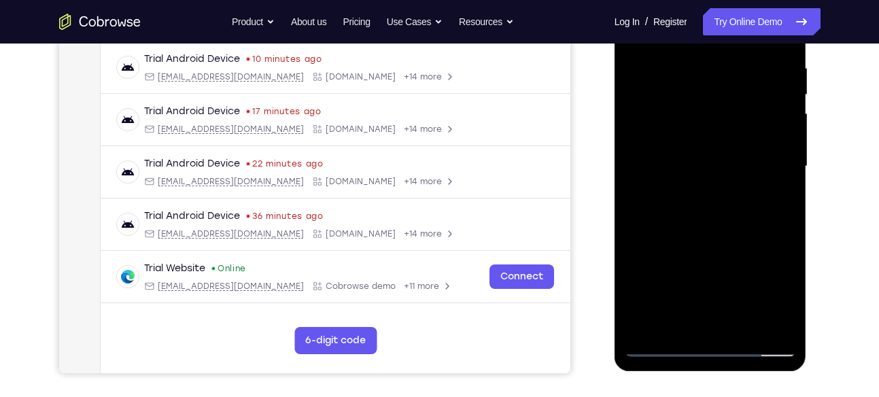
scroll to position [147, 0]
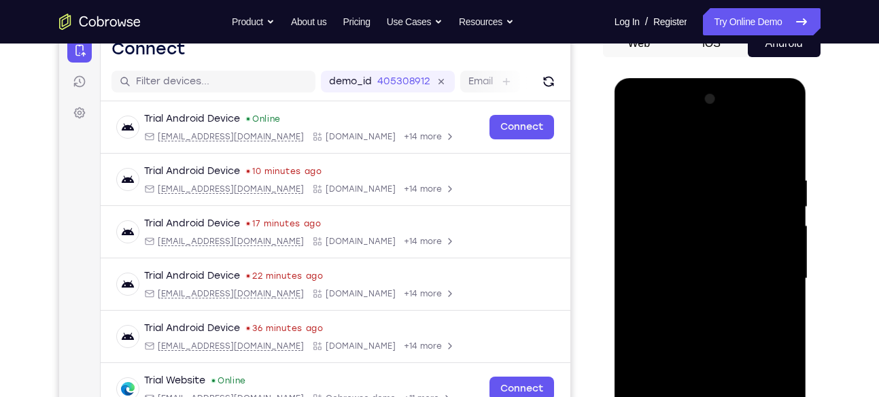
click at [744, 396] on div at bounding box center [710, 278] width 171 height 381
click at [742, 396] on div at bounding box center [710, 278] width 171 height 381
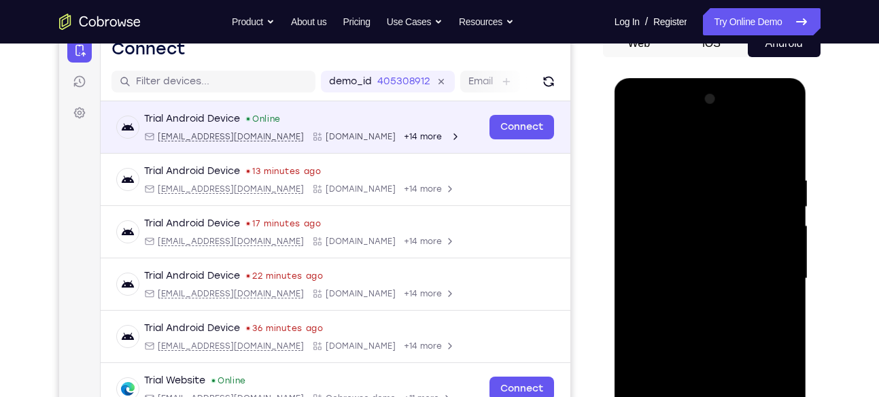
scroll to position [200, 0]
